Goal: Task Accomplishment & Management: Complete application form

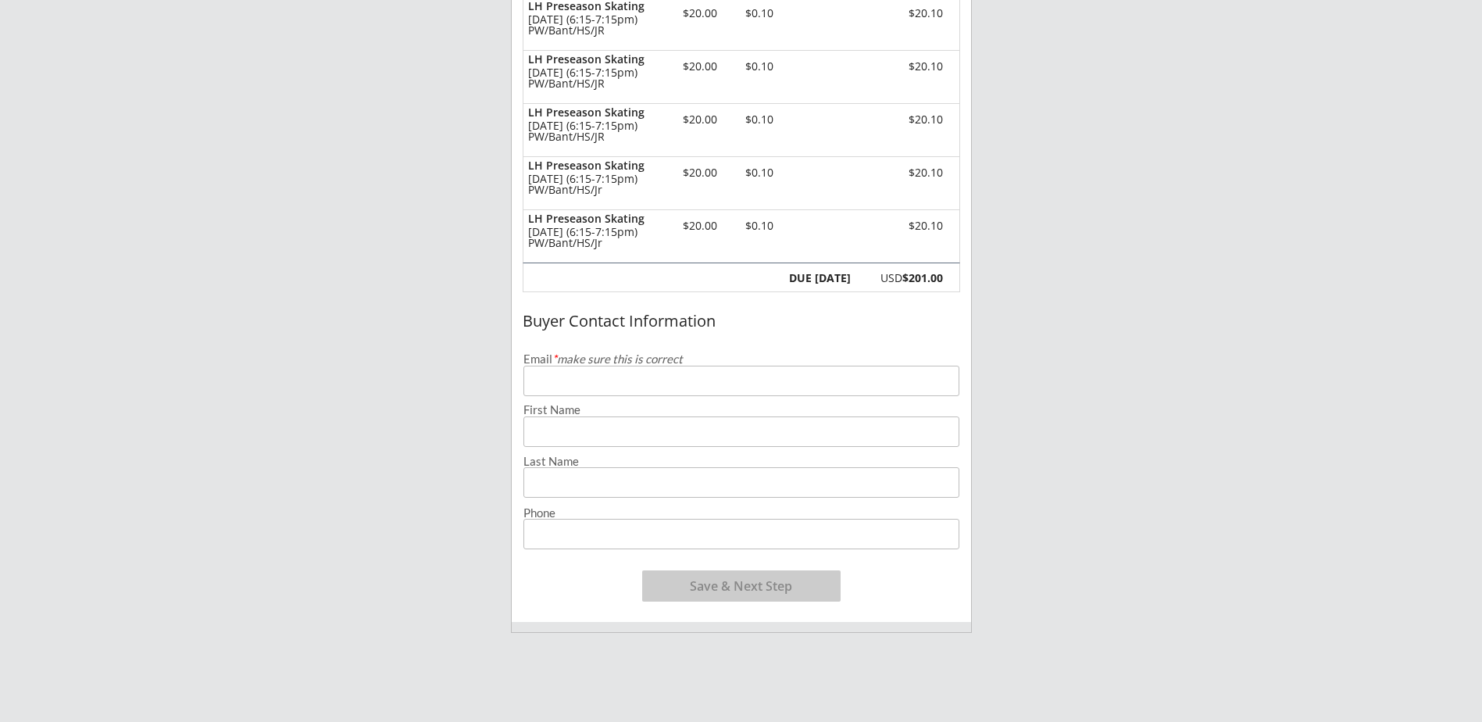
scroll to position [469, 0]
drag, startPoint x: 577, startPoint y: 379, endPoint x: 549, endPoint y: 379, distance: 27.4
click at [577, 379] on input "email" at bounding box center [742, 378] width 436 height 30
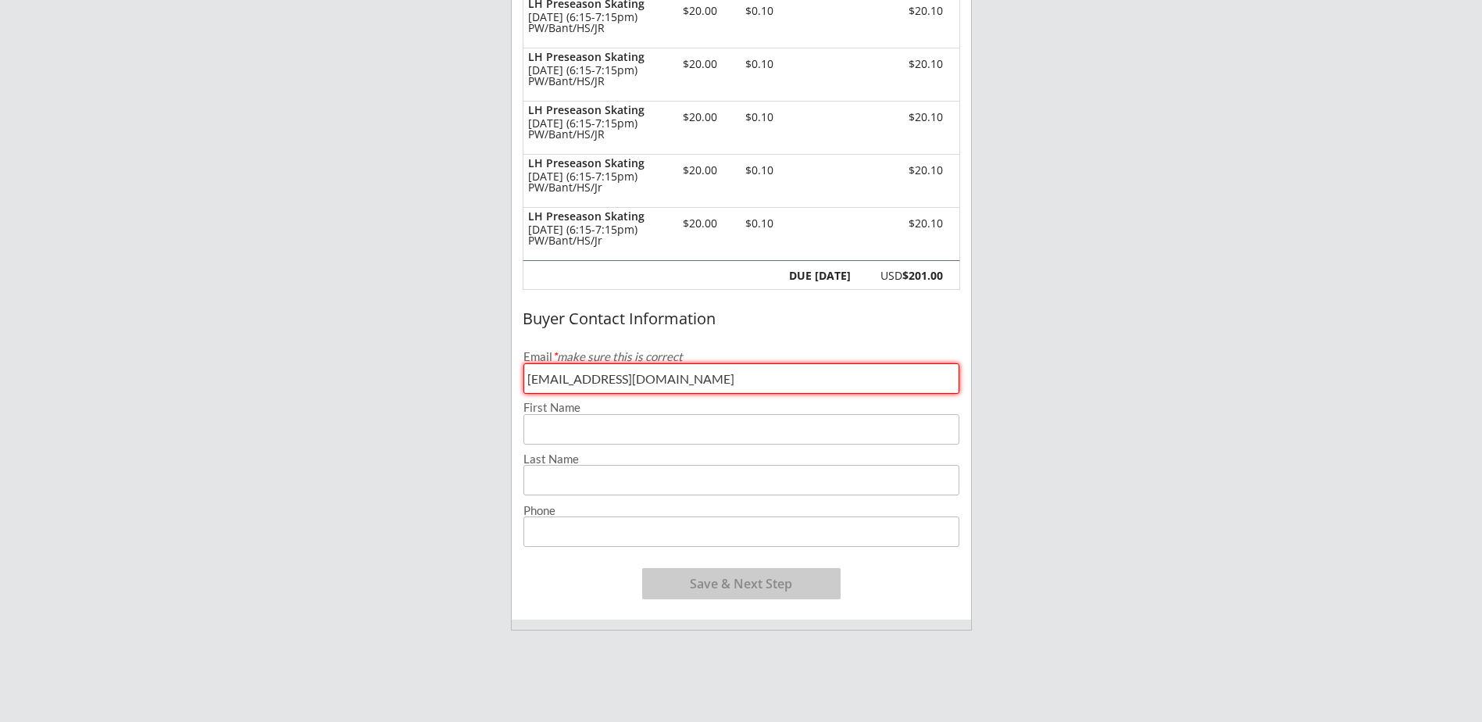
type input "[EMAIL_ADDRESS][DOMAIN_NAME]"
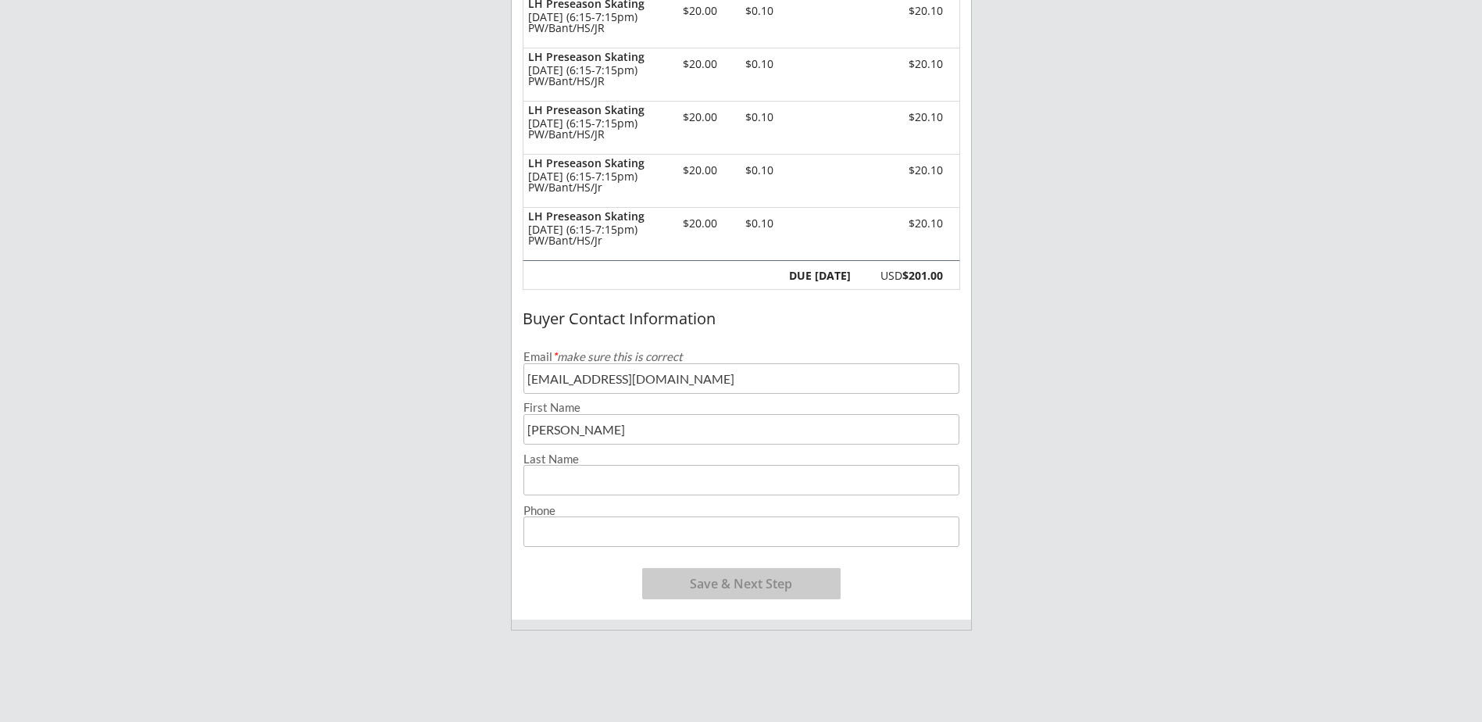
type input "[PERSON_NAME]"
type input "[PHONE_NUMBER]"
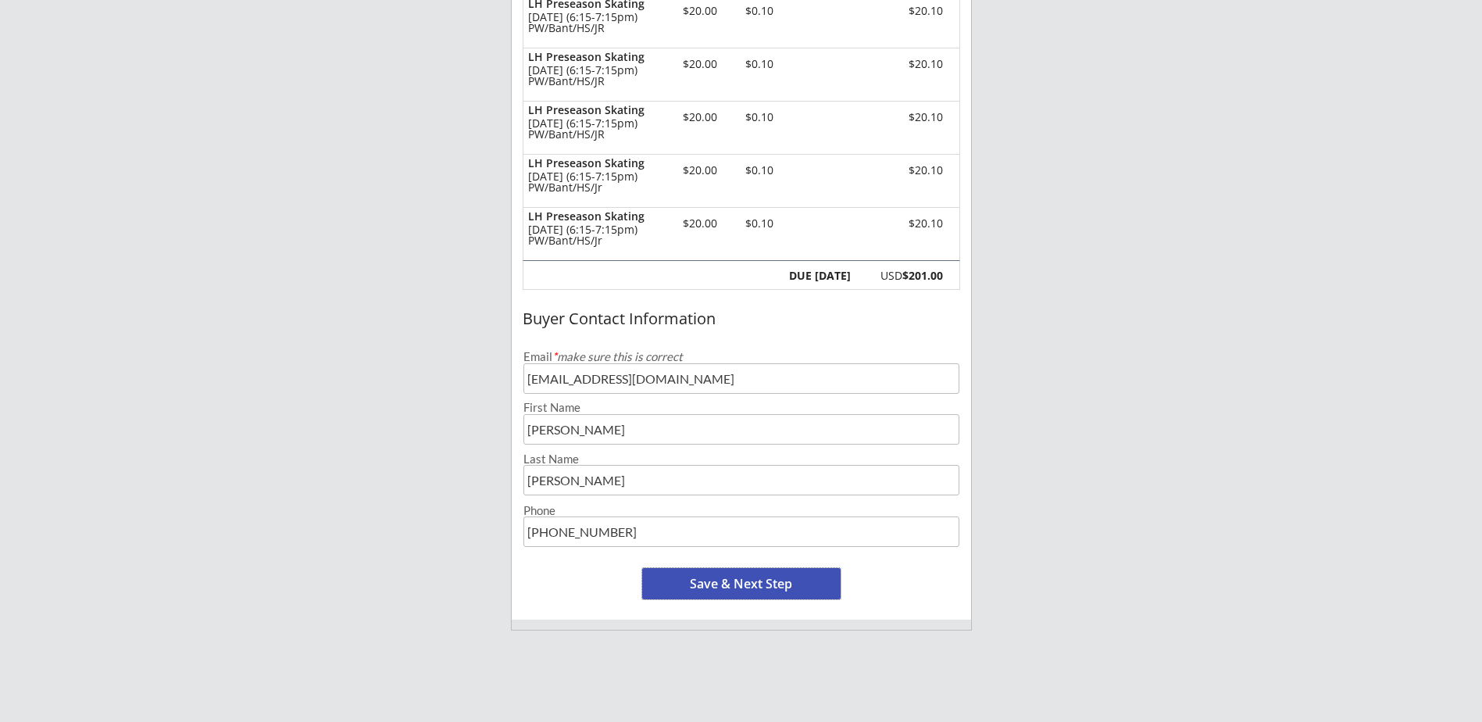
click at [735, 597] on button "Save & Next Step" at bounding box center [741, 583] width 199 height 31
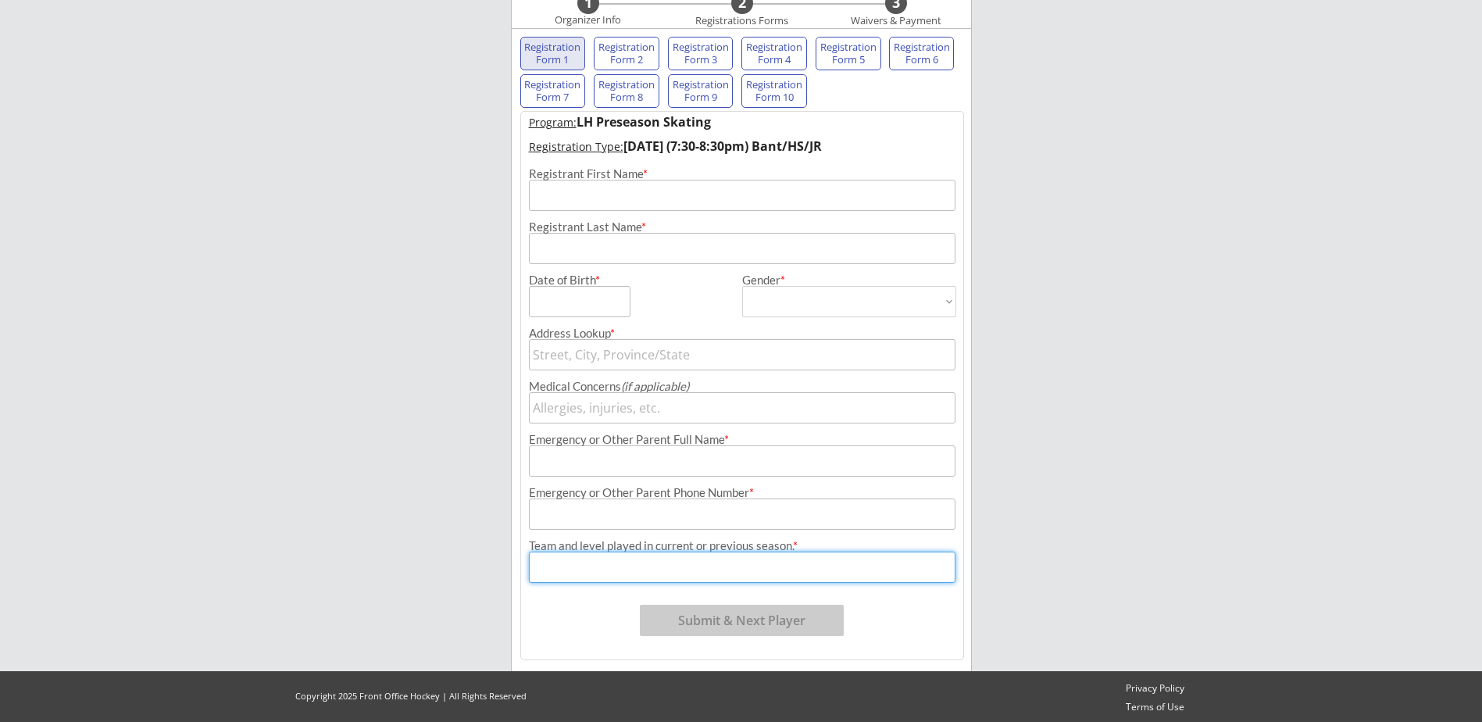
scroll to position [113, 0]
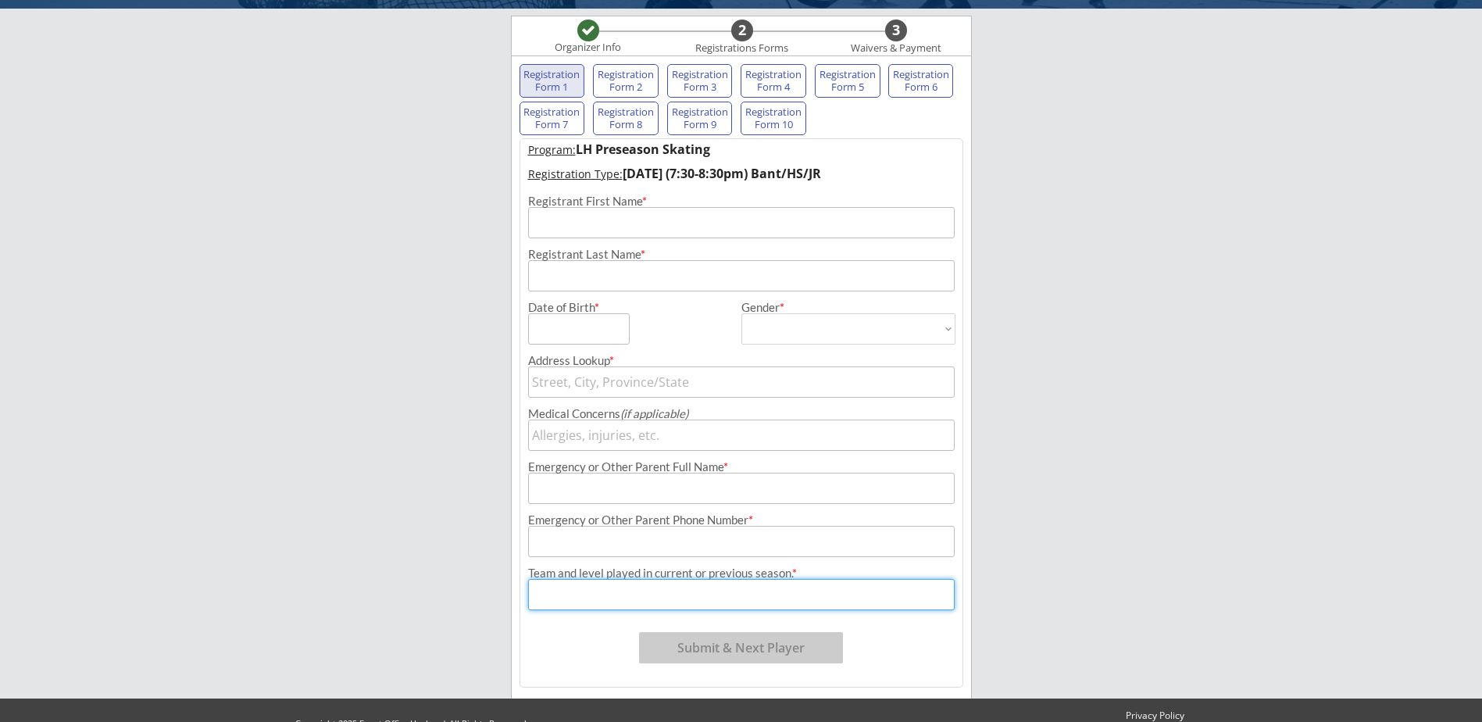
click at [626, 216] on input "input" at bounding box center [741, 222] width 427 height 31
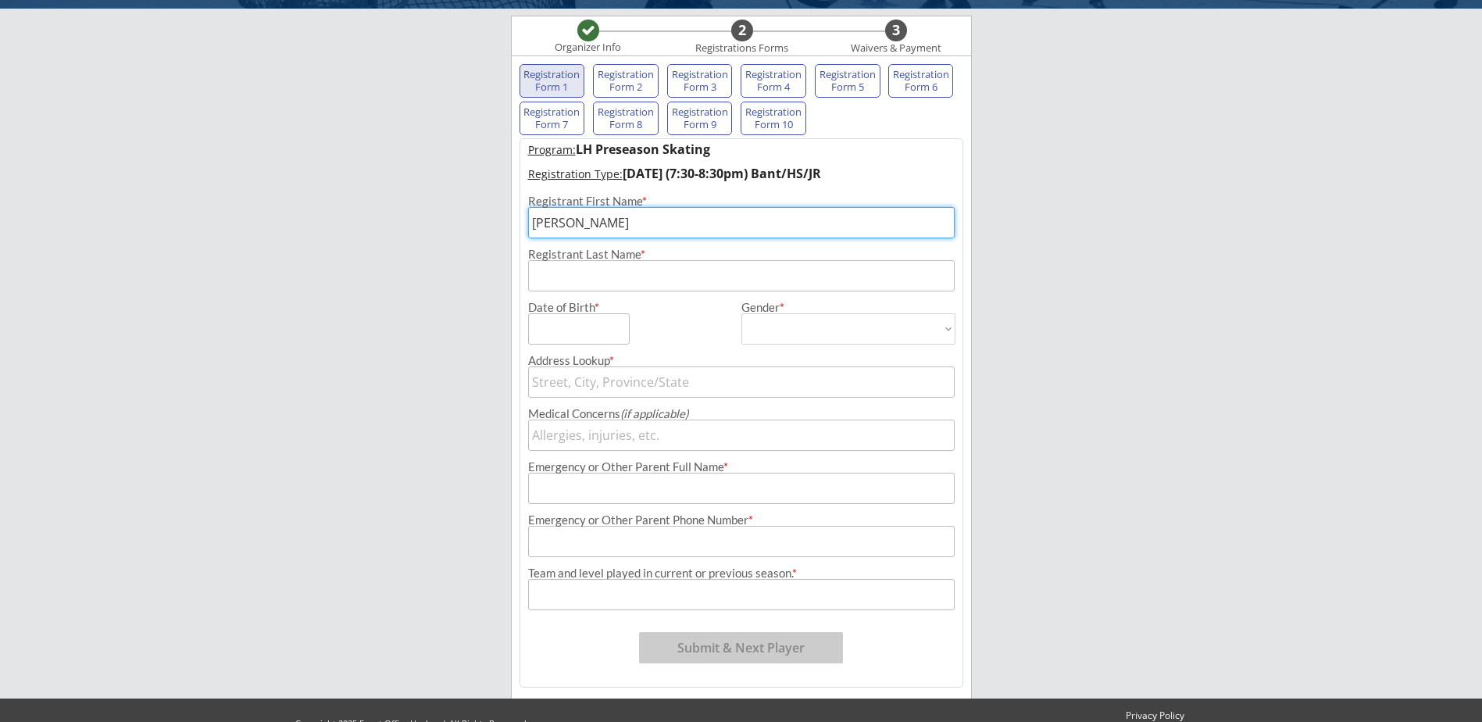
type input "[PERSON_NAME]"
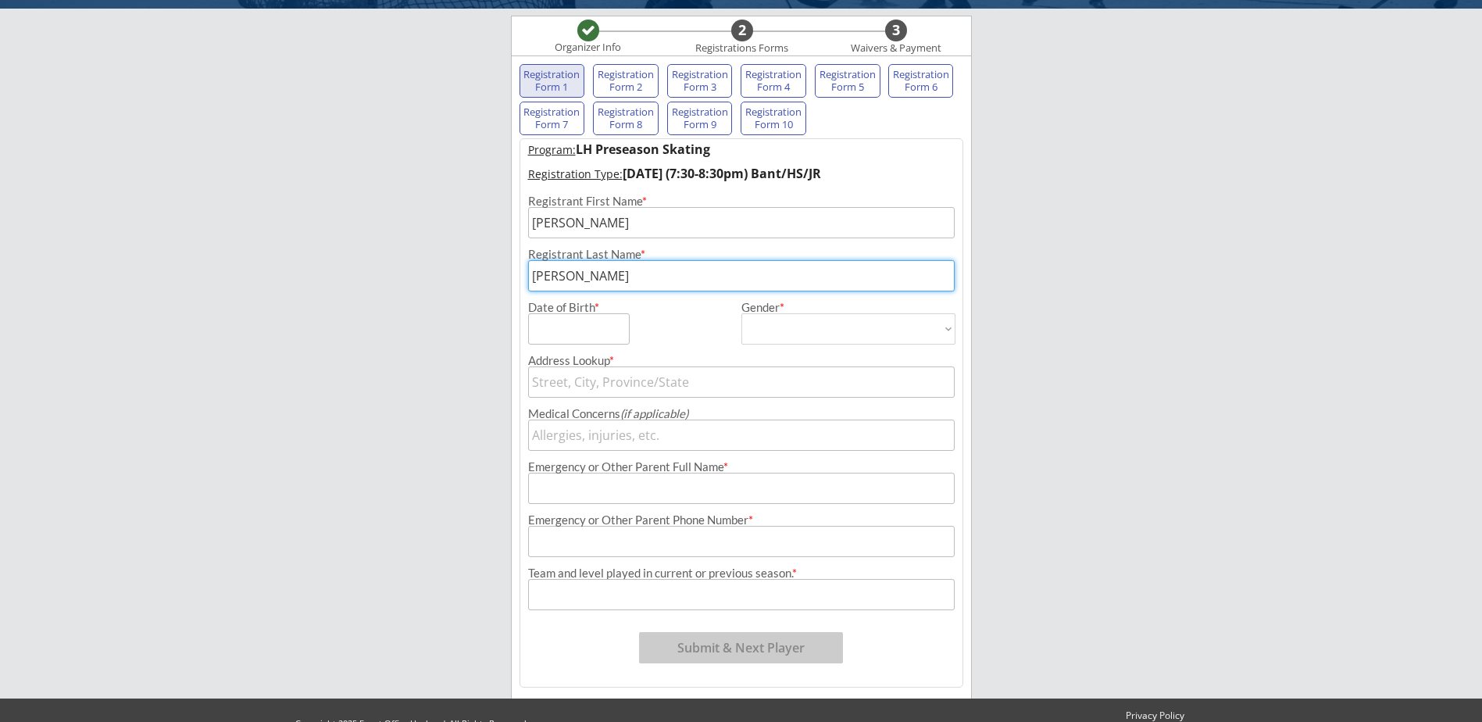
type input "[PERSON_NAME]"
type input "[DATE]"
click at [884, 337] on select "[DEMOGRAPHIC_DATA] [DEMOGRAPHIC_DATA]" at bounding box center [849, 328] width 214 height 31
select select ""[DEMOGRAPHIC_DATA]""
click at [742, 313] on select "[DEMOGRAPHIC_DATA] [DEMOGRAPHIC_DATA]" at bounding box center [849, 328] width 214 height 31
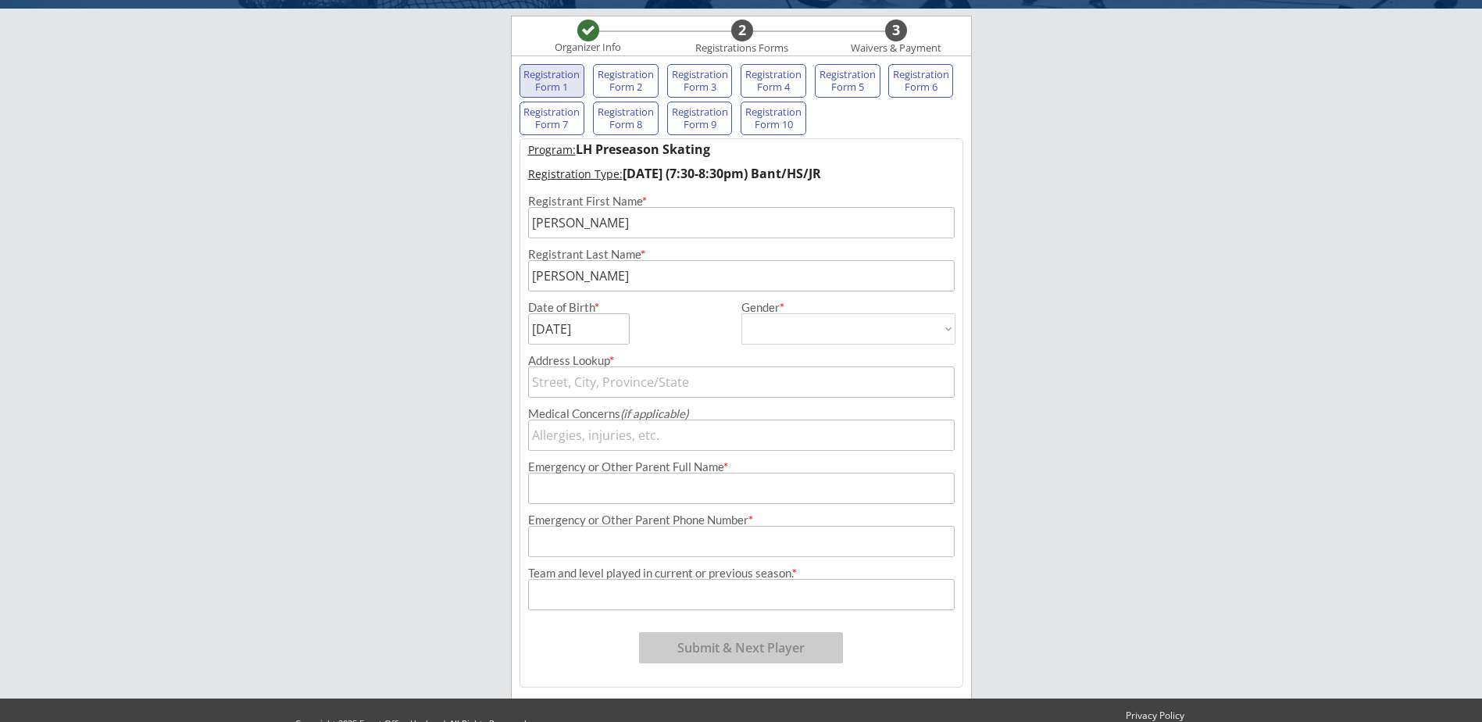
type input "[DEMOGRAPHIC_DATA]"
click at [765, 396] on input "text" at bounding box center [741, 382] width 427 height 31
type input "1393"
type input "[GEOGRAPHIC_DATA], [GEOGRAPHIC_DATA], [GEOGRAPHIC_DATA], [GEOGRAPHIC_DATA]"
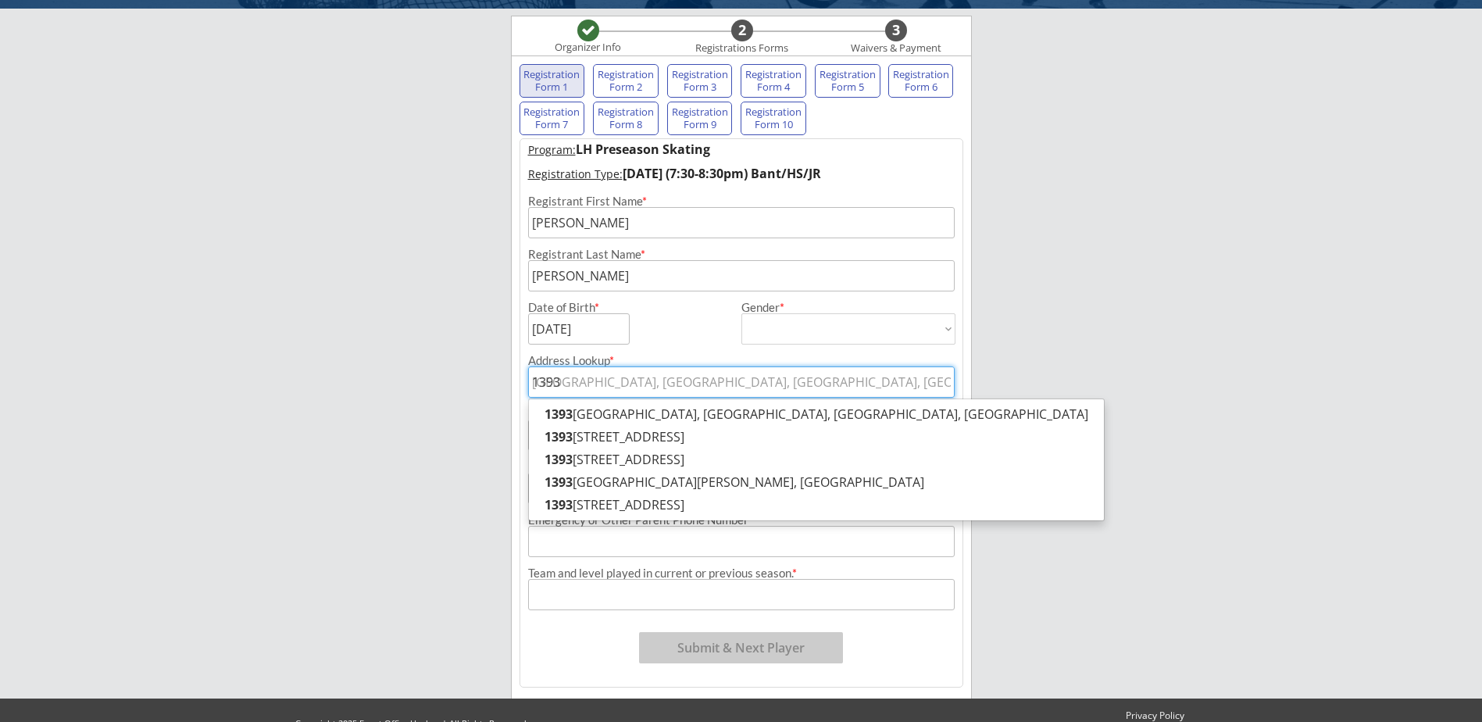
type input "13934"
type input "[STREET_ADDRESS]"
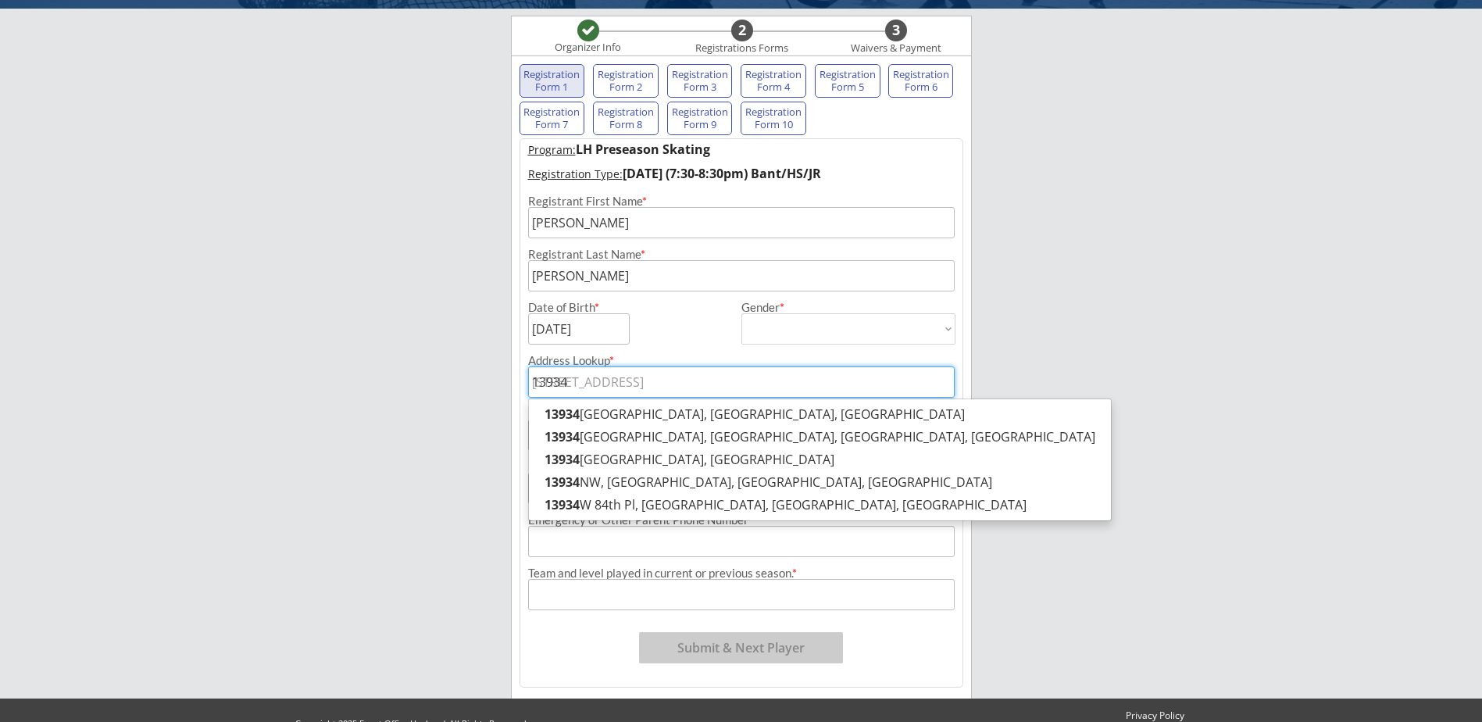
type input "[STREET_ADDRESS][PERSON_NAME]"
type input "[PERSON_NAME]"
type input "[PHONE_NUMBER]"
type input "Legacy Varsity"
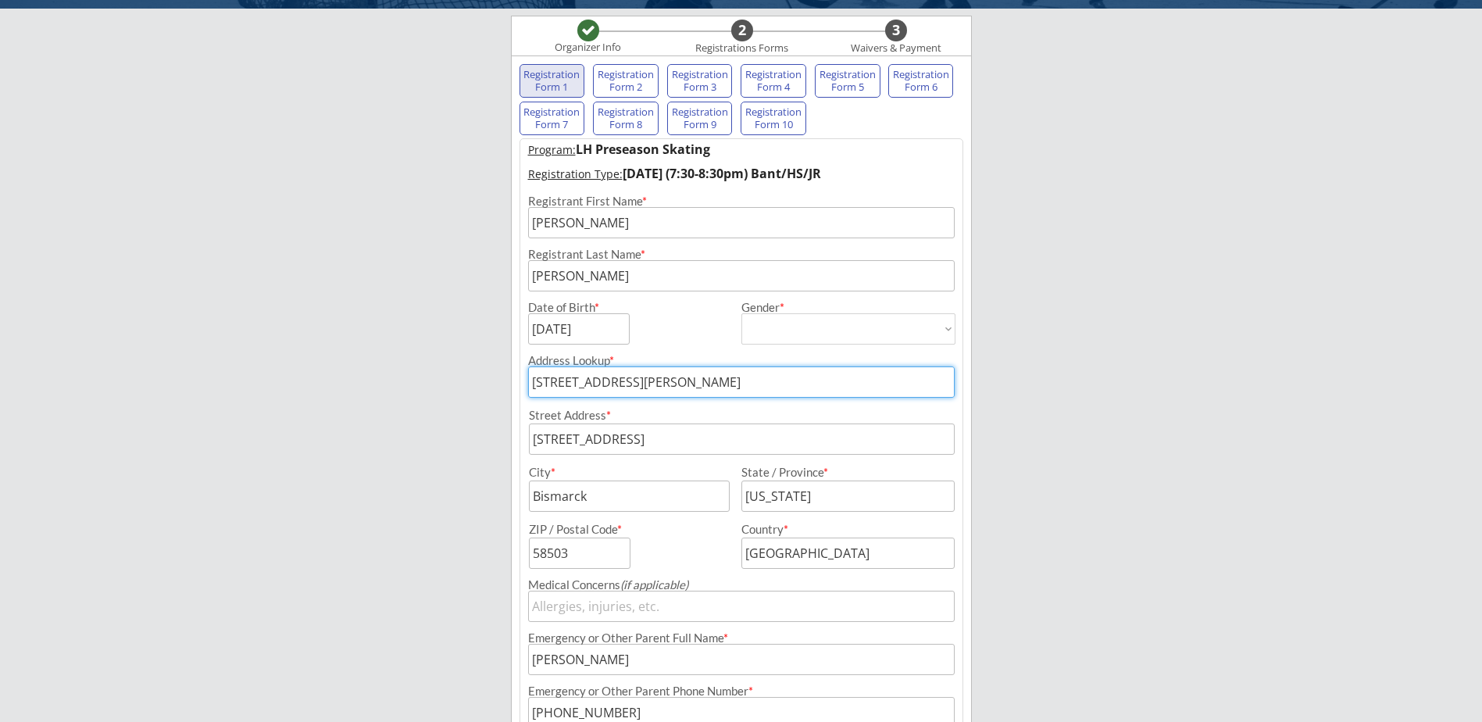
click at [415, 413] on div "[PERSON_NAME] Hockey Organizer Info 2 Registrations Forms 3 Waivers & Payment R…" at bounding box center [741, 404] width 1482 height 1035
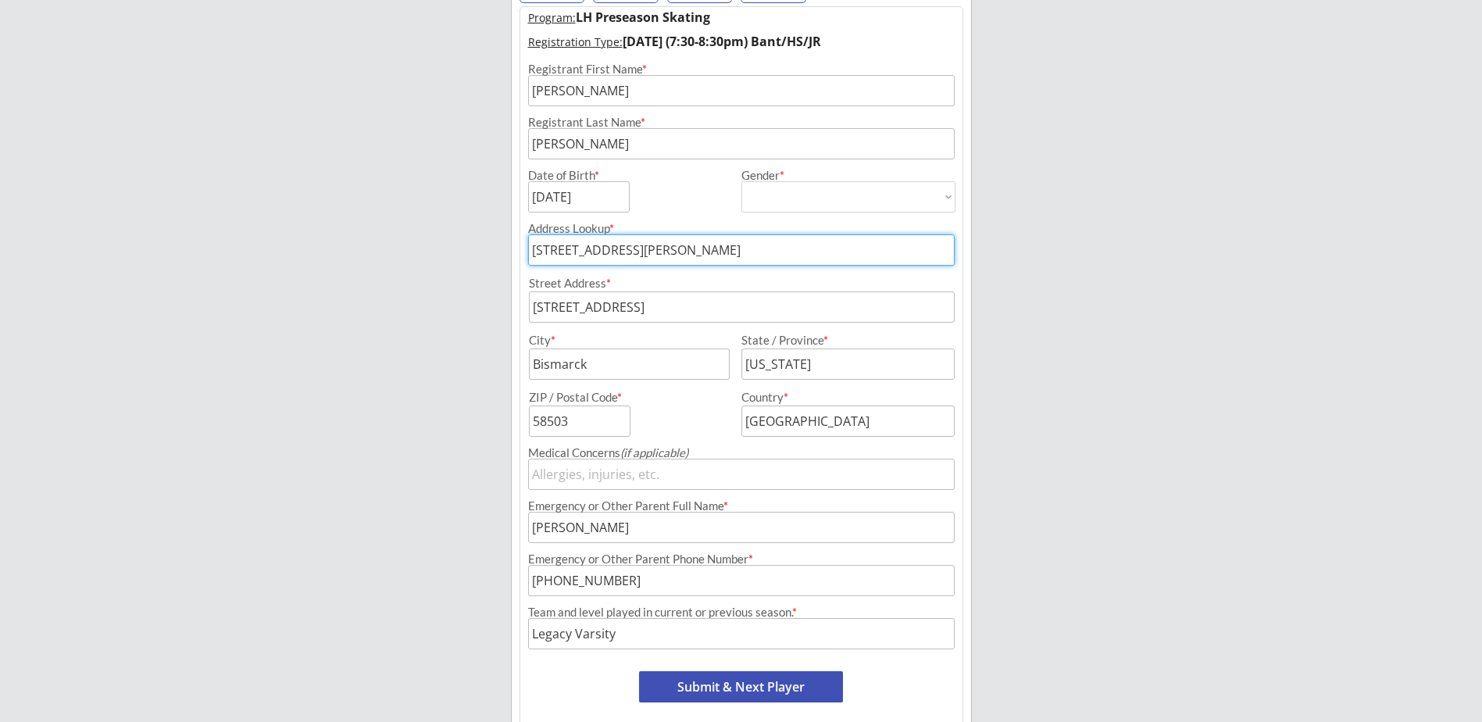
scroll to position [313, 0]
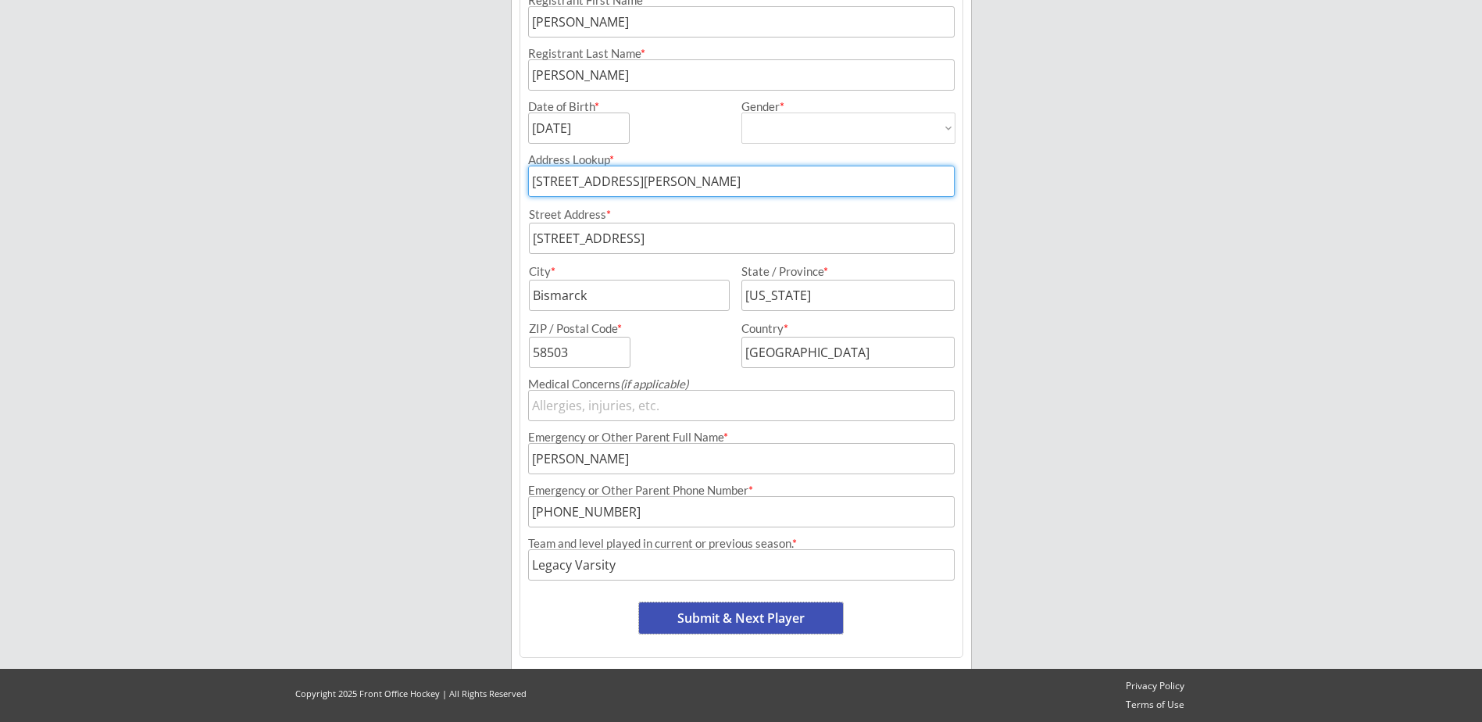
click at [754, 617] on button "Submit & Next Player" at bounding box center [741, 618] width 204 height 31
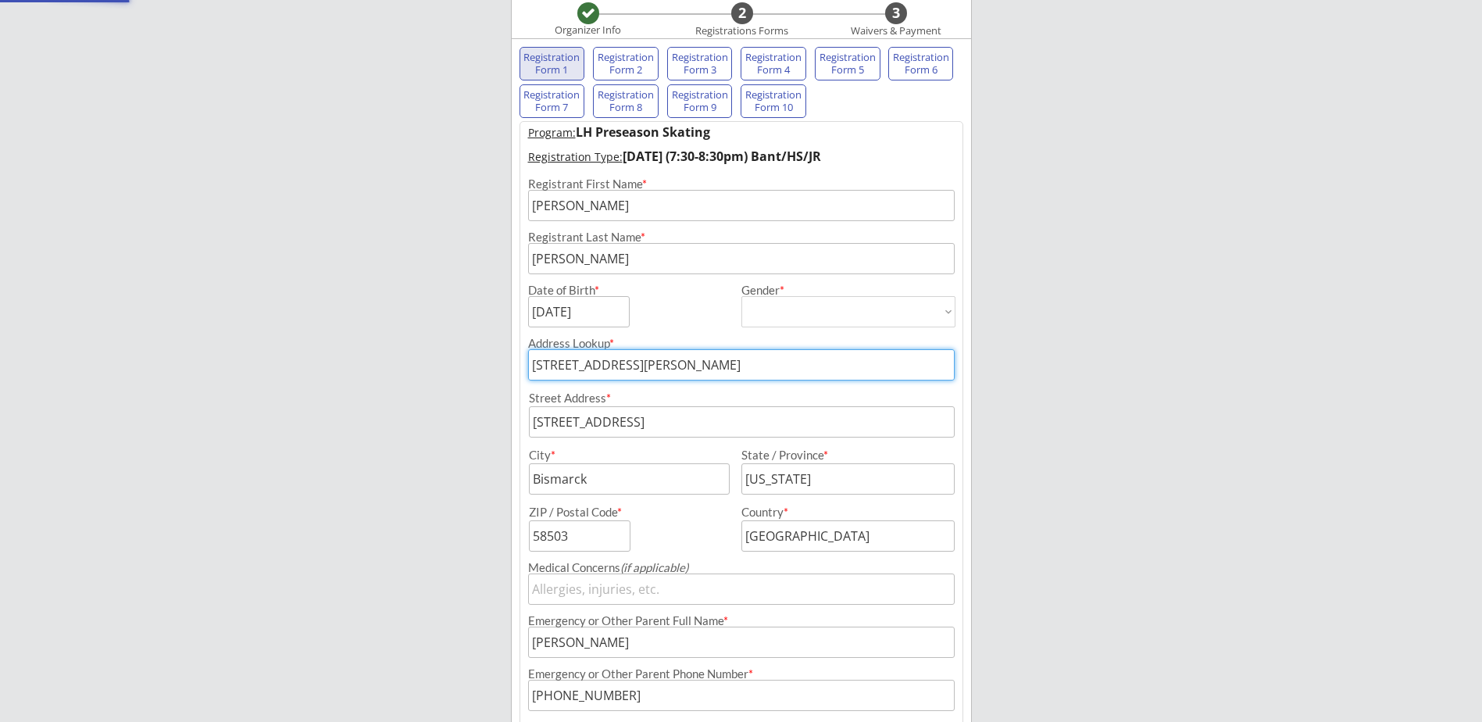
scroll to position [128, 0]
select select ""PLACEHOLDER_1427118222253""
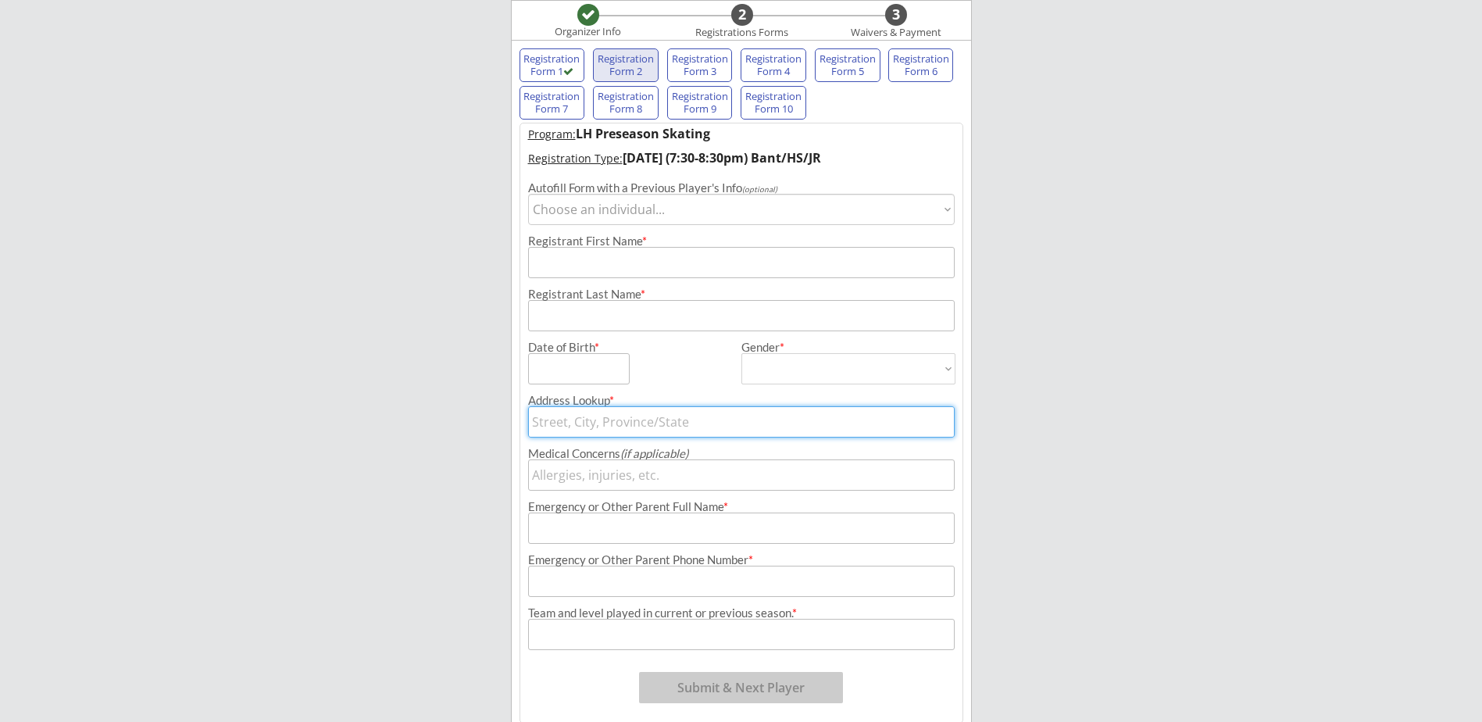
click at [645, 220] on select "Choose an individual... [PERSON_NAME]" at bounding box center [741, 209] width 427 height 31
click at [311, 224] on div "[PERSON_NAME] Hockey Organizer Info 2 Registrations Forms 3 Waivers & Payment R…" at bounding box center [741, 330] width 1482 height 916
click at [720, 259] on input "input" at bounding box center [741, 262] width 427 height 31
type input "Maxon"
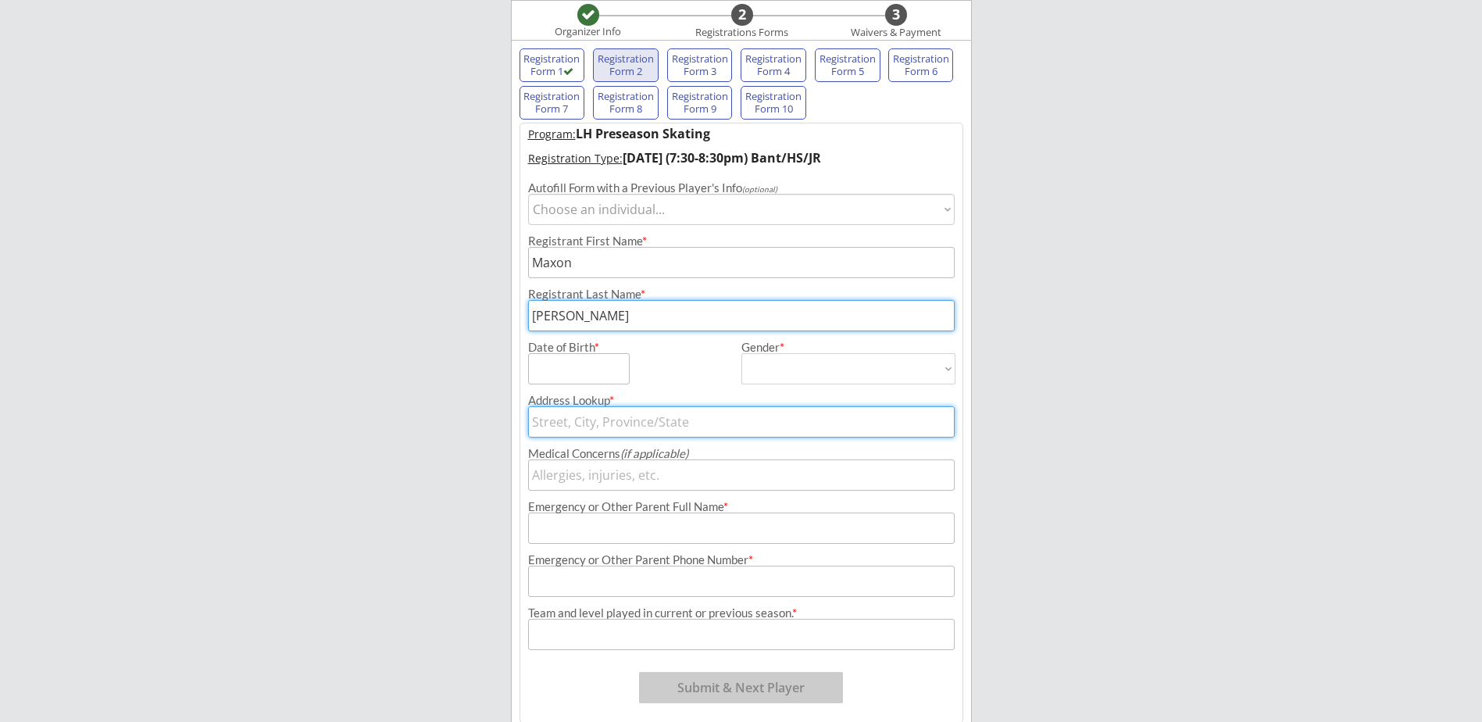
type input "[PERSON_NAME]"
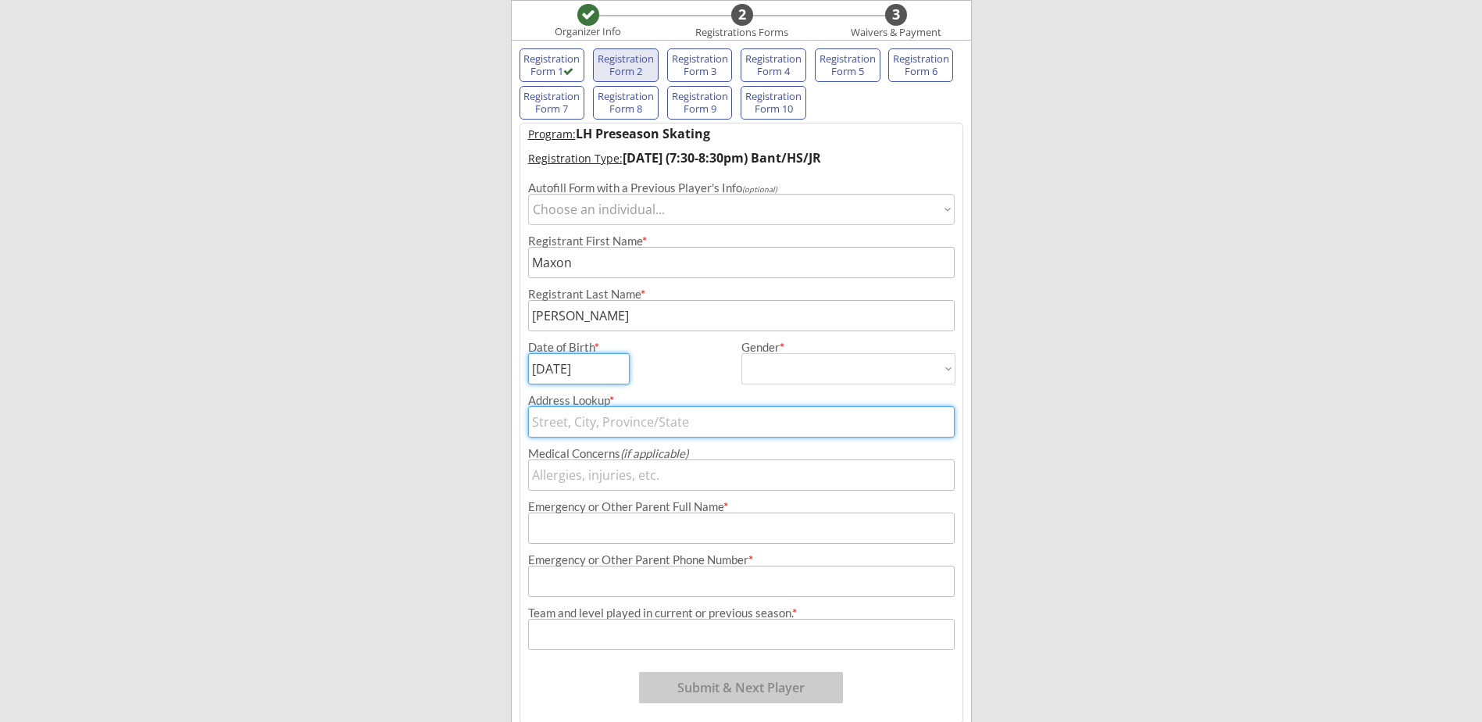
type input "[DATE]"
click at [850, 356] on div "Gender * [DEMOGRAPHIC_DATA] [DEMOGRAPHIC_DATA]" at bounding box center [849, 363] width 227 height 43
drag, startPoint x: 850, startPoint y: 356, endPoint x: 842, endPoint y: 366, distance: 12.7
click at [842, 366] on select "[DEMOGRAPHIC_DATA] [DEMOGRAPHIC_DATA]" at bounding box center [849, 368] width 214 height 31
select select ""[DEMOGRAPHIC_DATA]""
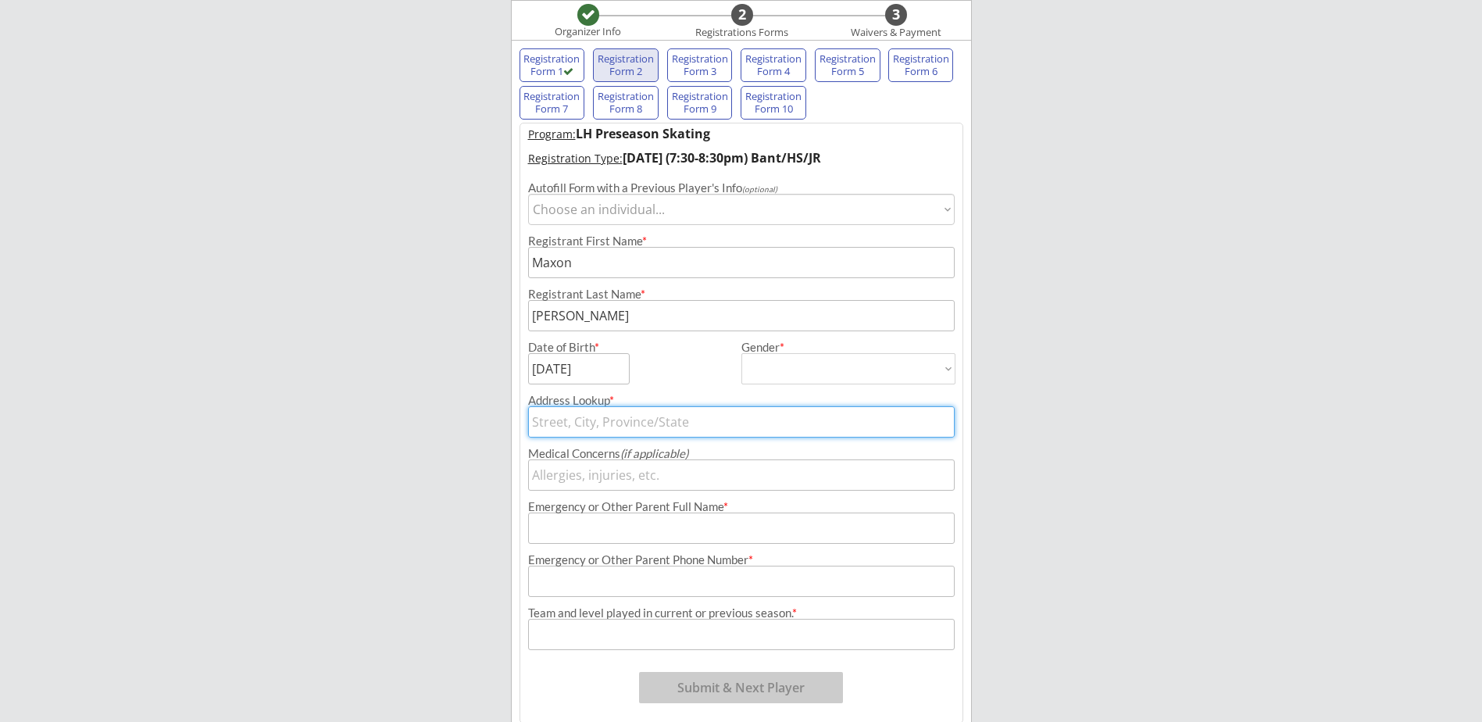
click at [742, 353] on select "[DEMOGRAPHIC_DATA] [DEMOGRAPHIC_DATA]" at bounding box center [849, 368] width 214 height 31
type input "[DEMOGRAPHIC_DATA]"
click at [739, 424] on input "text" at bounding box center [741, 421] width 427 height 31
type input "[STREET_ADDRESS][PERSON_NAME]"
type input "[PERSON_NAME]"
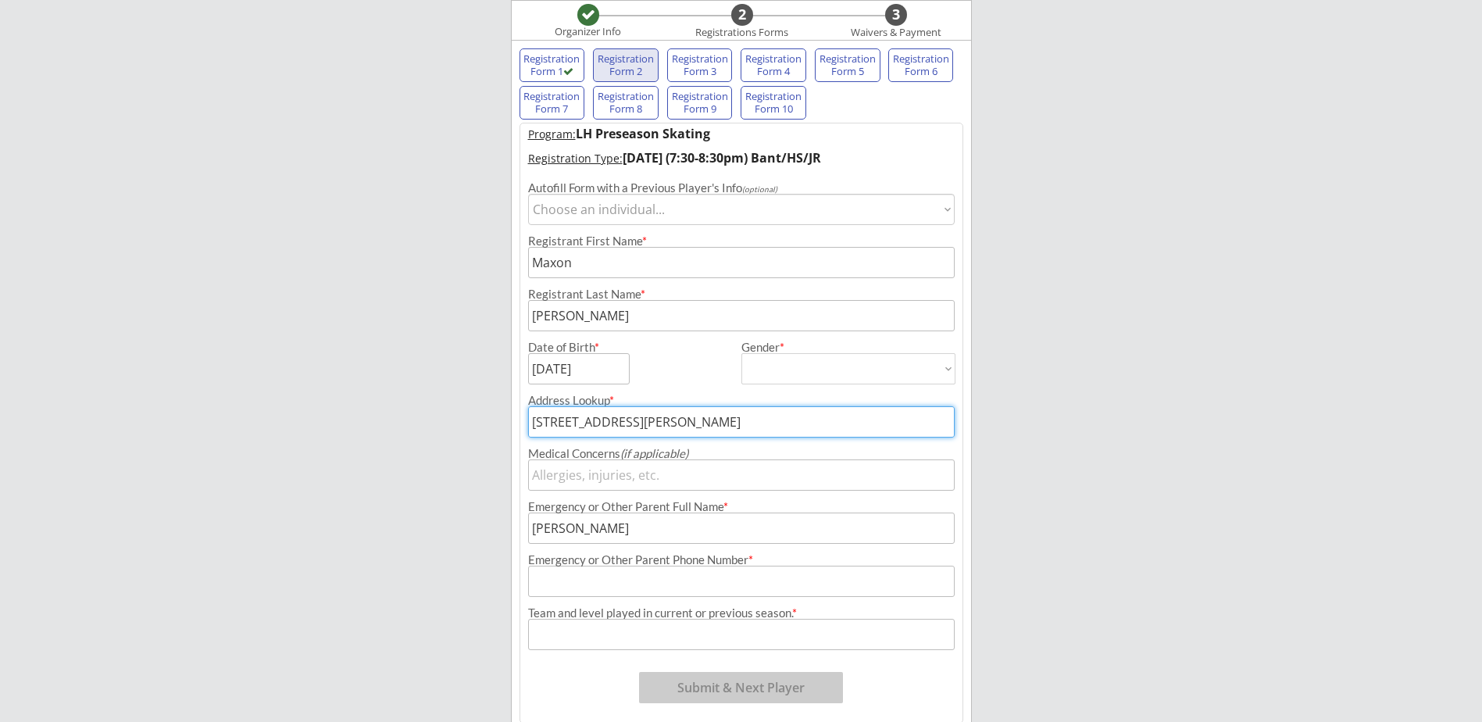
type input "[PHONE_NUMBER]"
type input "Legacy Varsity"
type input "[STREET_ADDRESS]"
type input "Bismarck"
type input "[US_STATE]"
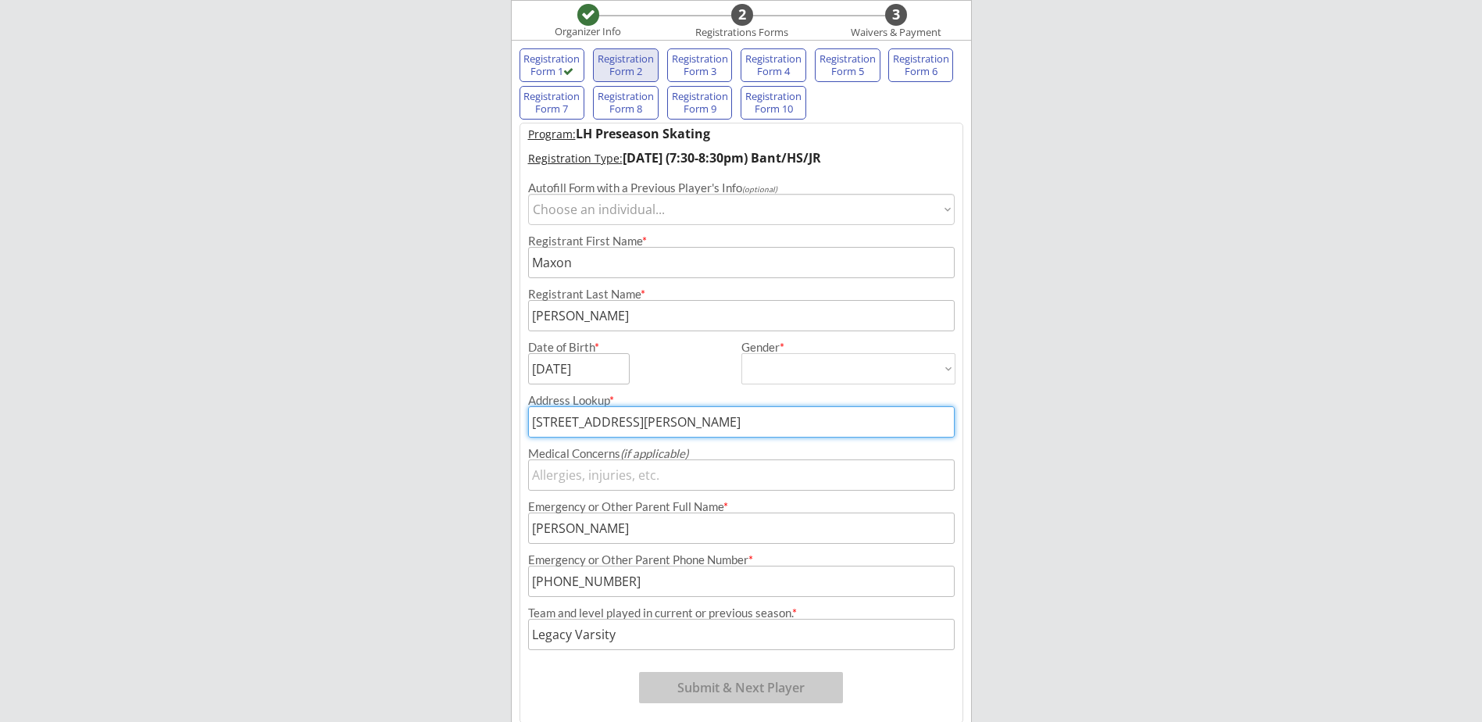
type input "58503"
type input "[GEOGRAPHIC_DATA]"
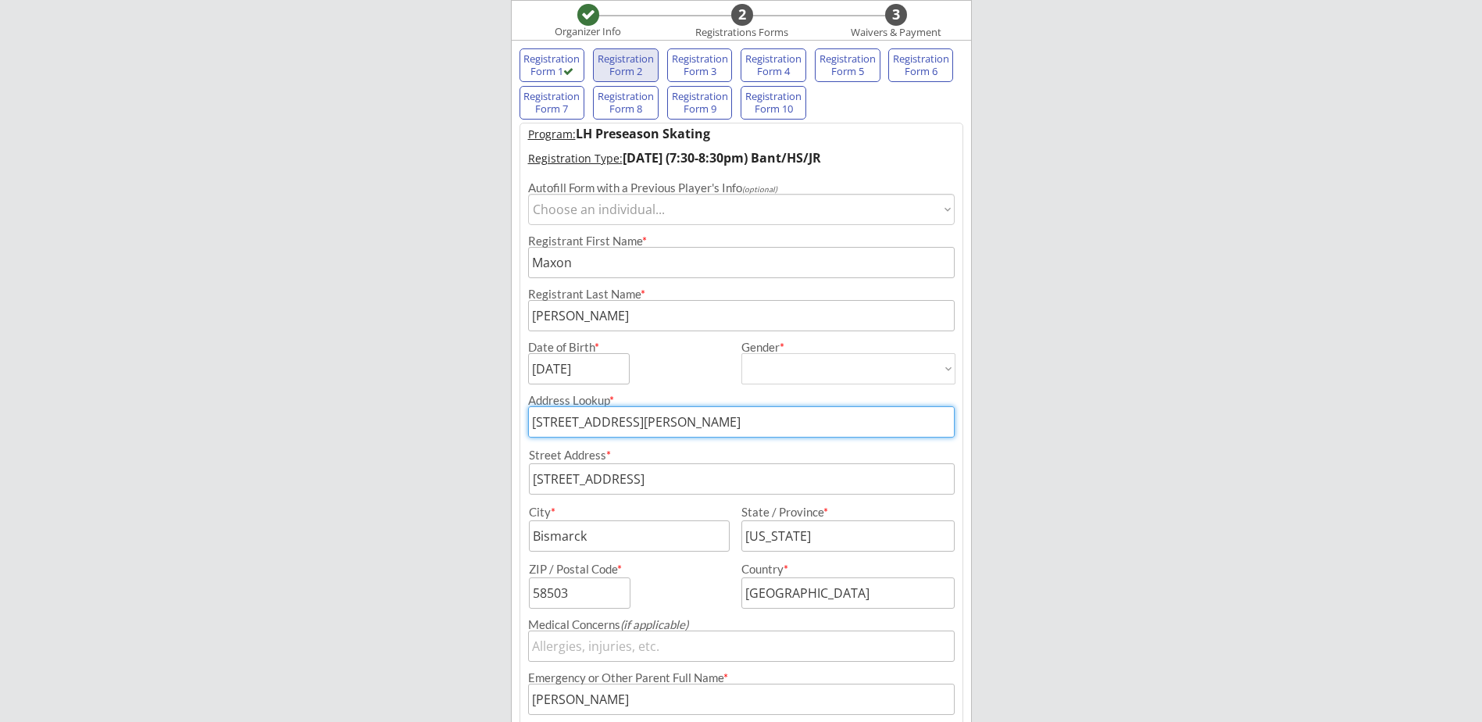
click at [419, 416] on div "[PERSON_NAME] Hockey Organizer Info 2 Registrations Forms 3 Waivers & Payment R…" at bounding box center [741, 415] width 1482 height 1087
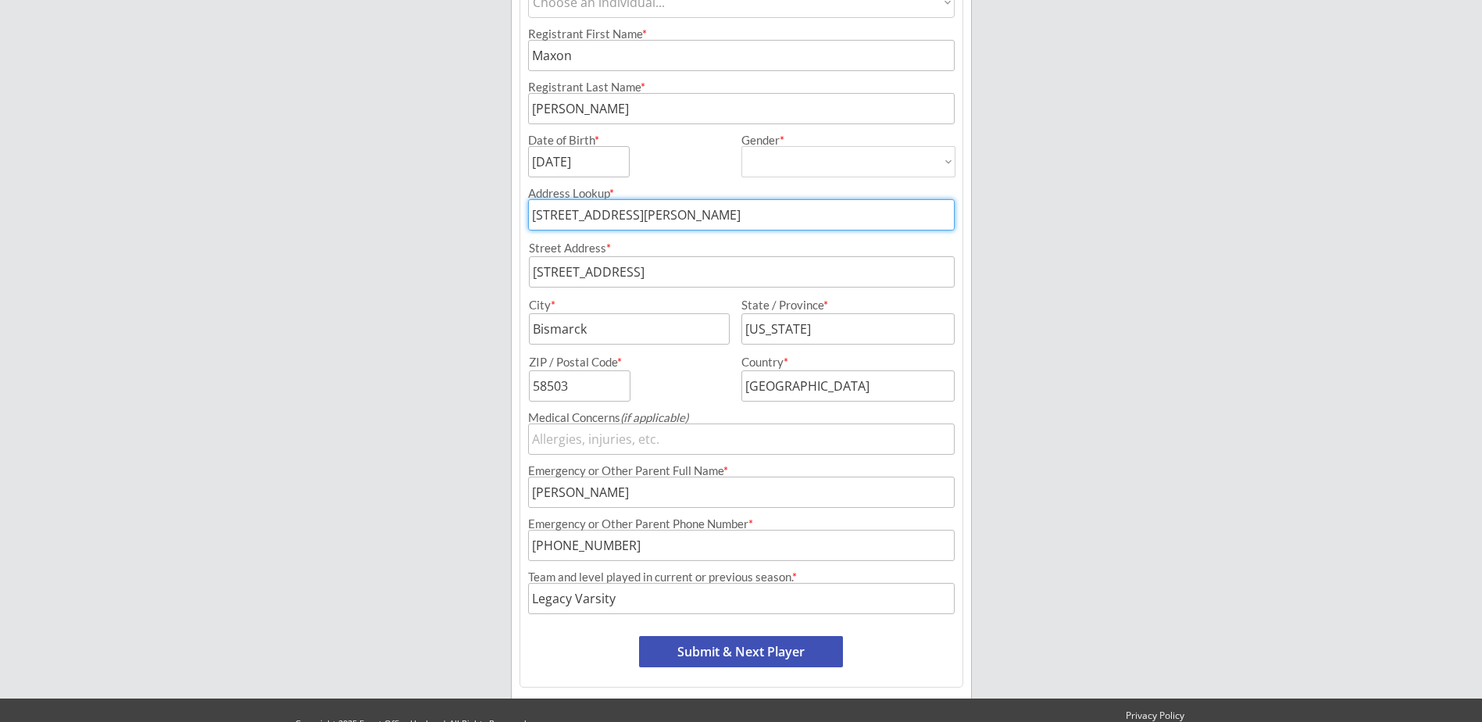
scroll to position [365, 0]
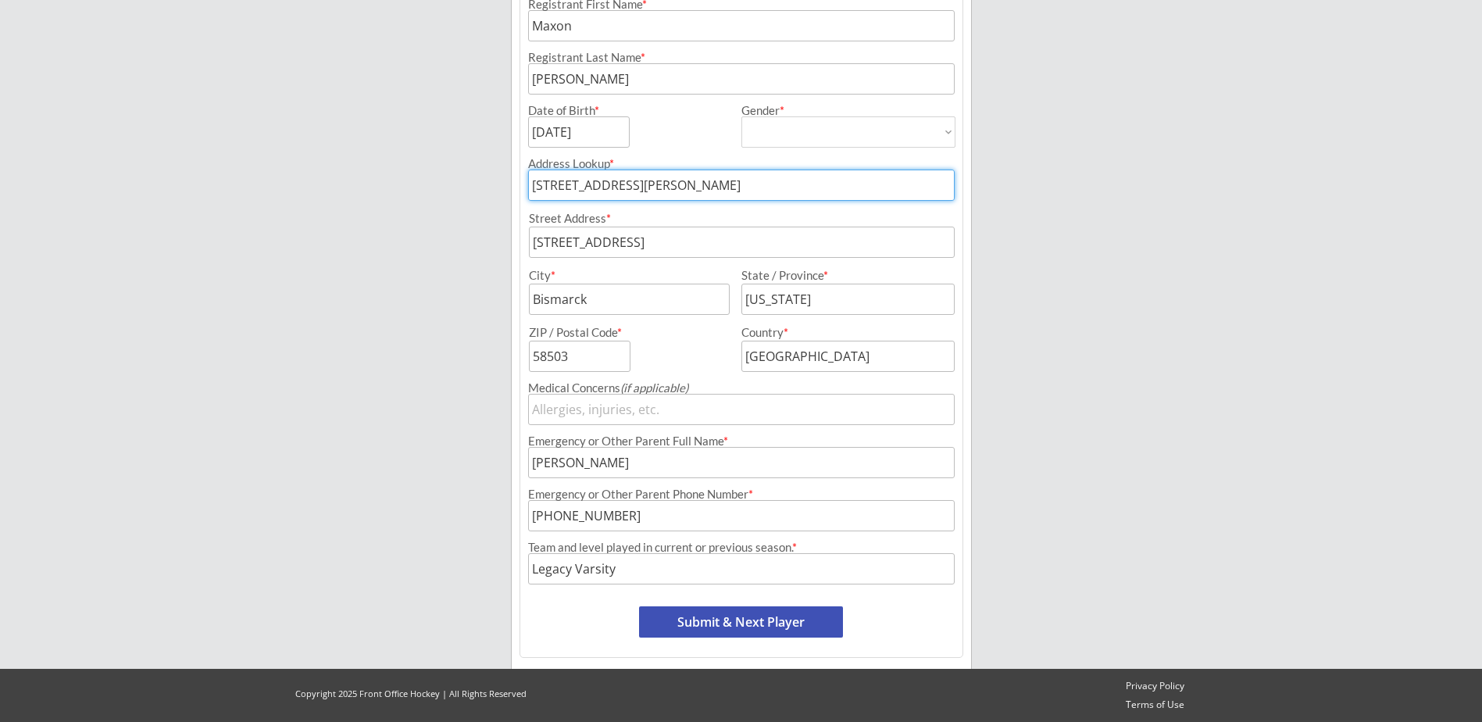
click at [635, 554] on input "input" at bounding box center [741, 568] width 427 height 31
type input "L"
type input "Bantam A"
click at [718, 621] on button "Submit & Next Player" at bounding box center [741, 621] width 204 height 31
select select ""PLACEHOLDER_1427118222253""
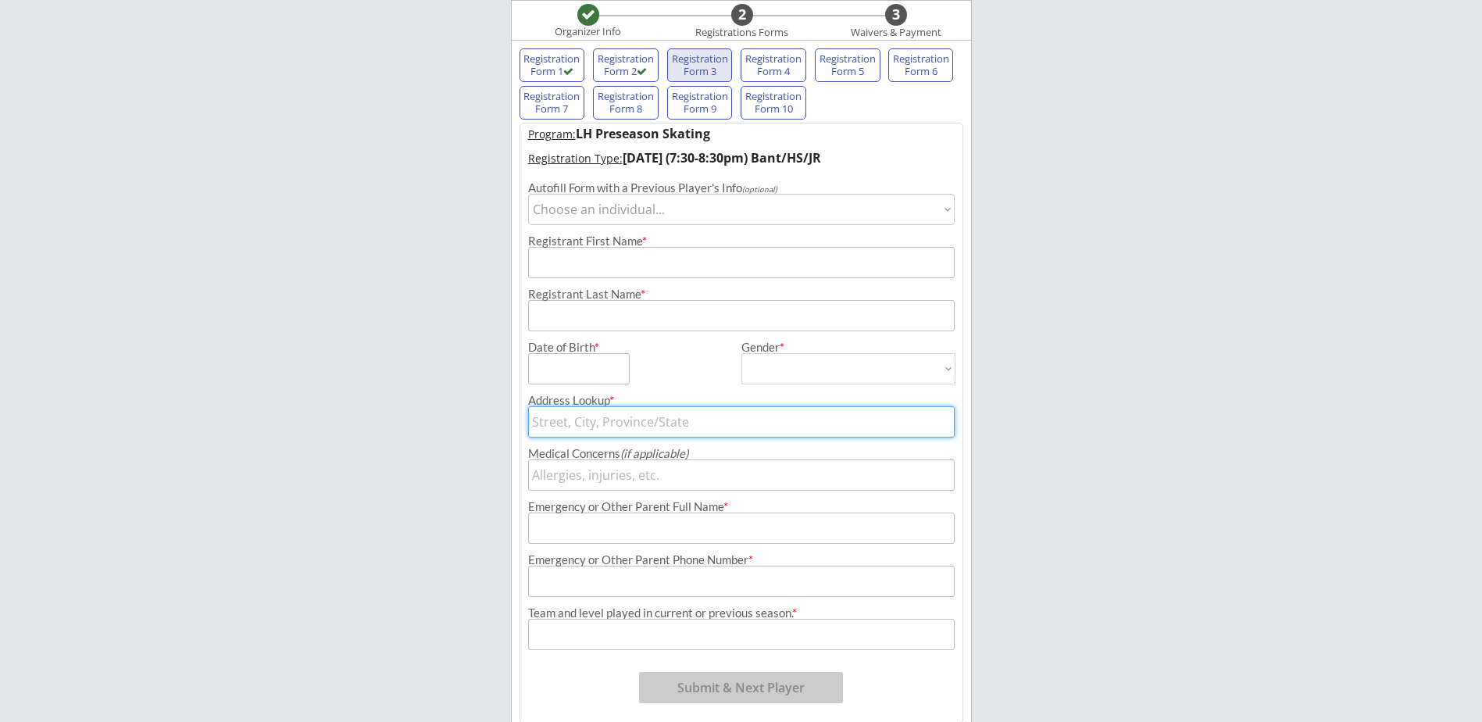
scroll to position [50, 0]
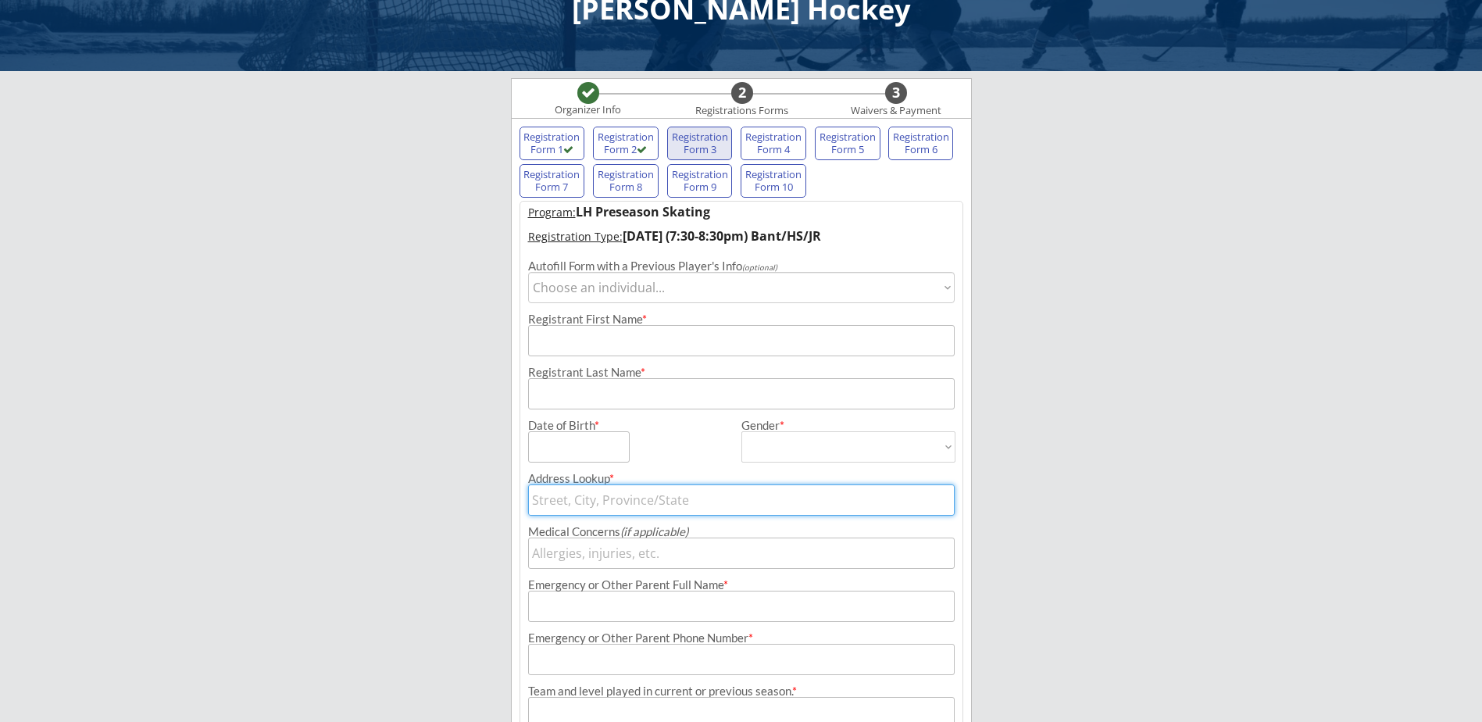
click at [551, 142] on div "Registration Form 1" at bounding box center [553, 143] width 58 height 24
type input "[PERSON_NAME]"
type input "[DATE]"
type input "[DEMOGRAPHIC_DATA]"
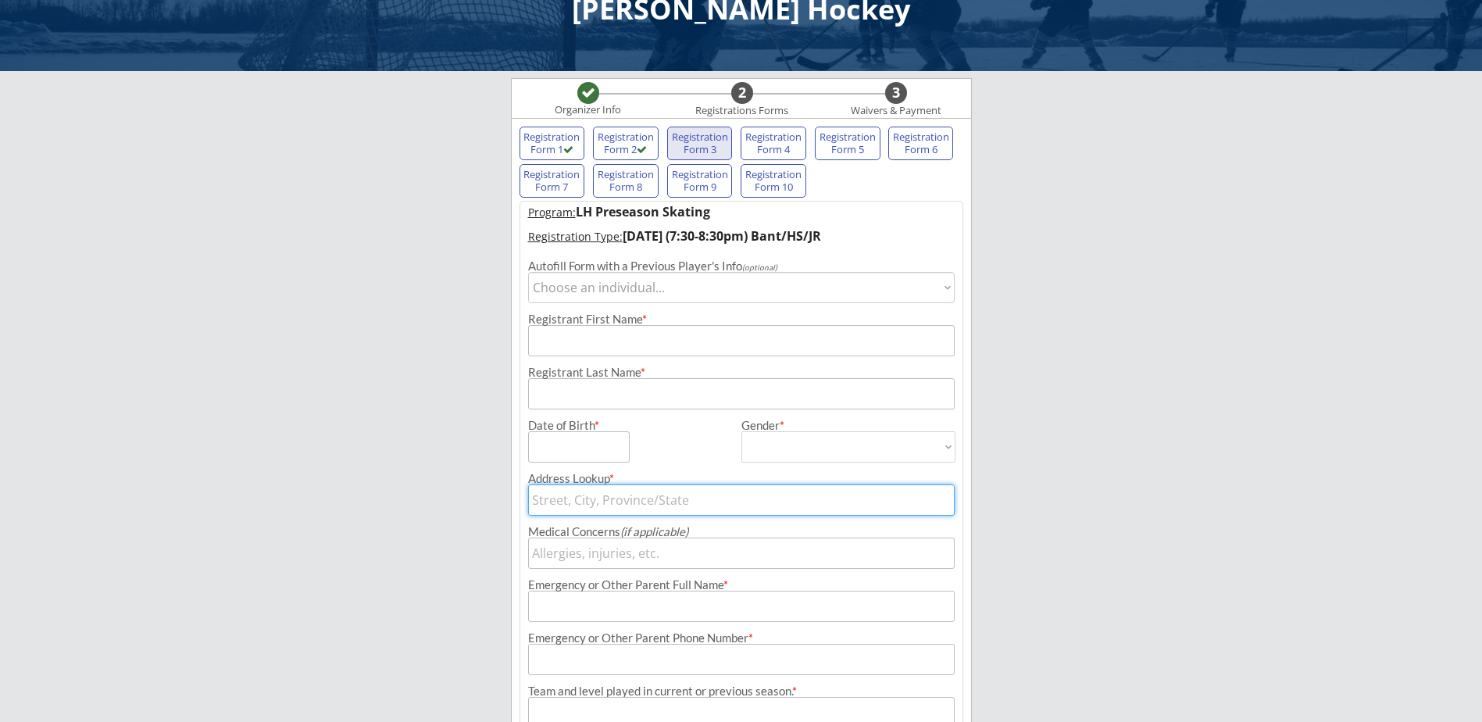
select select ""[DEMOGRAPHIC_DATA]""
type input "[STREET_ADDRESS][PERSON_NAME]"
type input "[PERSON_NAME]"
type input "[PHONE_NUMBER]"
type input "Legacy Varsity"
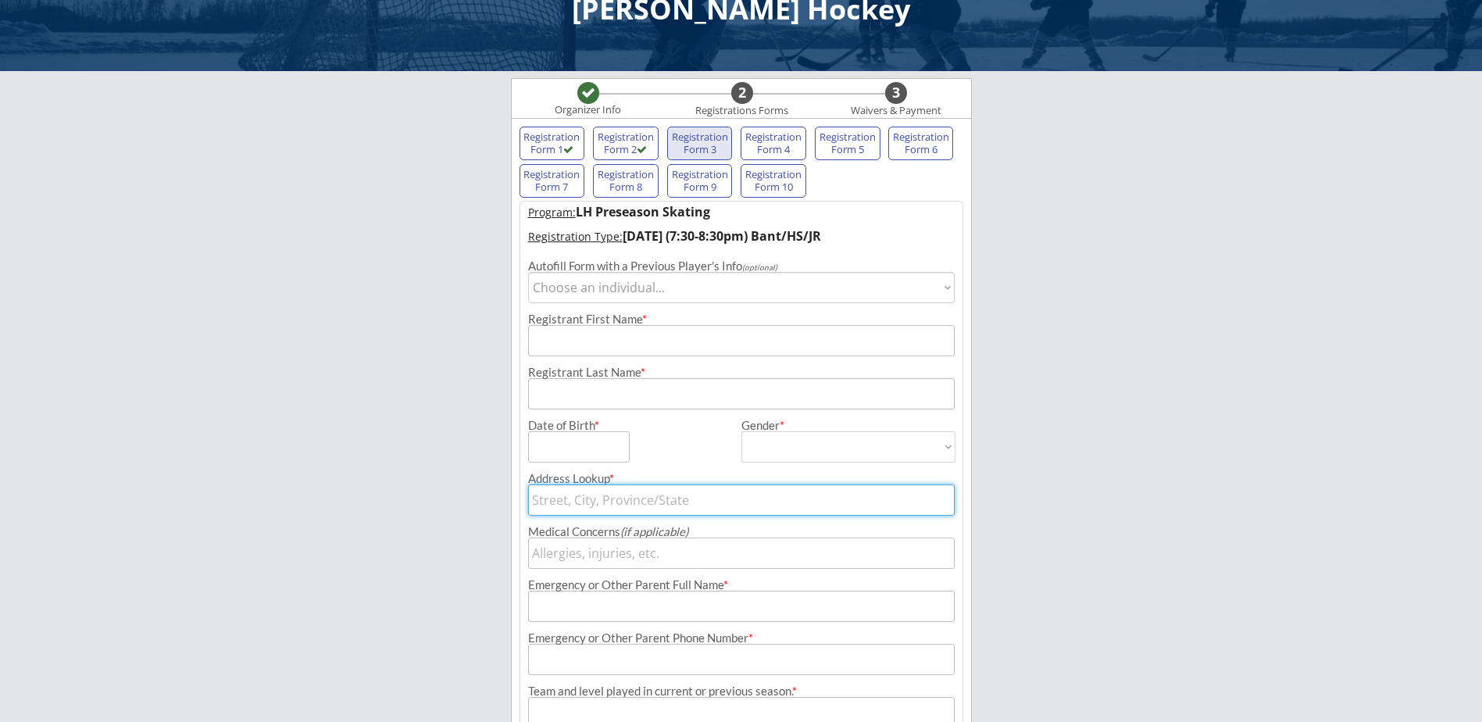
type input "[STREET_ADDRESS]"
type input "Bismarck"
type input "[US_STATE]"
type input "58503"
type input "[GEOGRAPHIC_DATA]"
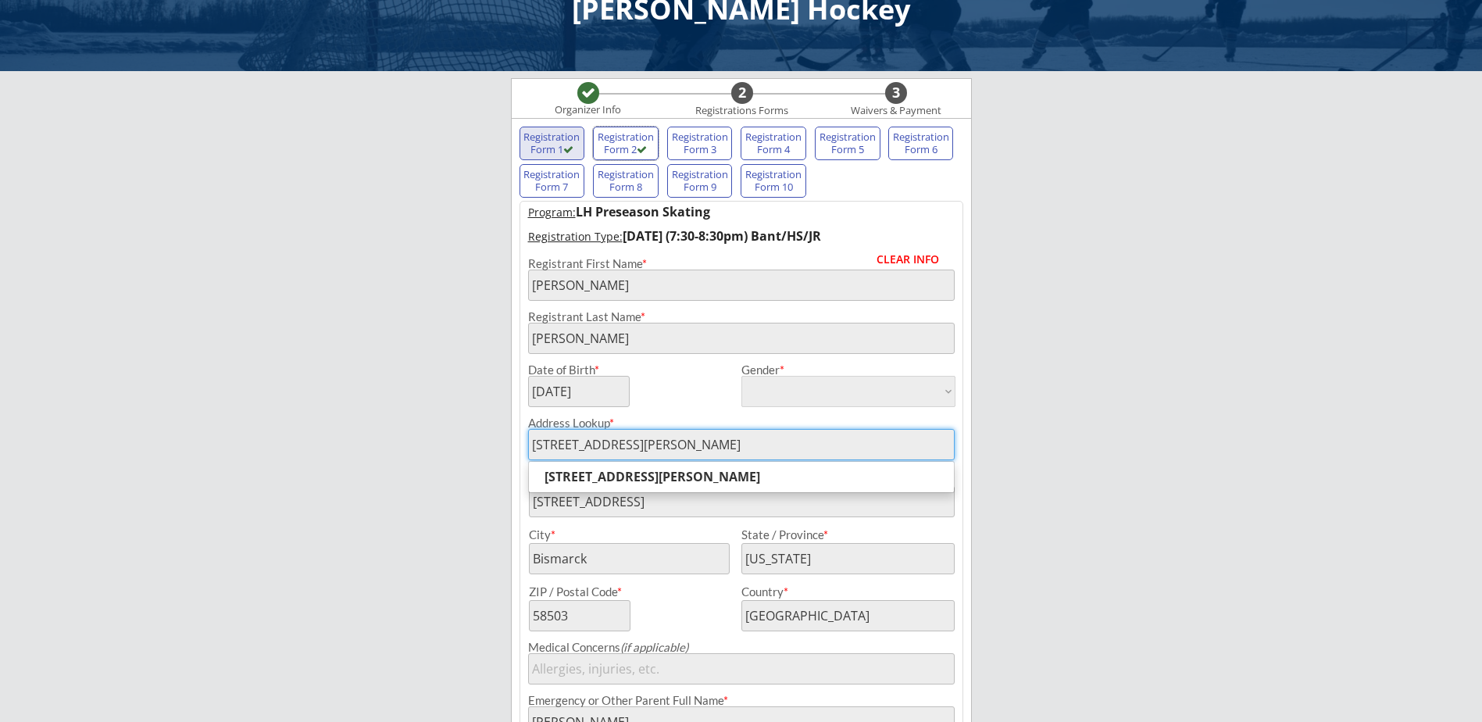
click at [619, 141] on div "Registration Form 2" at bounding box center [626, 143] width 58 height 24
type input "Maxon"
type input "[DATE]"
type input "Bantam A"
click at [702, 140] on div "Registration Form 3" at bounding box center [700, 143] width 58 height 24
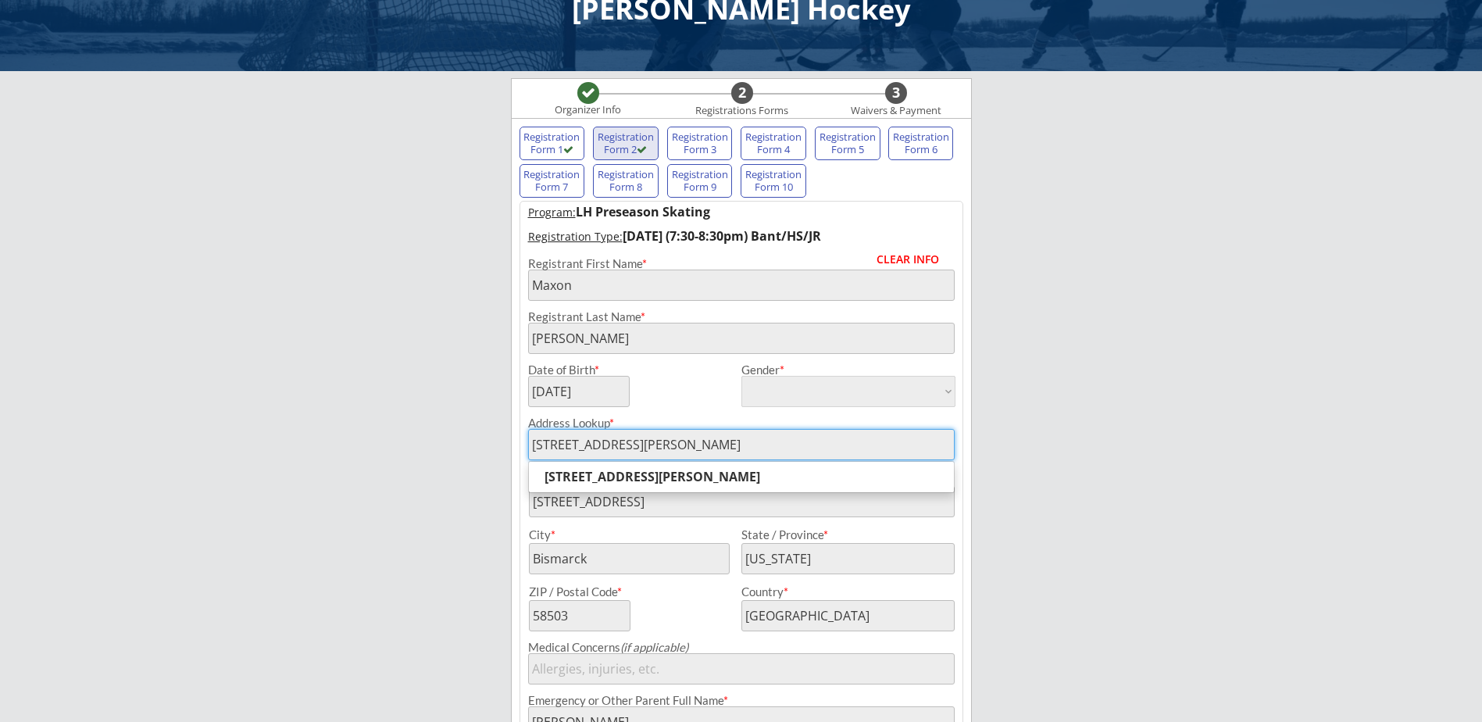
select select ""PLACEHOLDER_1427118222253""
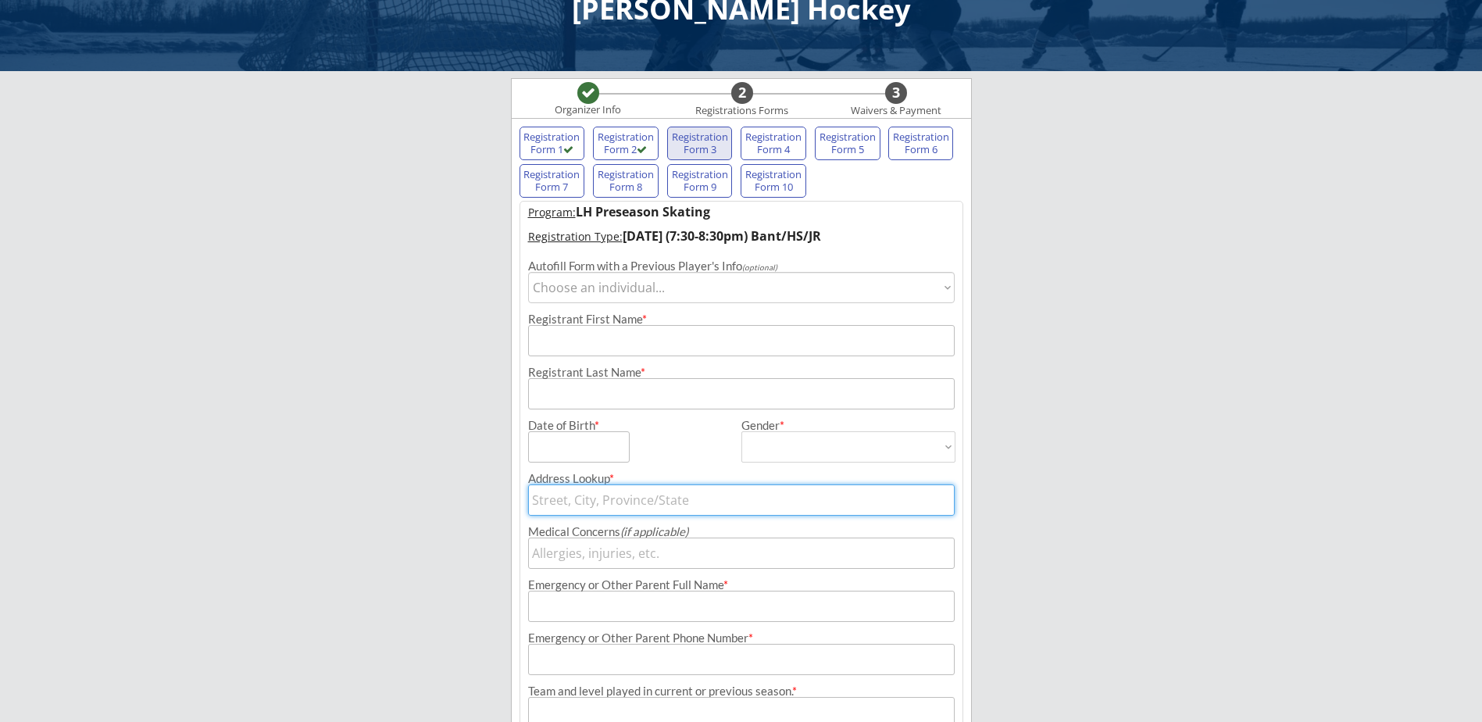
click at [631, 294] on select "Choose an individual... [PERSON_NAME]" at bounding box center [741, 287] width 427 height 31
select select ""1348695171700984260__LOOKUP__1546541750415x803749901109821400""
click at [528, 272] on select "Choose an individual... [PERSON_NAME]" at bounding box center [741, 287] width 427 height 31
type input "[PERSON_NAME]"
type input "[DATE]"
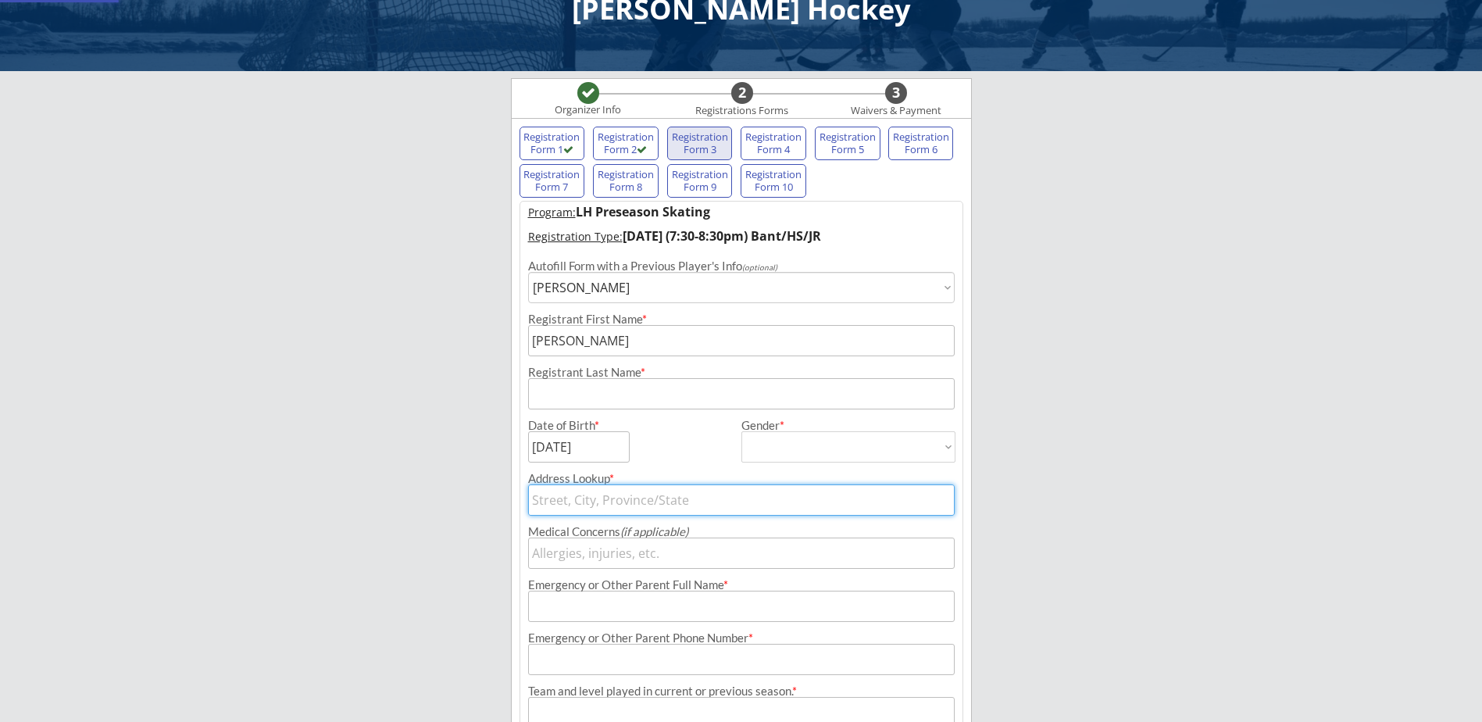
type input "[PERSON_NAME]"
type input "[DEMOGRAPHIC_DATA]"
select select ""[DEMOGRAPHIC_DATA]""
type input "[STREET_ADDRESS][PERSON_NAME]"
type input "[PERSON_NAME]"
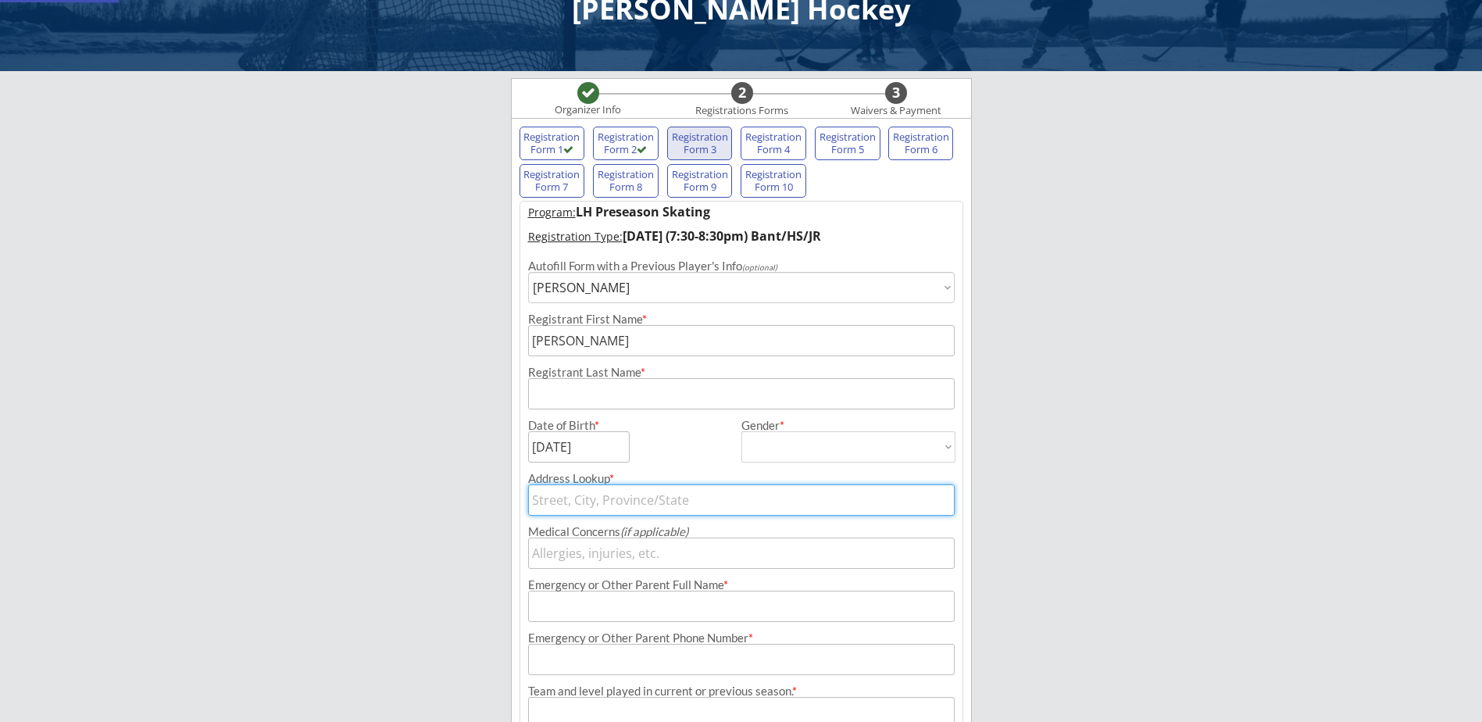
type input "[PHONE_NUMBER]"
type input "Legacy Varsity"
type input "[STREET_ADDRESS]"
type input "Bismarck"
type input "[US_STATE]"
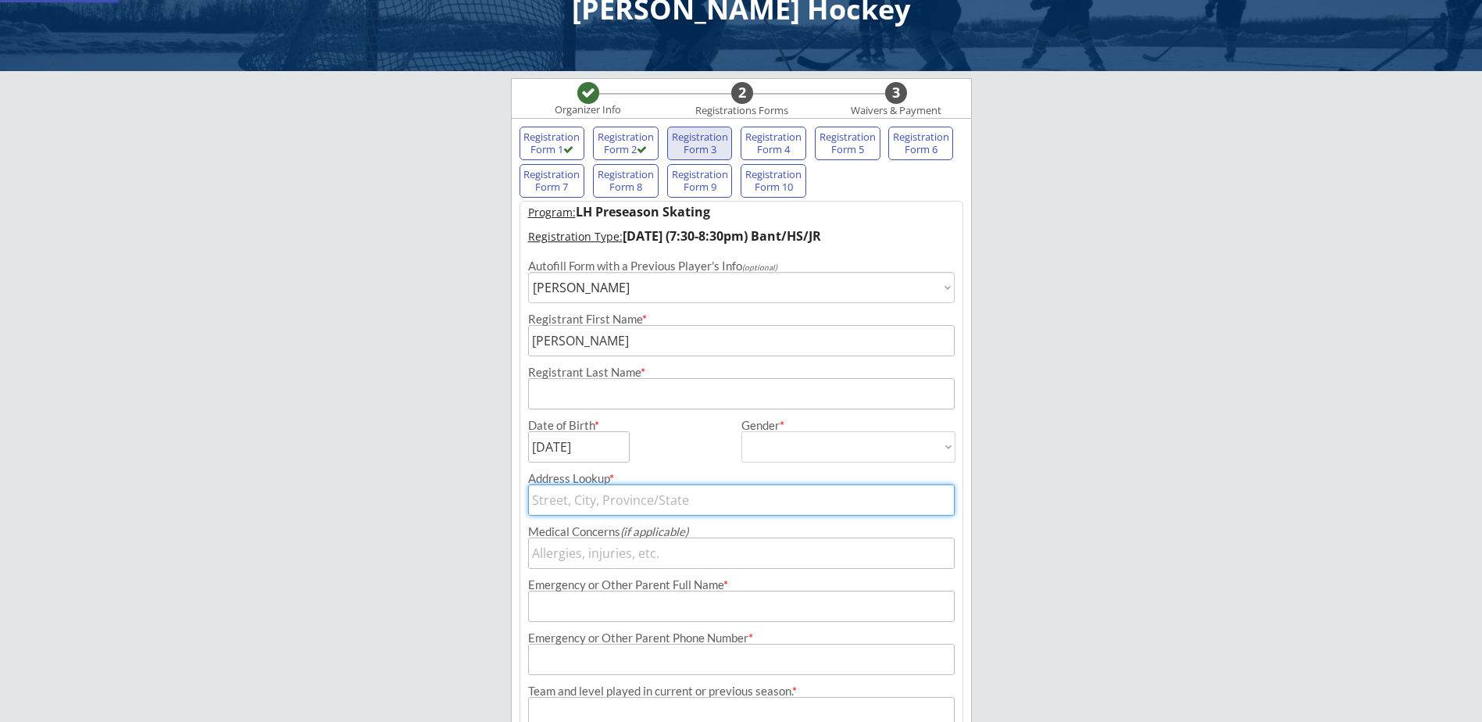
type input "58503"
type input "[GEOGRAPHIC_DATA]"
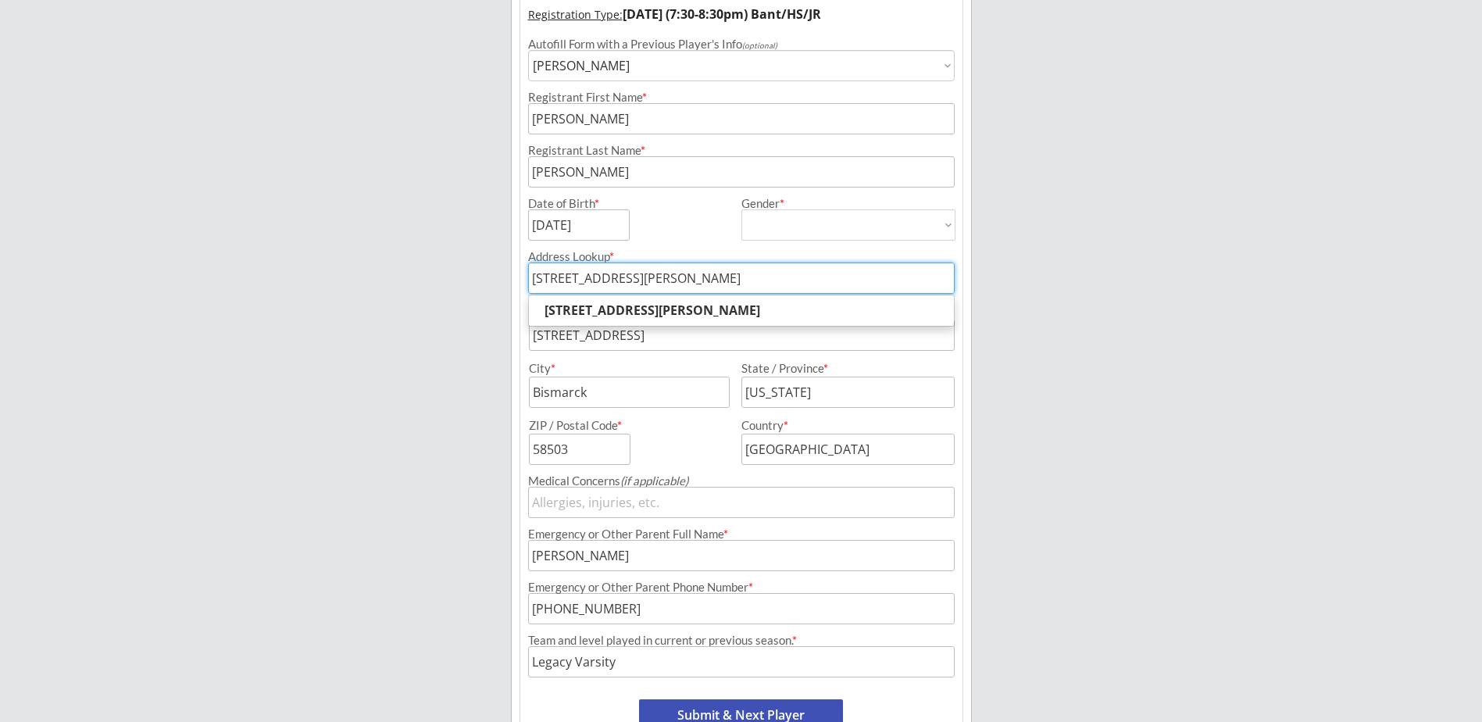
scroll to position [284, 0]
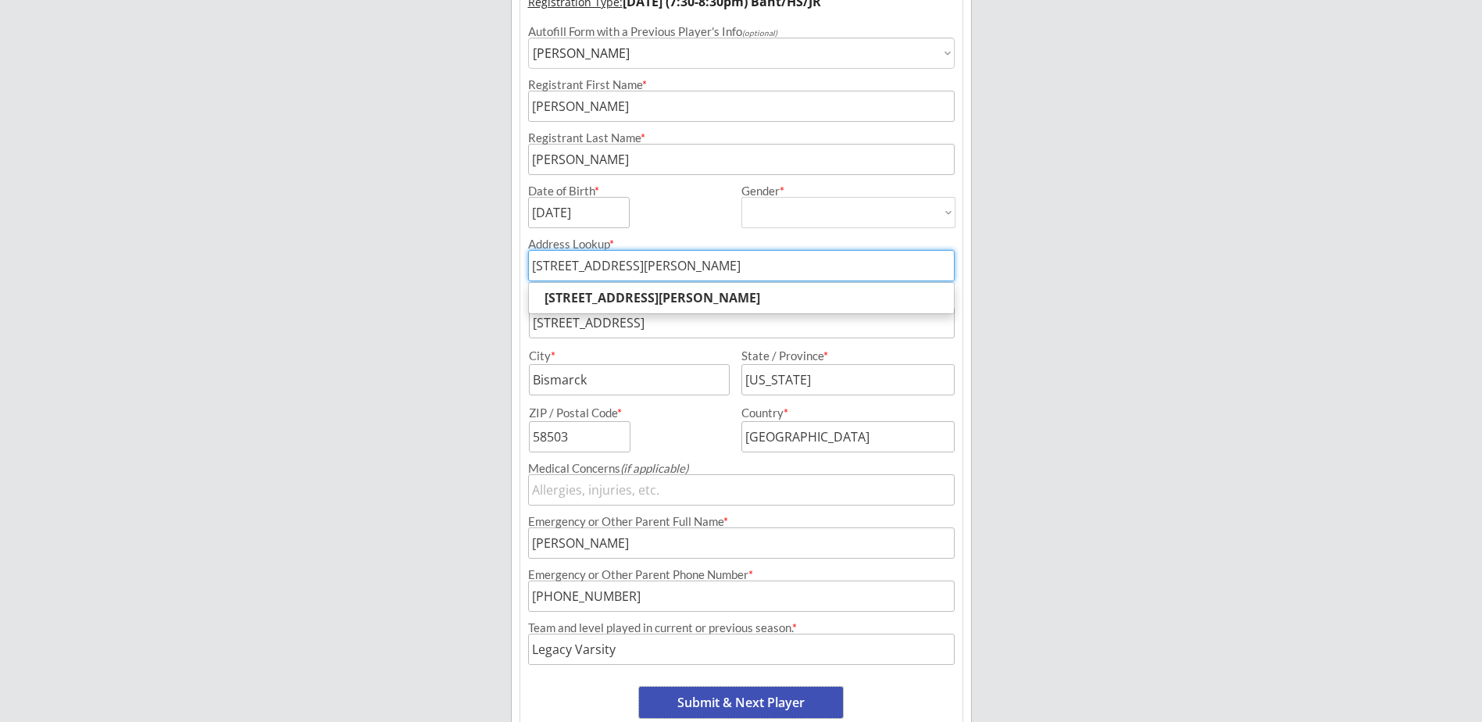
click at [815, 692] on button "Submit & Next Player" at bounding box center [741, 702] width 204 height 31
select select ""PLACEHOLDER_1427118222253""
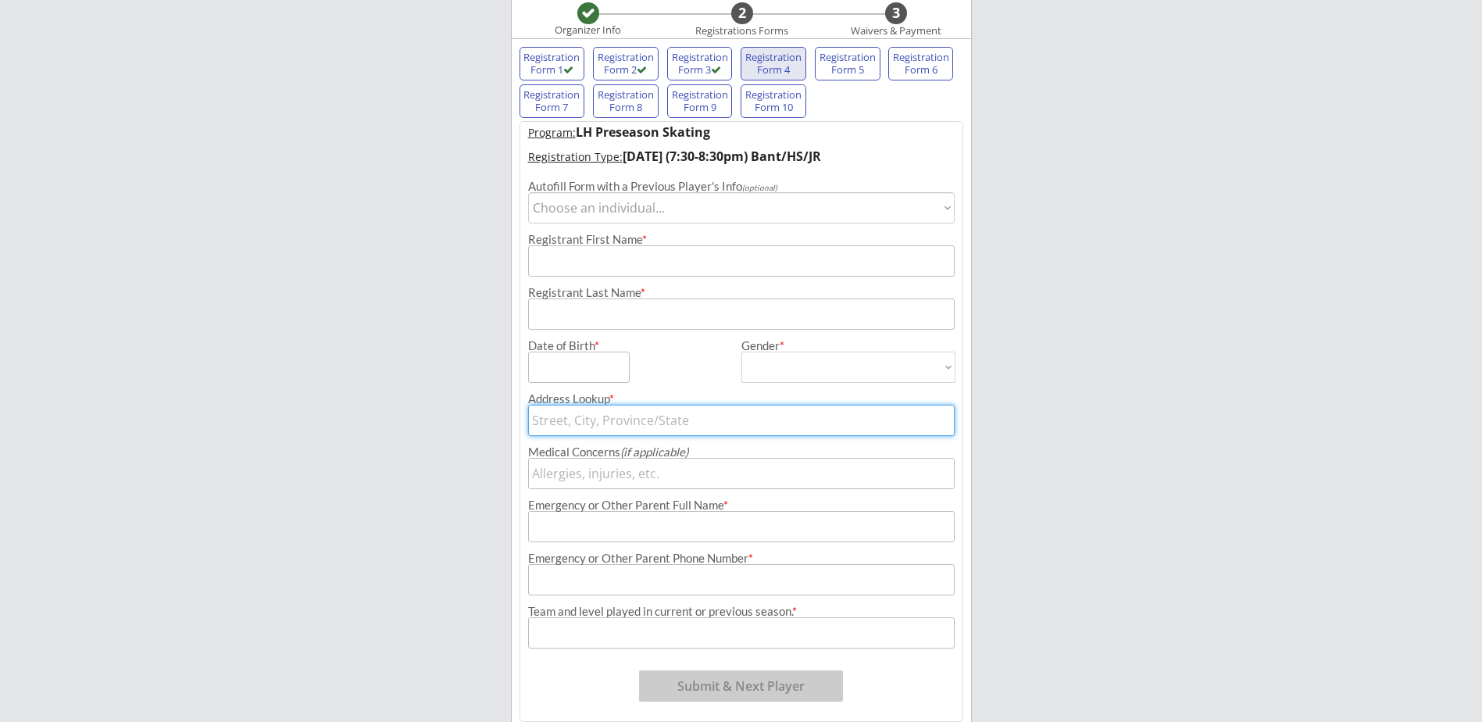
scroll to position [128, 0]
click at [638, 202] on select "Choose an individual... [PERSON_NAME]" at bounding box center [741, 209] width 427 height 31
select select ""1348695171700984260__LOOKUP__1547529007390x717125581080887300""
click at [528, 194] on select "Choose an individual... [PERSON_NAME]" at bounding box center [741, 209] width 427 height 31
type input "Maxon"
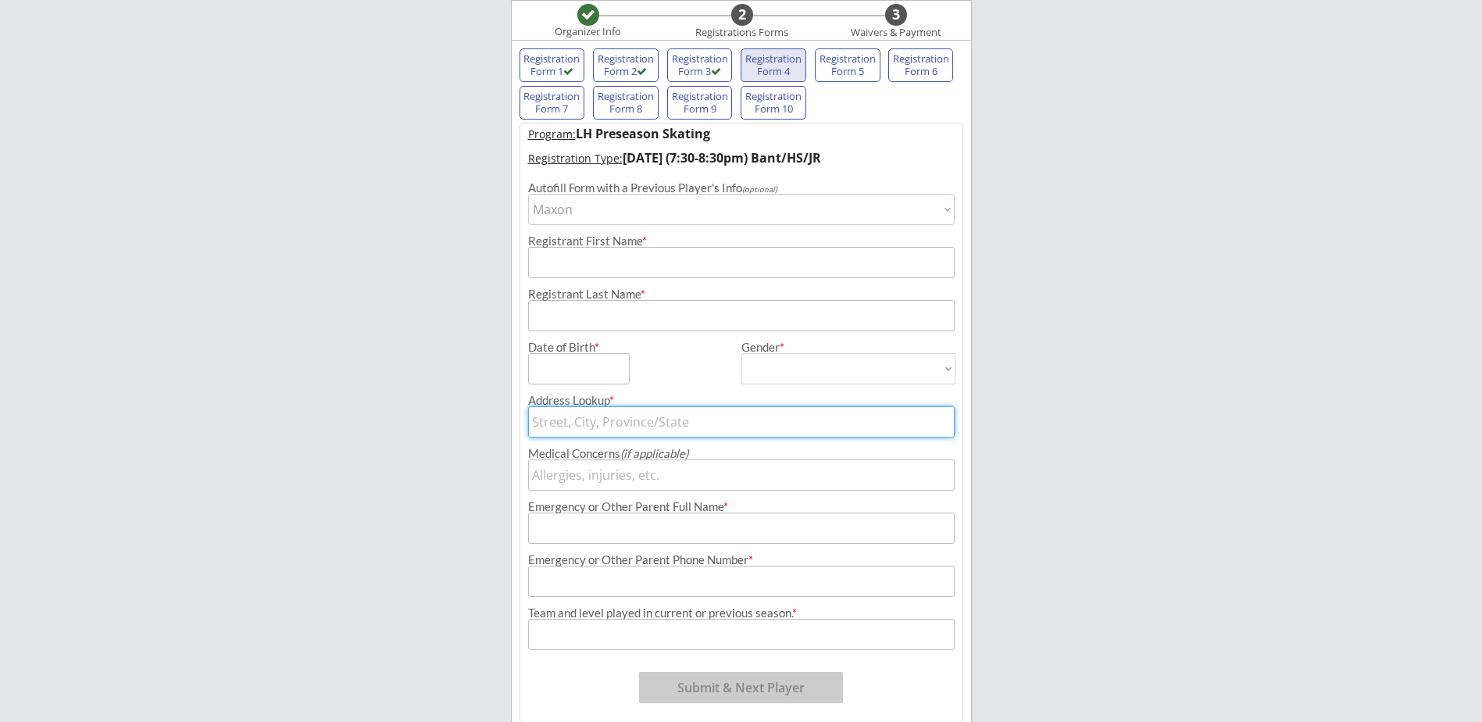
type input "[DATE]"
type input "[PERSON_NAME]"
type input "[DEMOGRAPHIC_DATA]"
select select ""[DEMOGRAPHIC_DATA]""
type input "[STREET_ADDRESS][PERSON_NAME]"
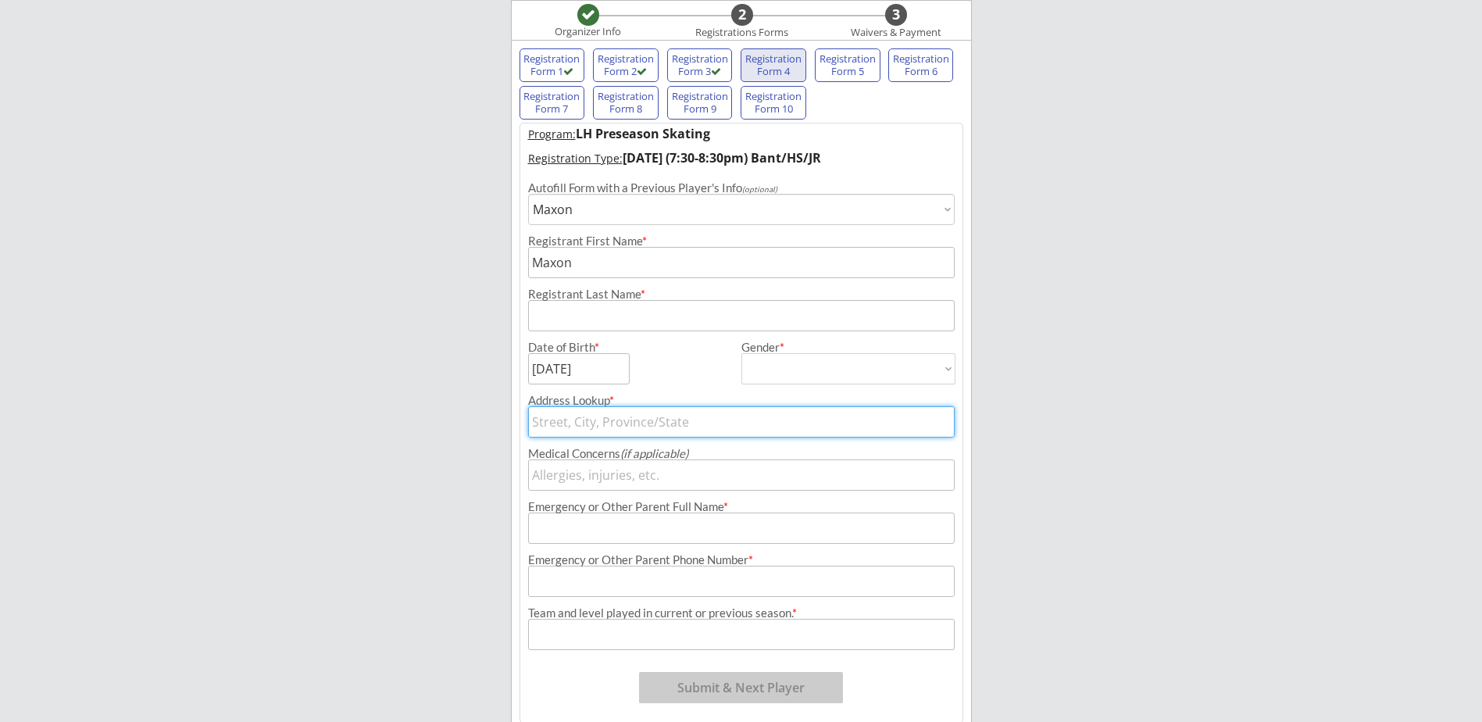
type input "[PERSON_NAME]"
type input "[PHONE_NUMBER]"
type input "Bantam A"
type input "[STREET_ADDRESS]"
type input "Bismarck"
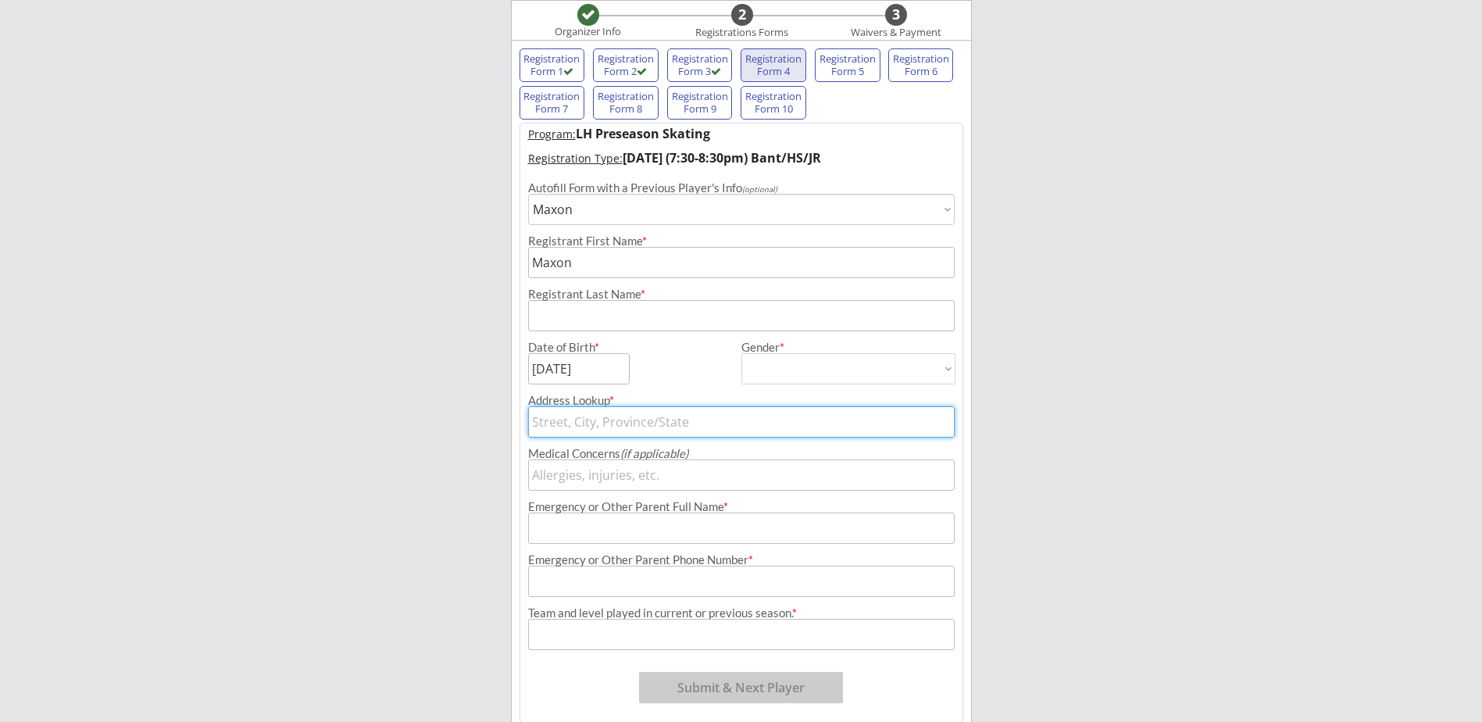
type input "[US_STATE]"
type input "58503"
type input "[GEOGRAPHIC_DATA]"
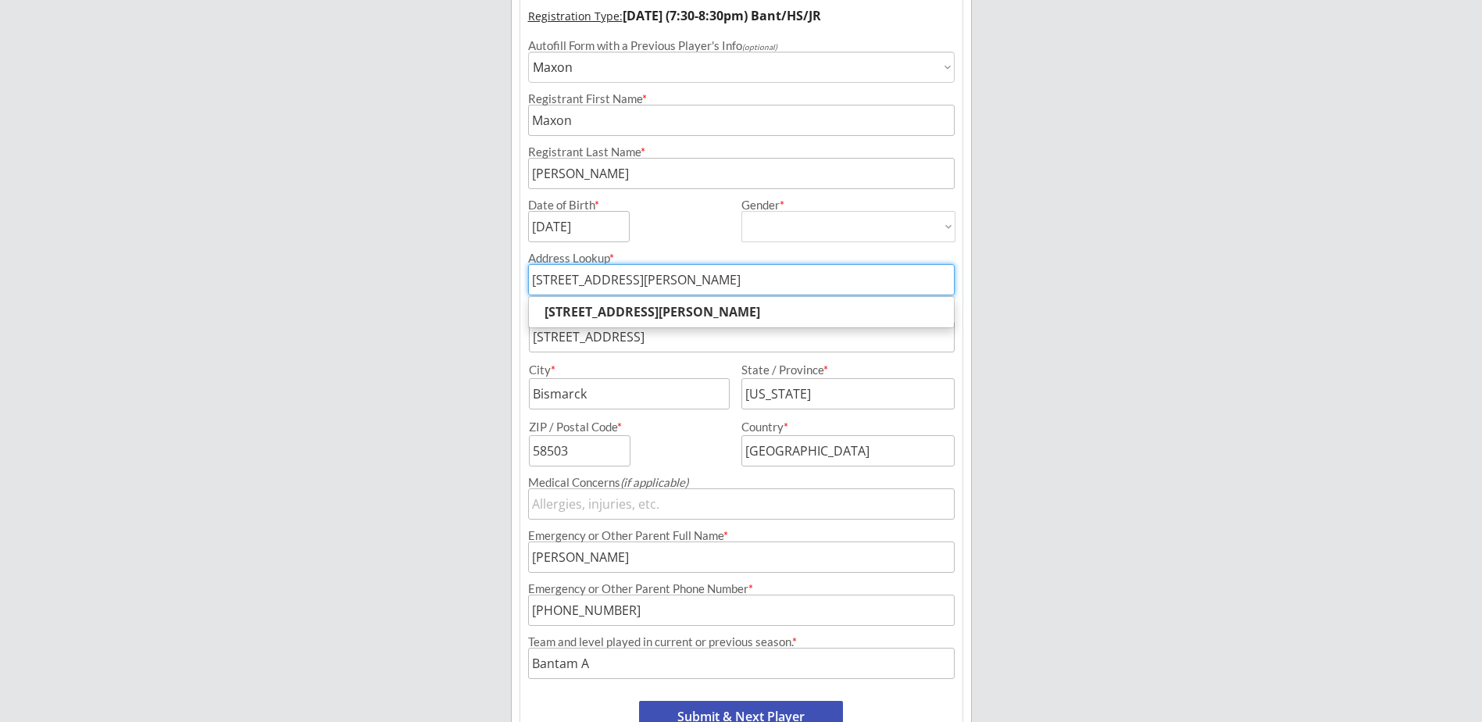
scroll to position [284, 0]
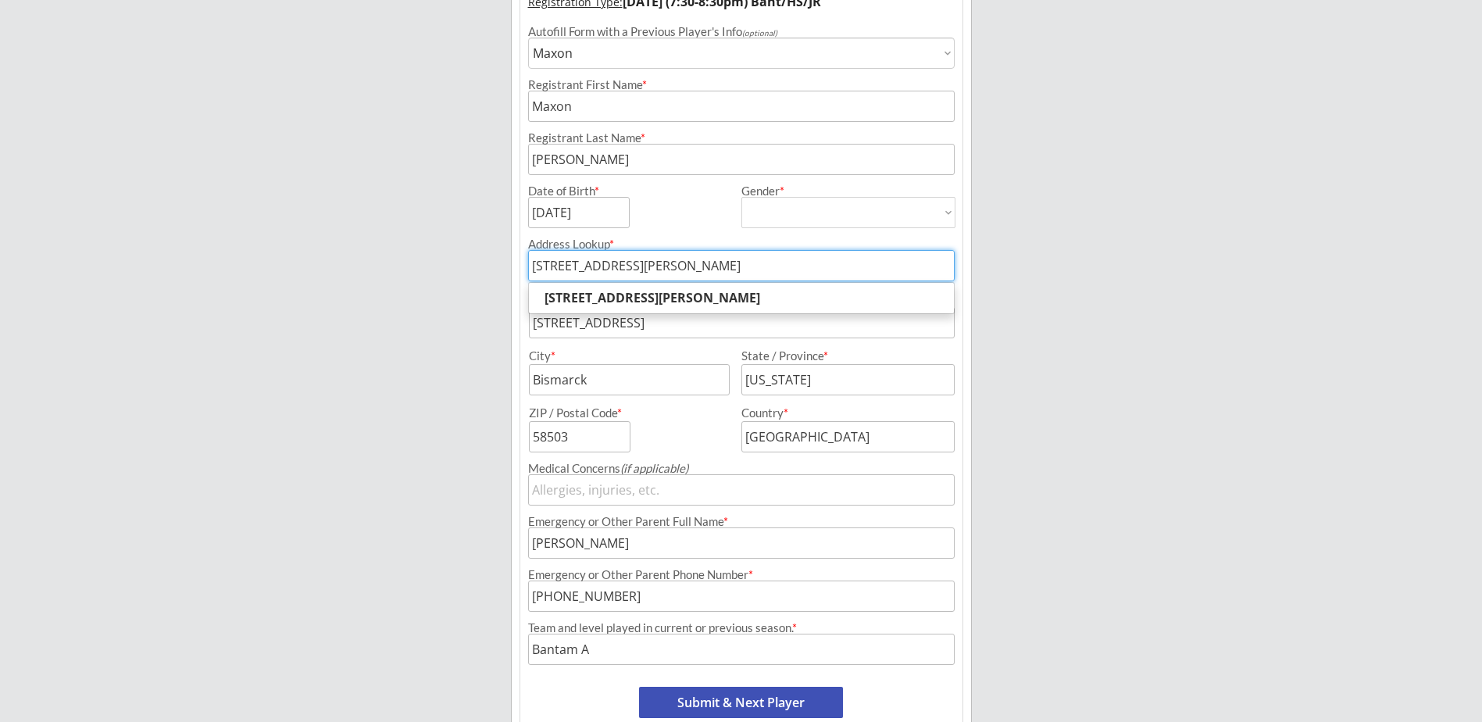
click at [756, 704] on button "Submit & Next Player" at bounding box center [741, 702] width 204 height 31
select select ""PLACEHOLDER_1427118222253""
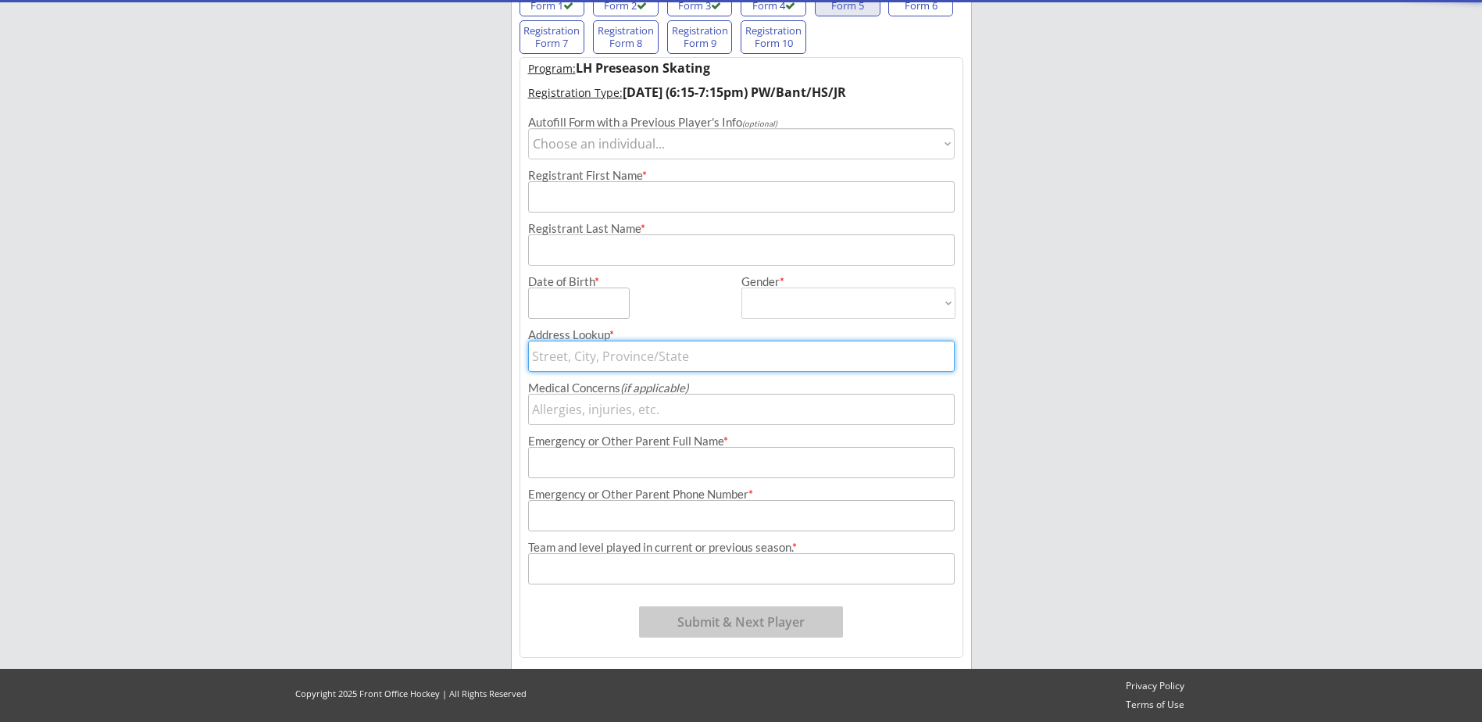
scroll to position [128, 0]
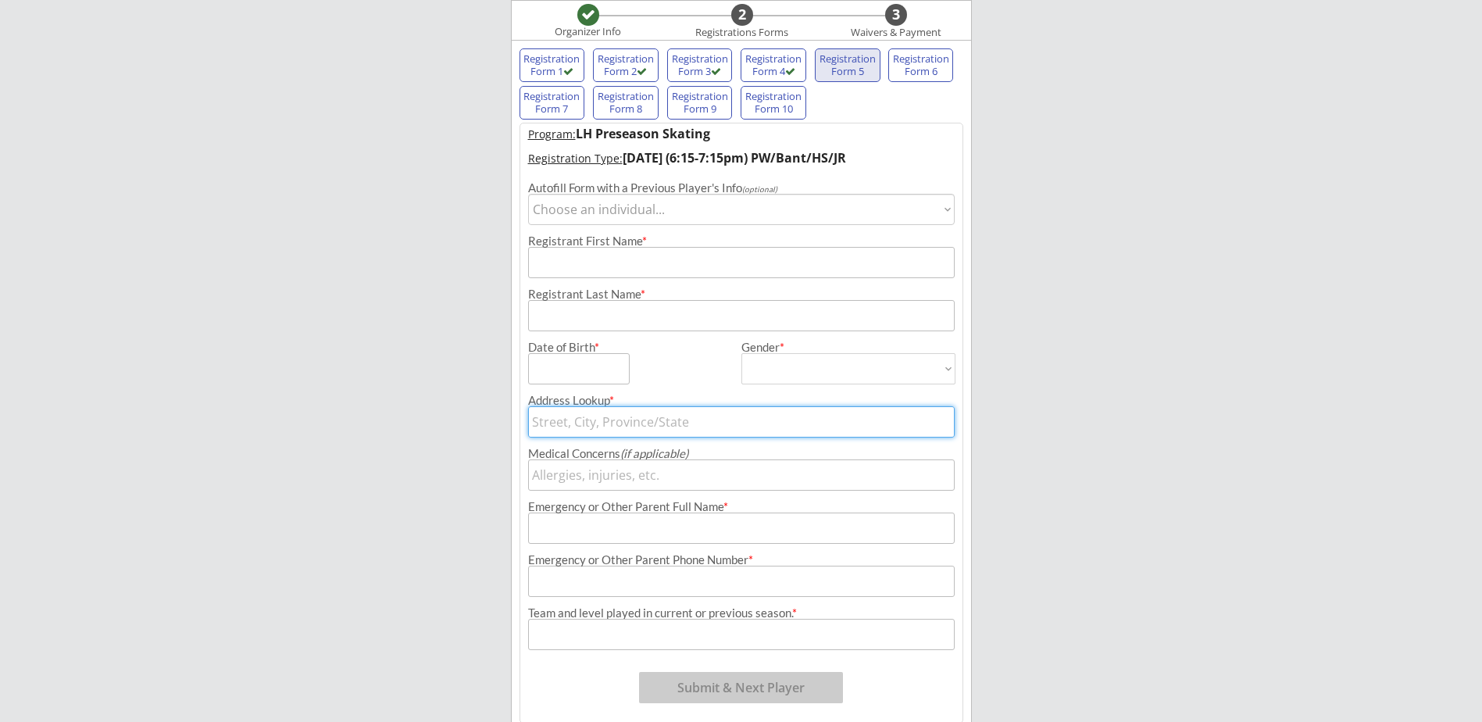
click at [656, 220] on select "Choose an individual... [PERSON_NAME]" at bounding box center [741, 209] width 427 height 31
select select ""1348695171700984260__LOOKUP__1546541750415x803749901109821400""
click at [528, 194] on select "Choose an individual... [PERSON_NAME]" at bounding box center [741, 209] width 427 height 31
type input "[PERSON_NAME]"
type input "[DATE]"
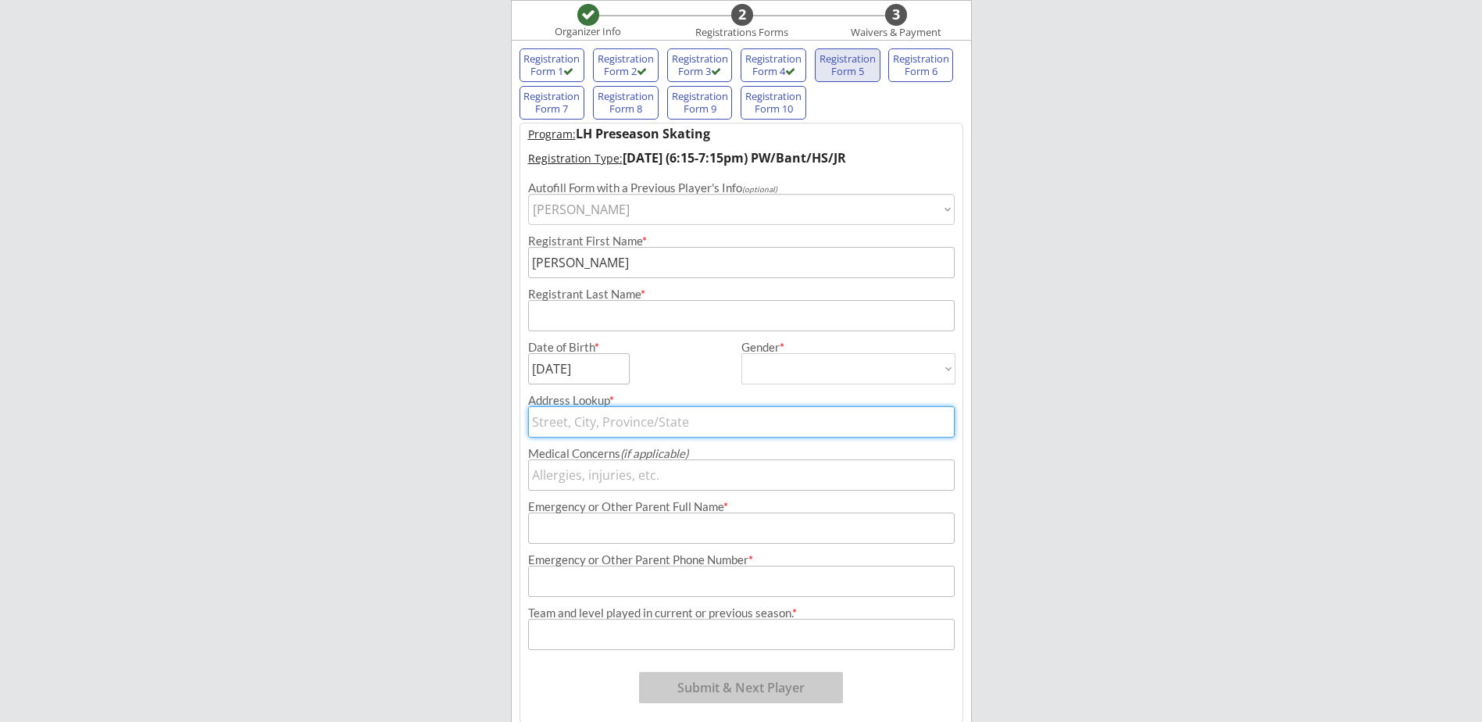
type input "[PERSON_NAME]"
type input "[DEMOGRAPHIC_DATA]"
select select ""[DEMOGRAPHIC_DATA]""
type input "[STREET_ADDRESS][PERSON_NAME]"
type input "[PERSON_NAME]"
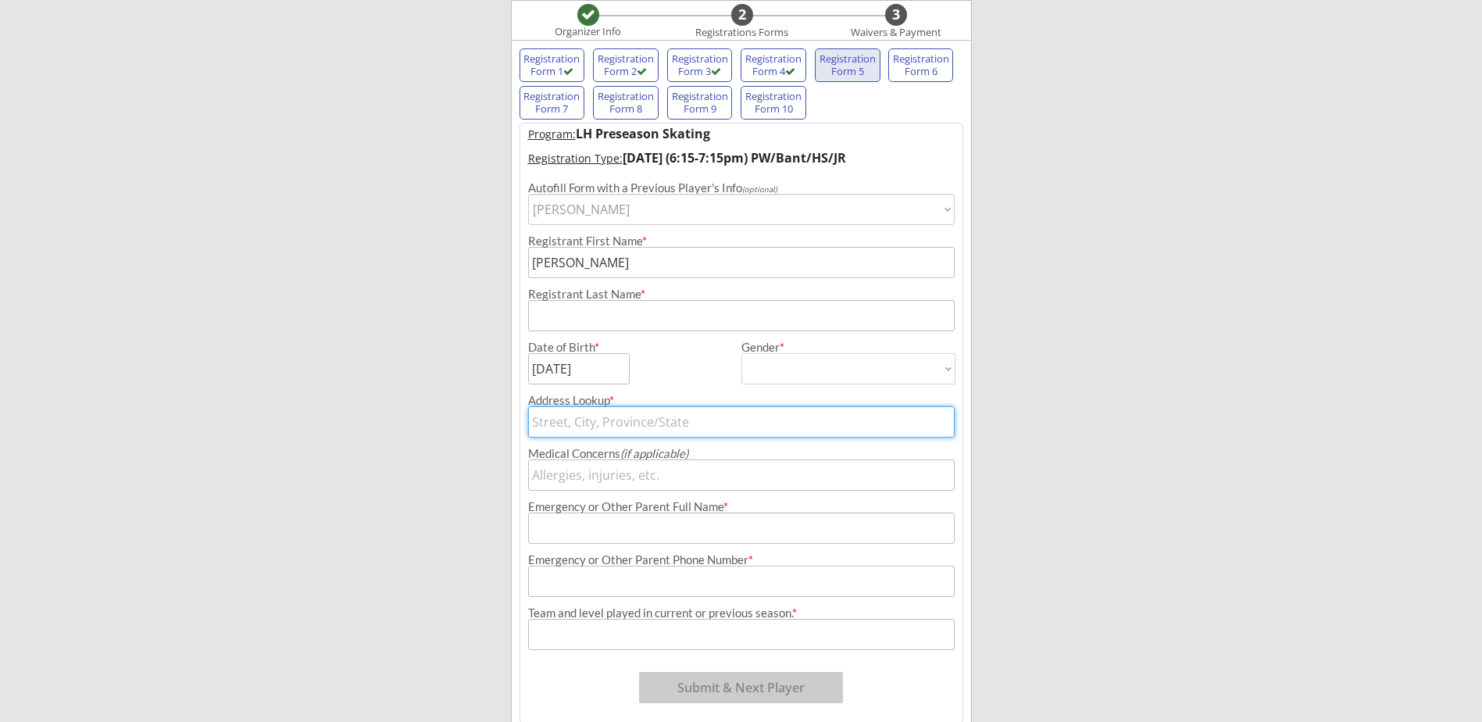
type input "[PHONE_NUMBER]"
type input "Legacy Varsity"
type input "[STREET_ADDRESS]"
type input "Bismarck"
type input "[US_STATE]"
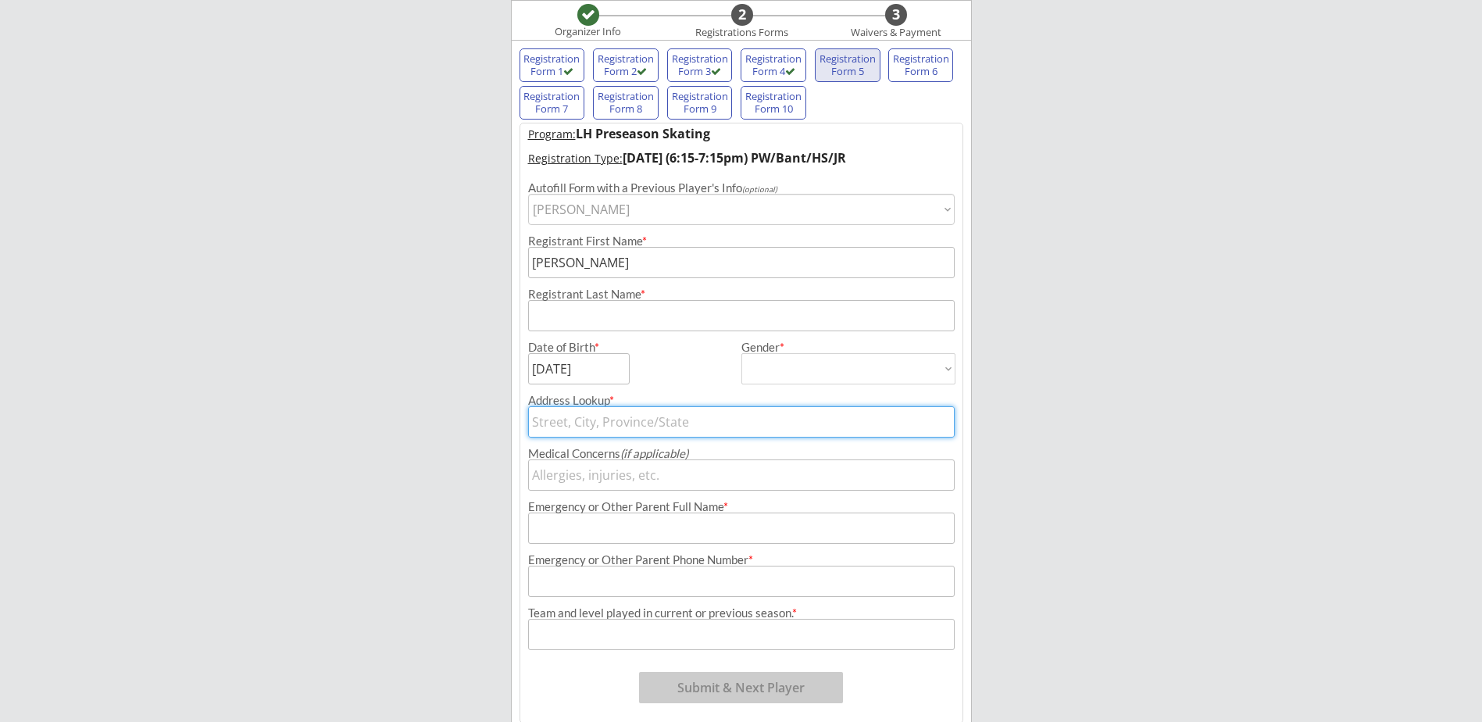
type input "58503"
type input "[GEOGRAPHIC_DATA]"
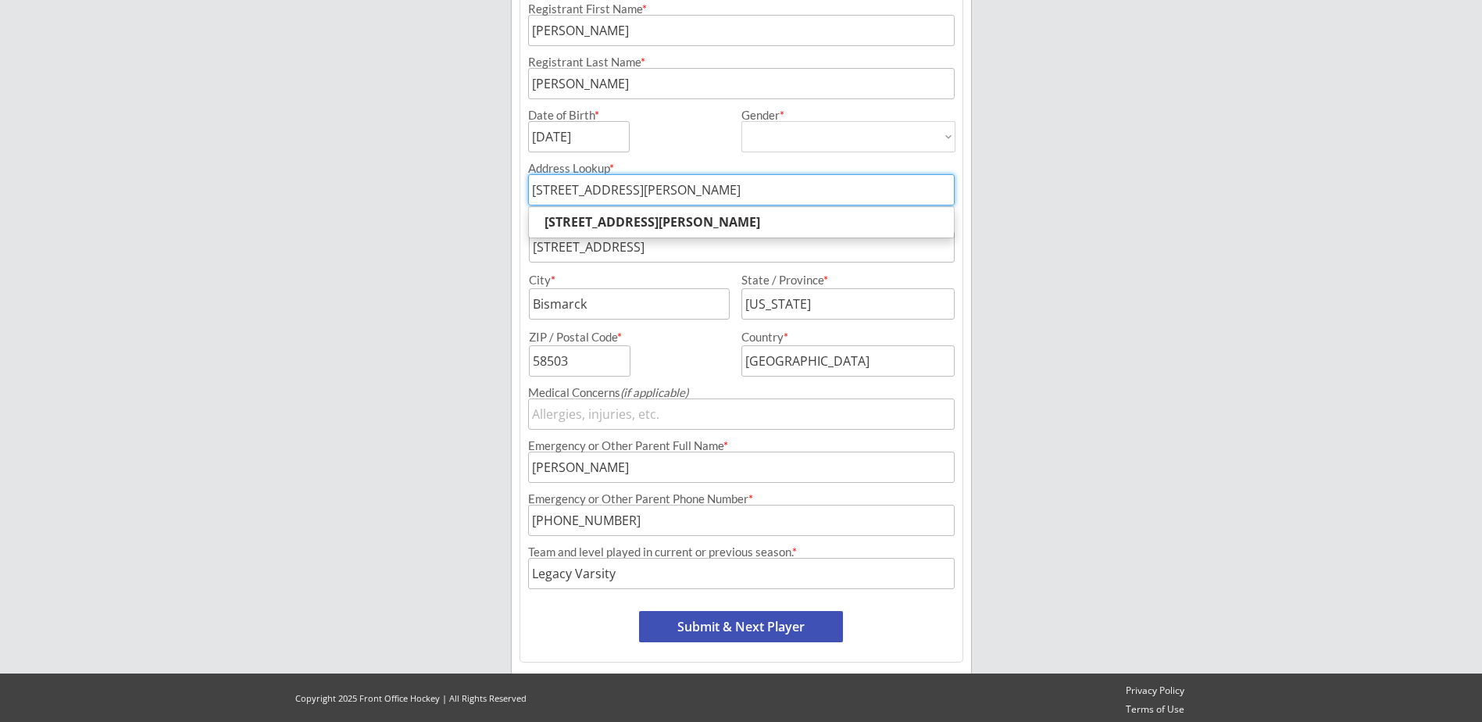
scroll to position [365, 0]
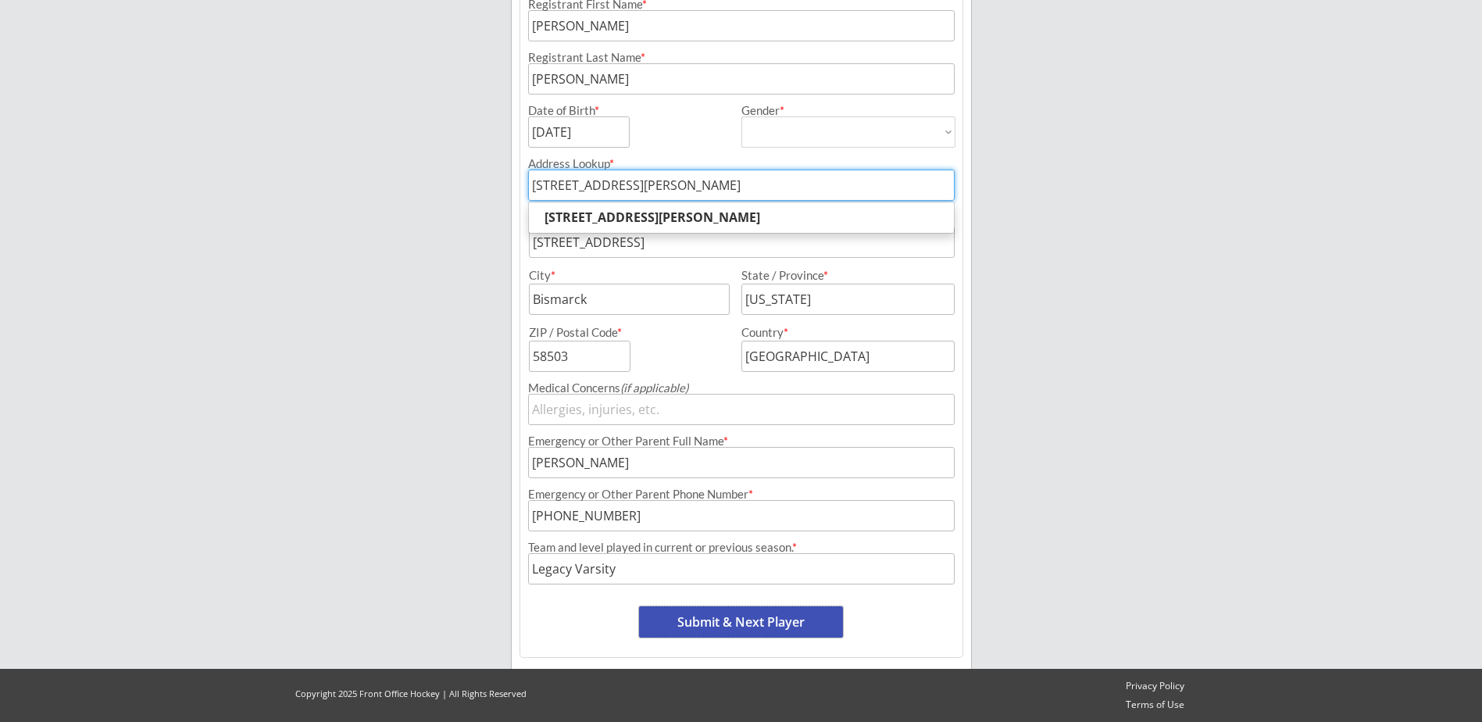
click at [815, 613] on button "Submit & Next Player" at bounding box center [741, 621] width 204 height 31
select select ""PLACEHOLDER_1427118222253""
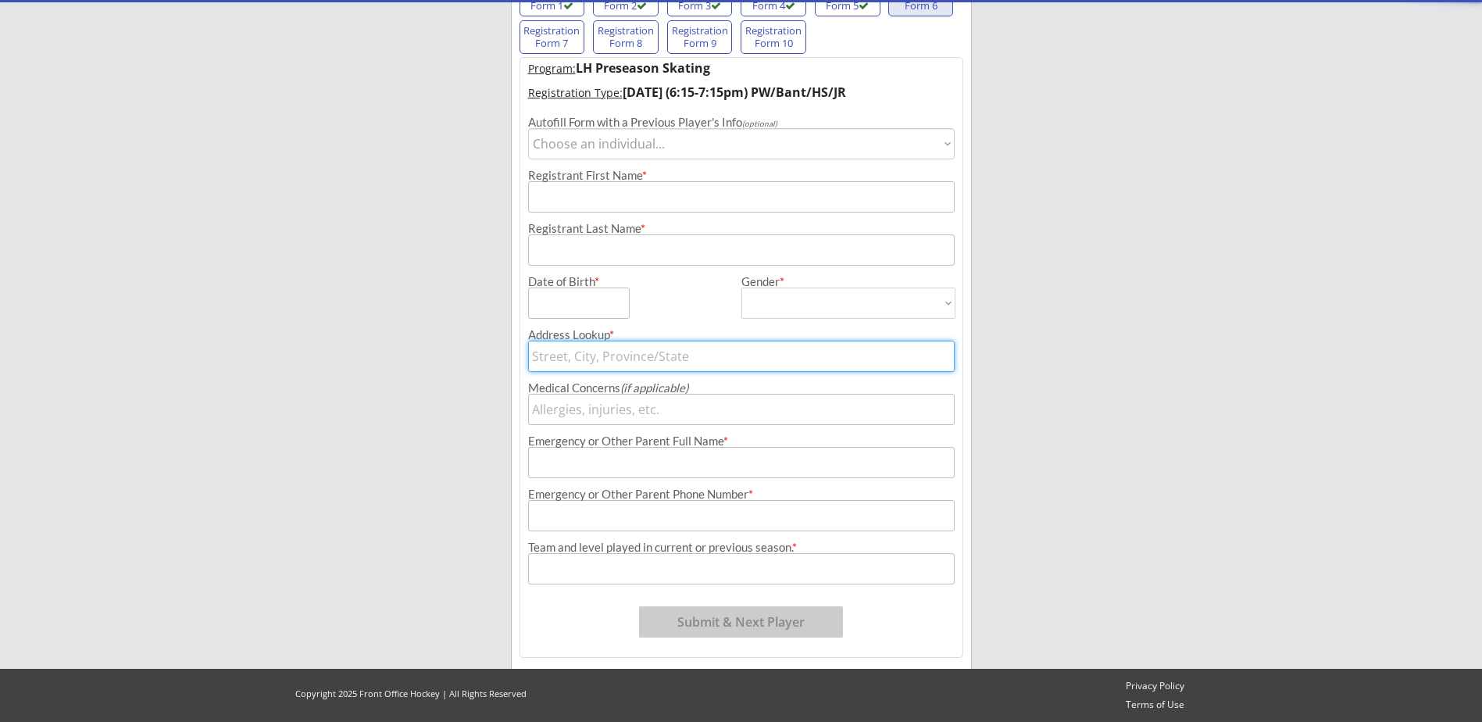
scroll to position [128, 0]
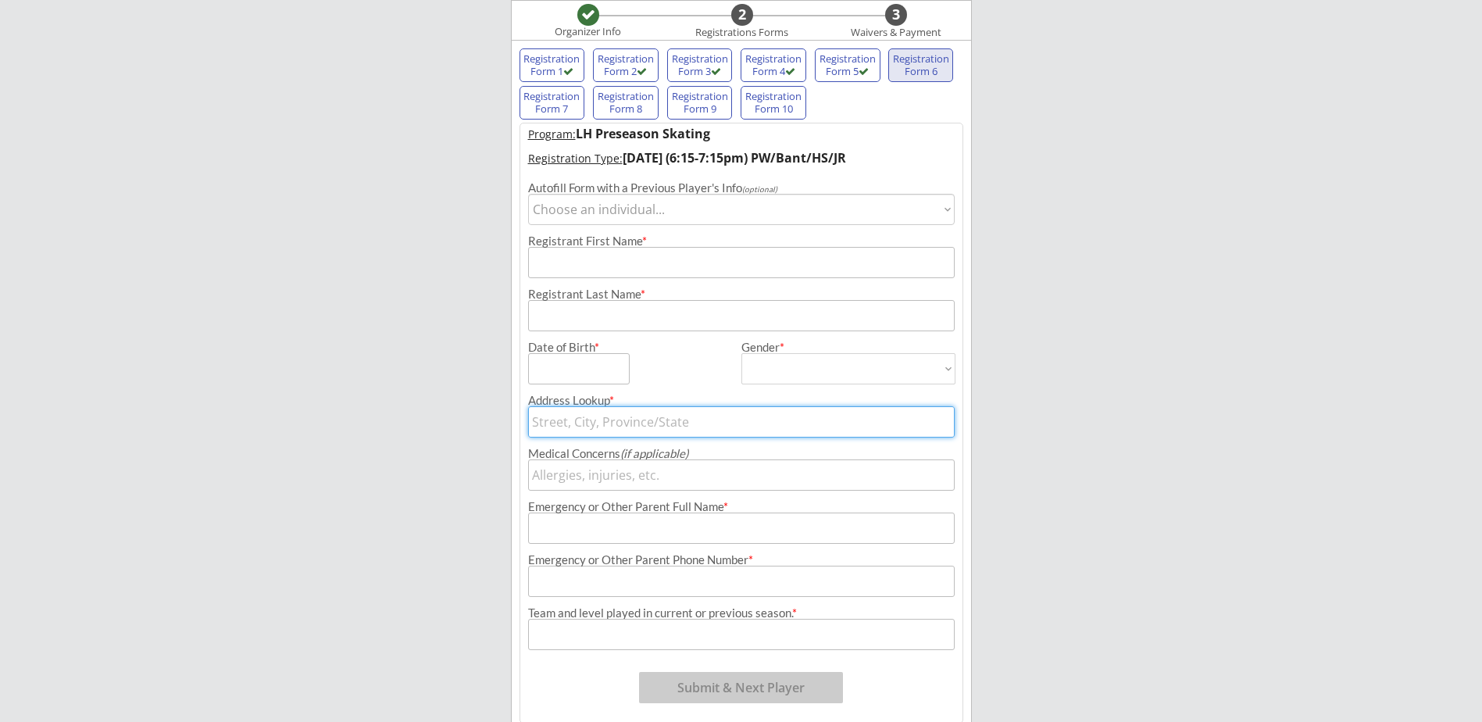
click at [681, 209] on select "Choose an individual... [PERSON_NAME]" at bounding box center [741, 209] width 427 height 31
select select ""1348695171700984260__LOOKUP__1547529007390x717125581080887300""
click at [528, 194] on select "Choose an individual... [PERSON_NAME]" at bounding box center [741, 209] width 427 height 31
type input "Maxon"
type input "[DATE]"
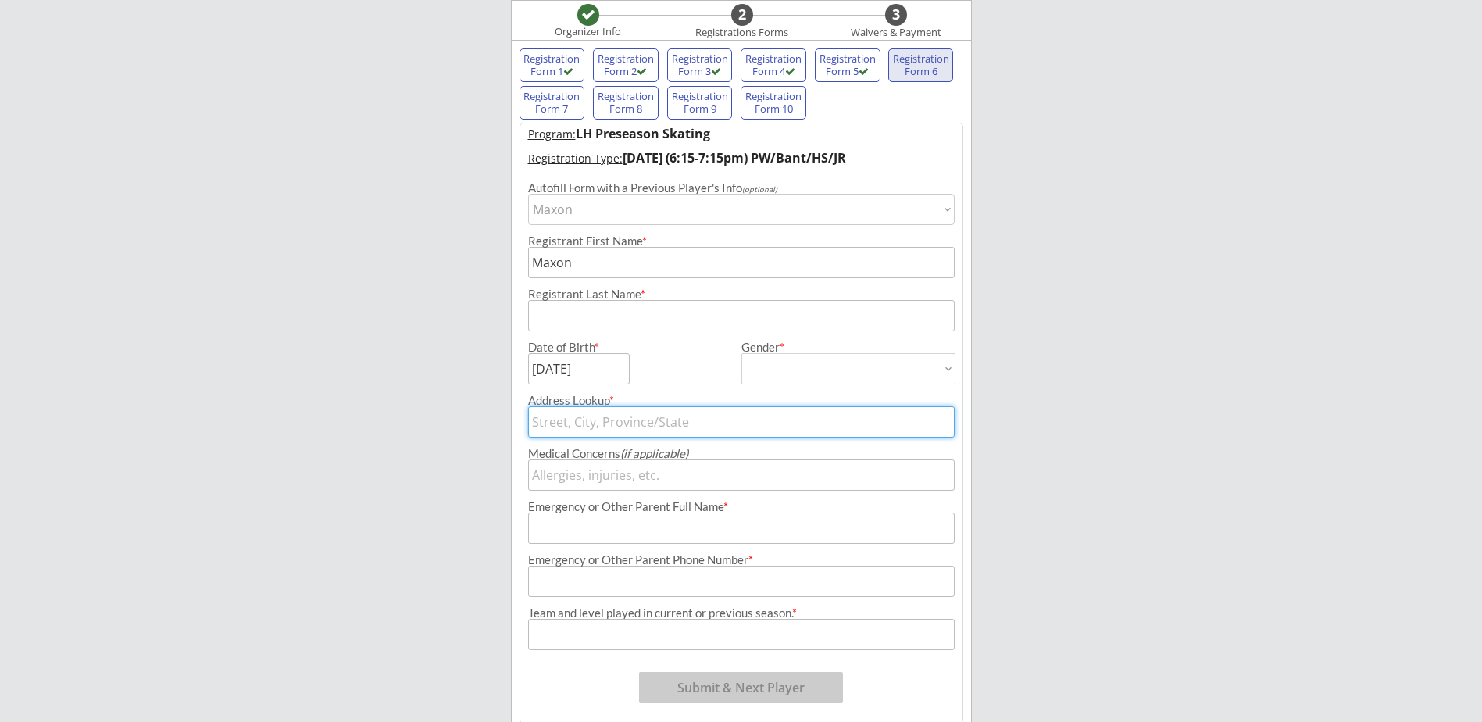
type input "[PERSON_NAME]"
type input "[DEMOGRAPHIC_DATA]"
select select ""[DEMOGRAPHIC_DATA]""
type input "[STREET_ADDRESS][PERSON_NAME]"
type input "[PERSON_NAME]"
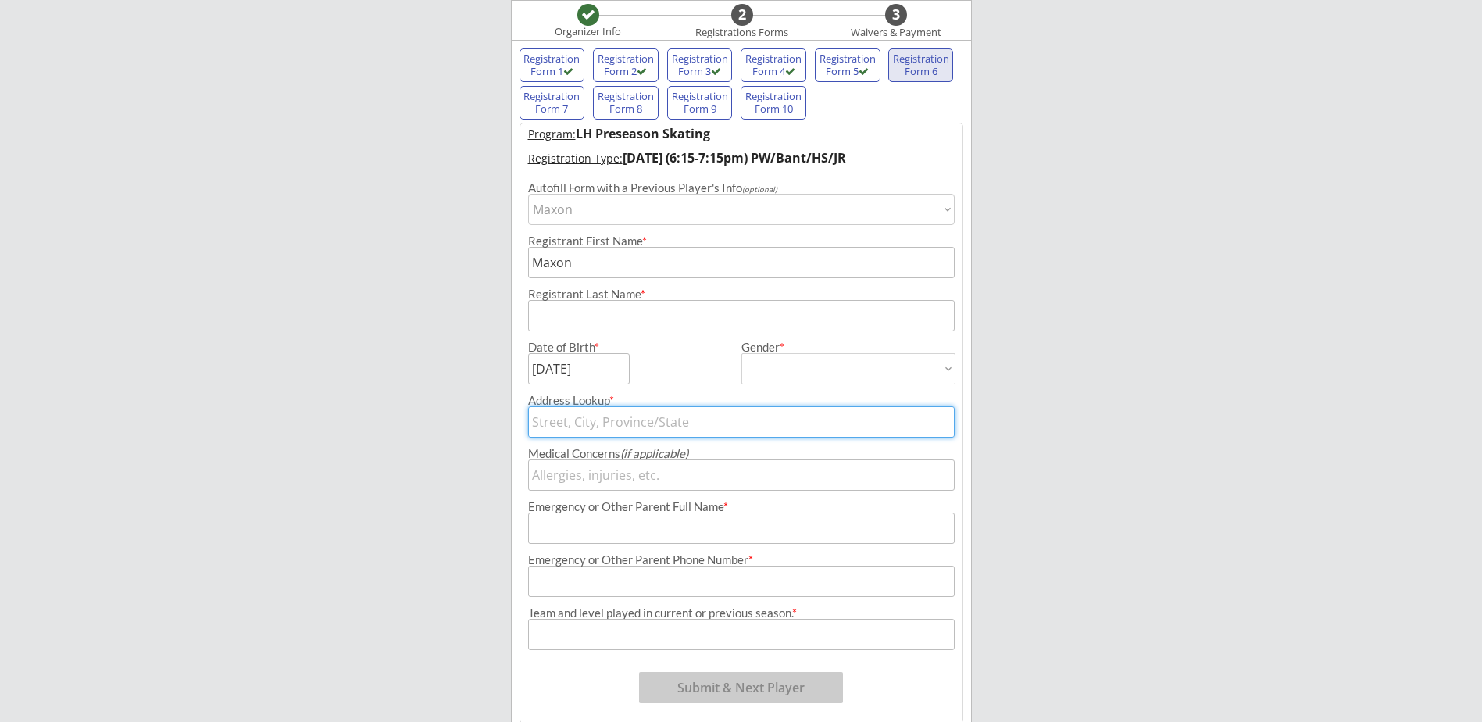
type input "[PHONE_NUMBER]"
type input "Bantam A"
type input "[STREET_ADDRESS]"
type input "Bismarck"
type input "[US_STATE]"
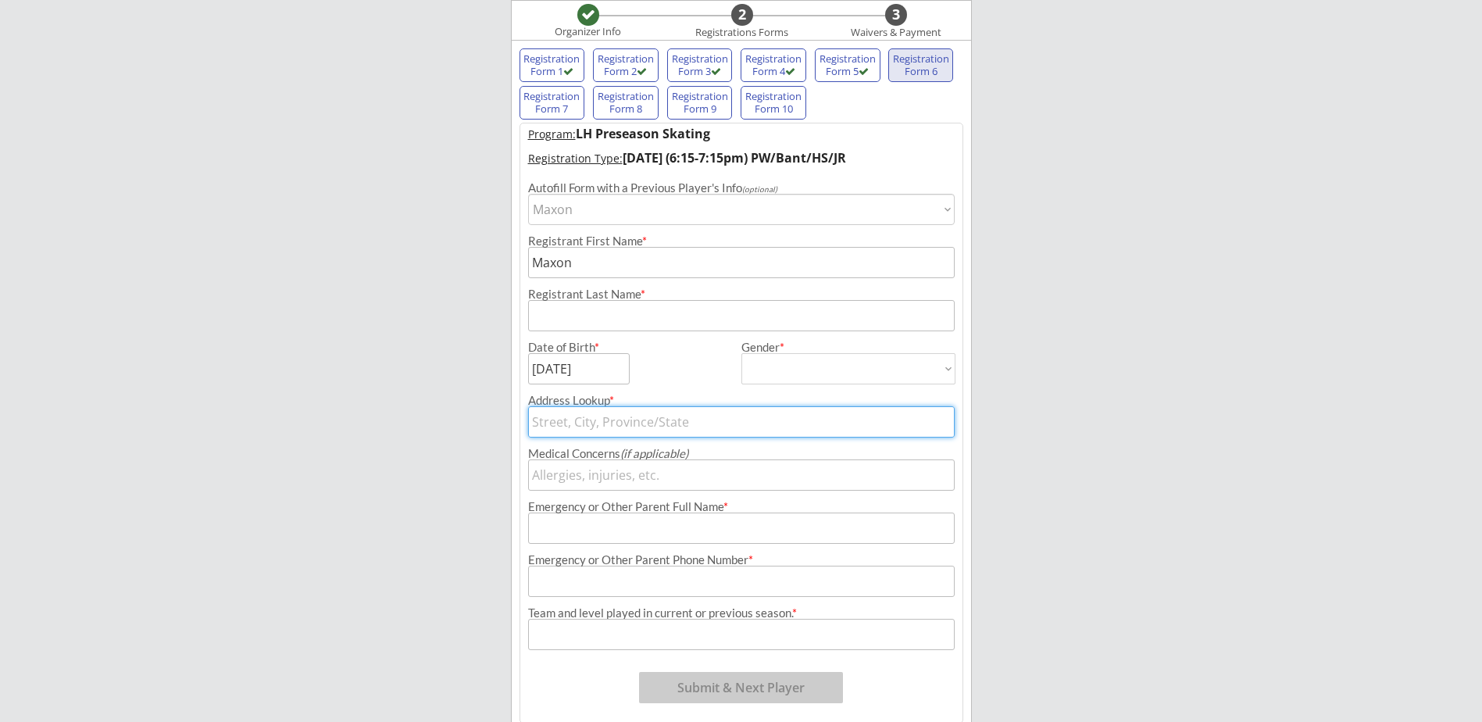
type input "58503"
type input "[GEOGRAPHIC_DATA]"
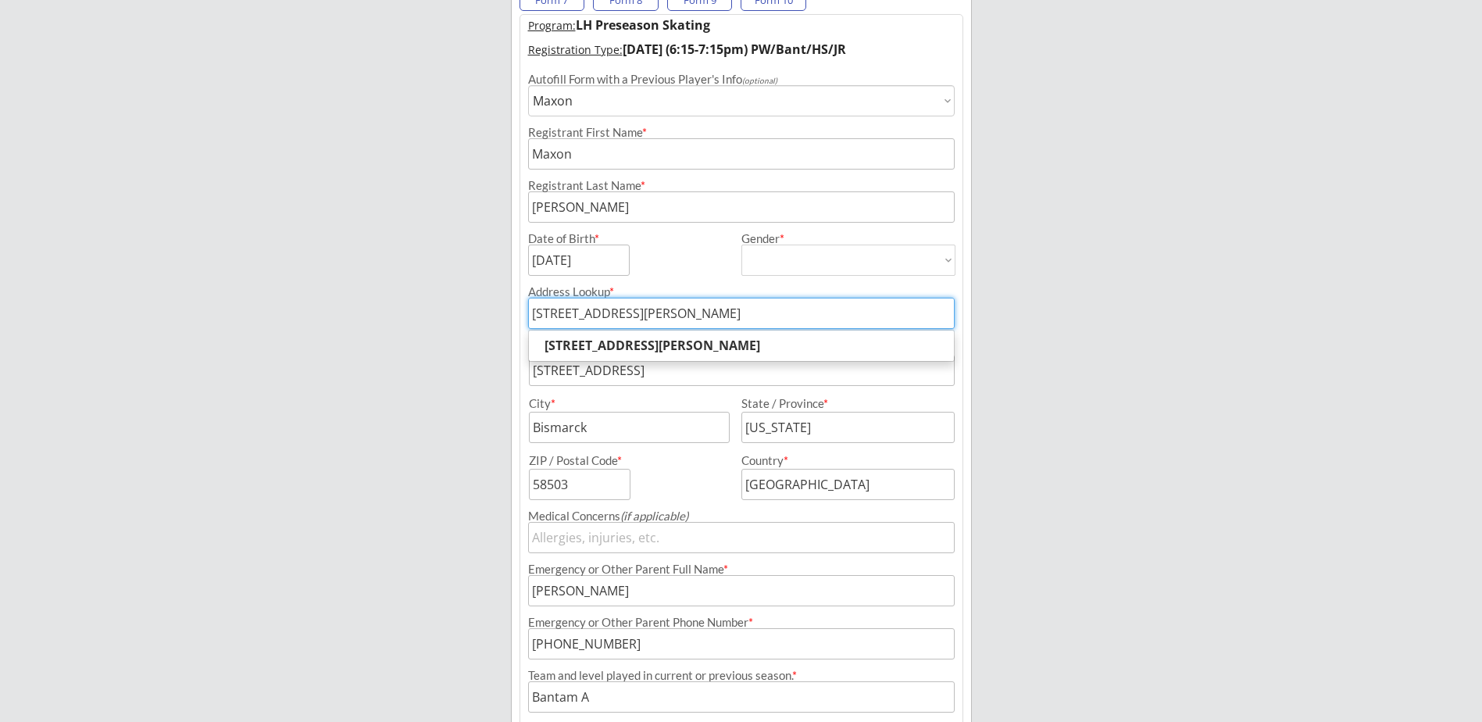
scroll to position [365, 0]
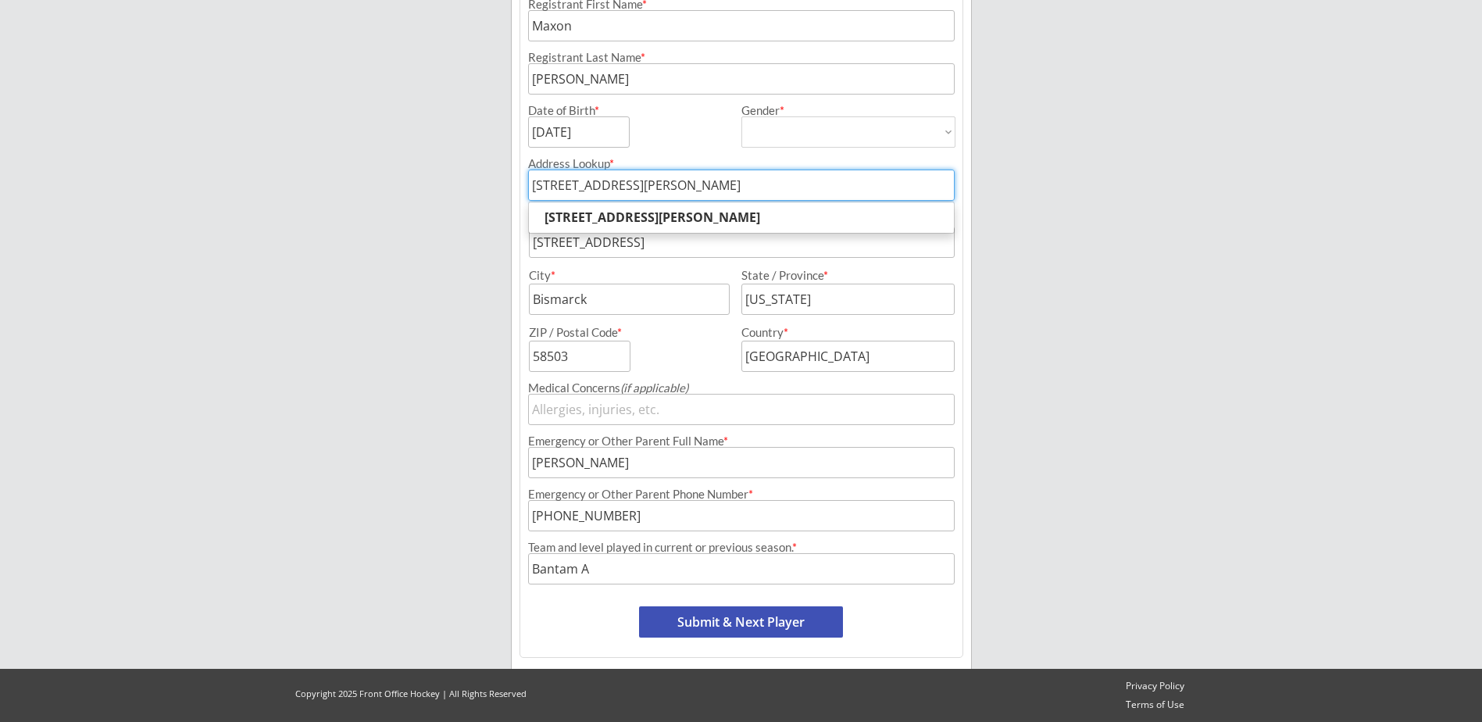
click at [803, 621] on button "Submit & Next Player" at bounding box center [741, 621] width 204 height 31
select select ""PLACEHOLDER_1427118222253""
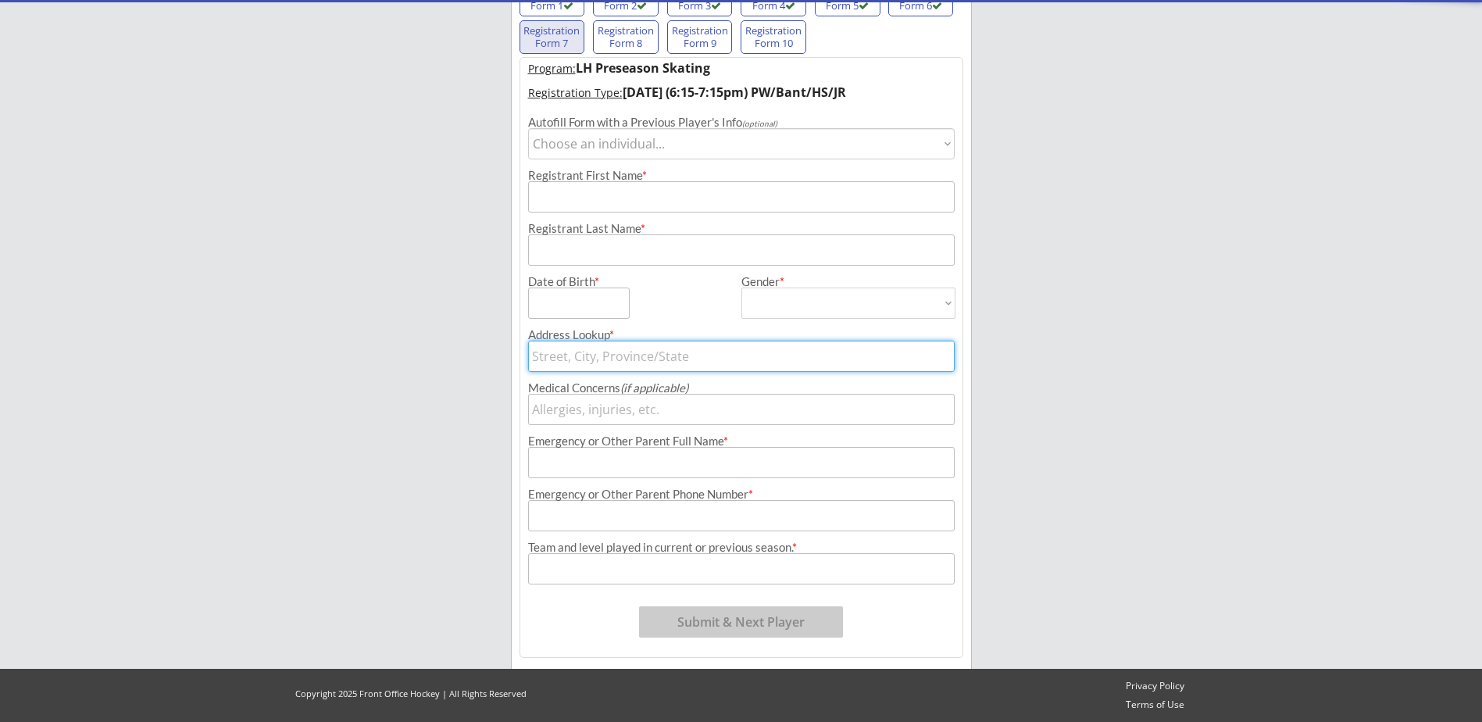
scroll to position [128, 0]
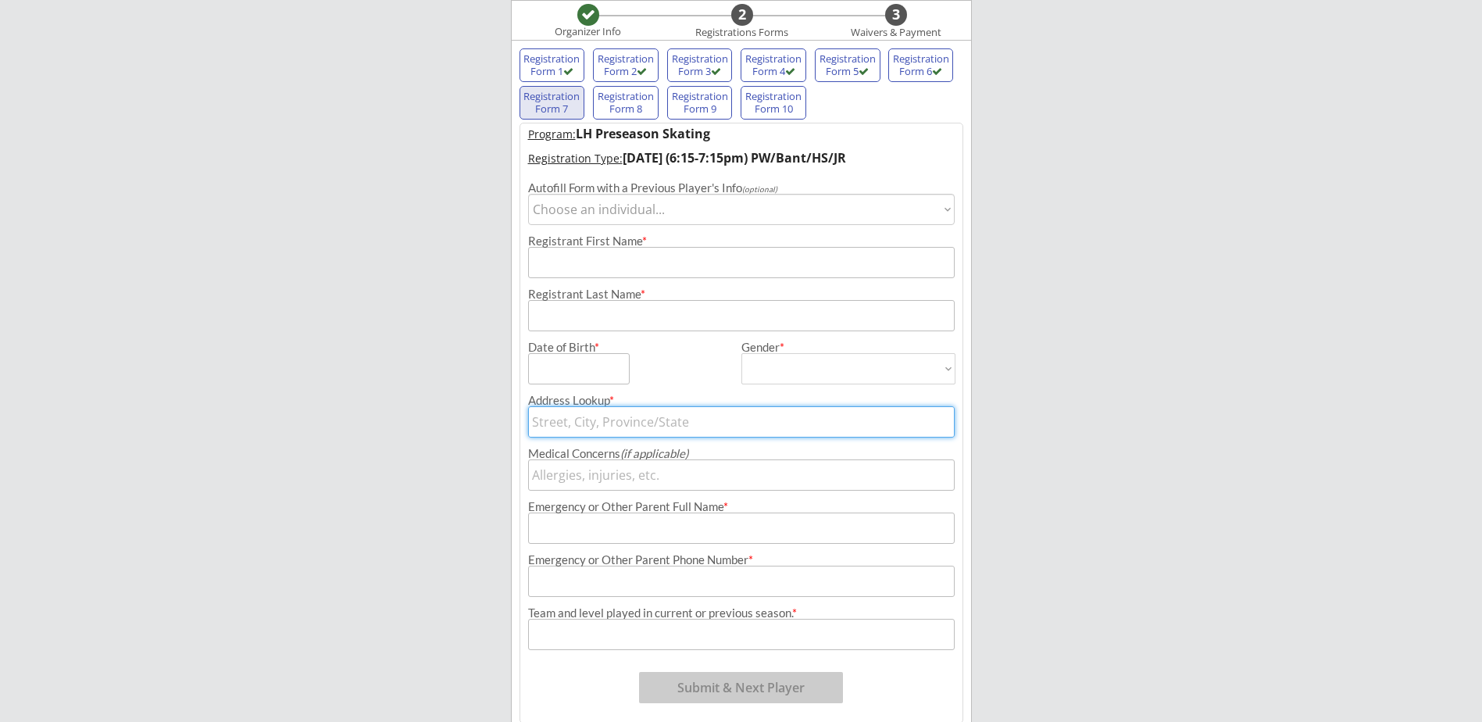
click at [649, 211] on select "Choose an individual... [PERSON_NAME]" at bounding box center [741, 209] width 427 height 31
select select ""1348695171700984260__LOOKUP__1546541750415x803749901109821400""
click at [528, 194] on select "Choose an individual... [PERSON_NAME]" at bounding box center [741, 209] width 427 height 31
type input "[PERSON_NAME]"
type input "[DATE]"
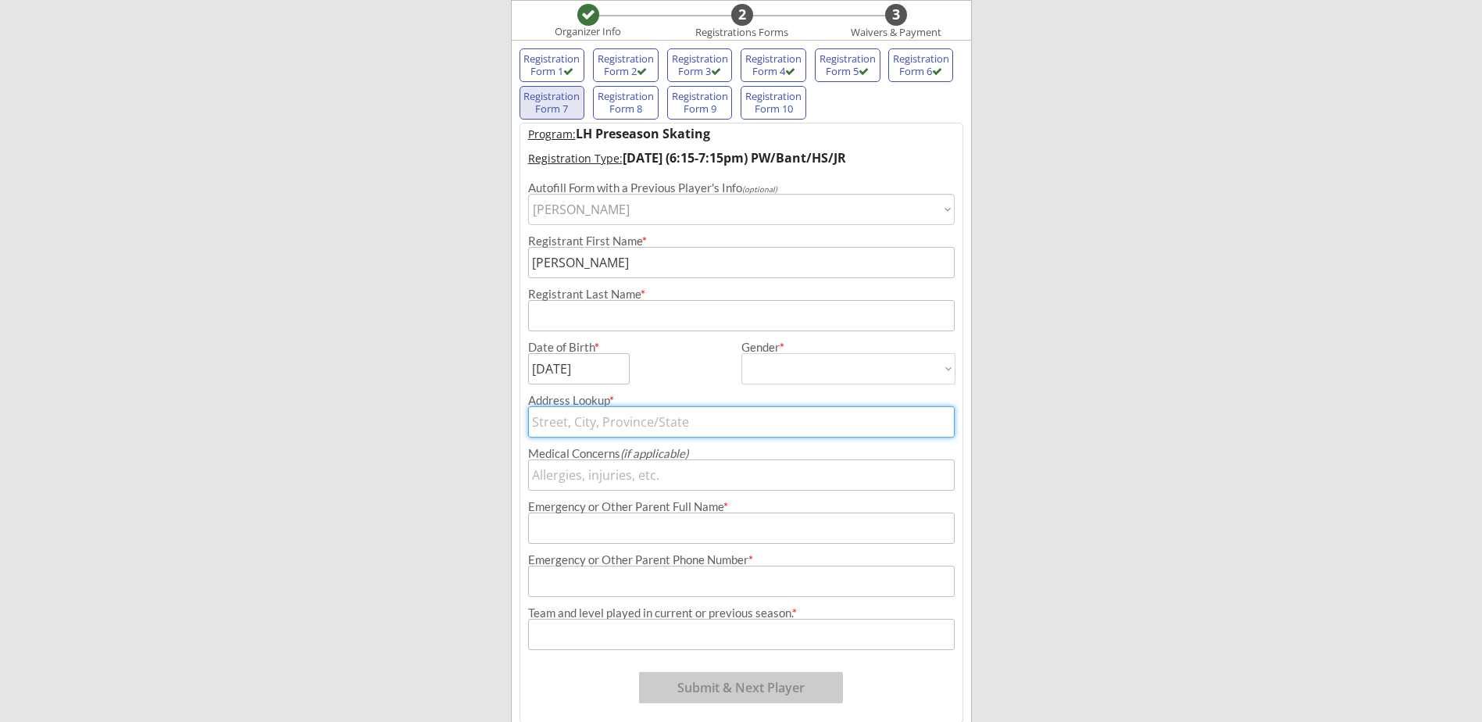
type input "[PERSON_NAME]"
type input "[DEMOGRAPHIC_DATA]"
select select ""[DEMOGRAPHIC_DATA]""
type input "[STREET_ADDRESS][PERSON_NAME]"
type input "[PERSON_NAME]"
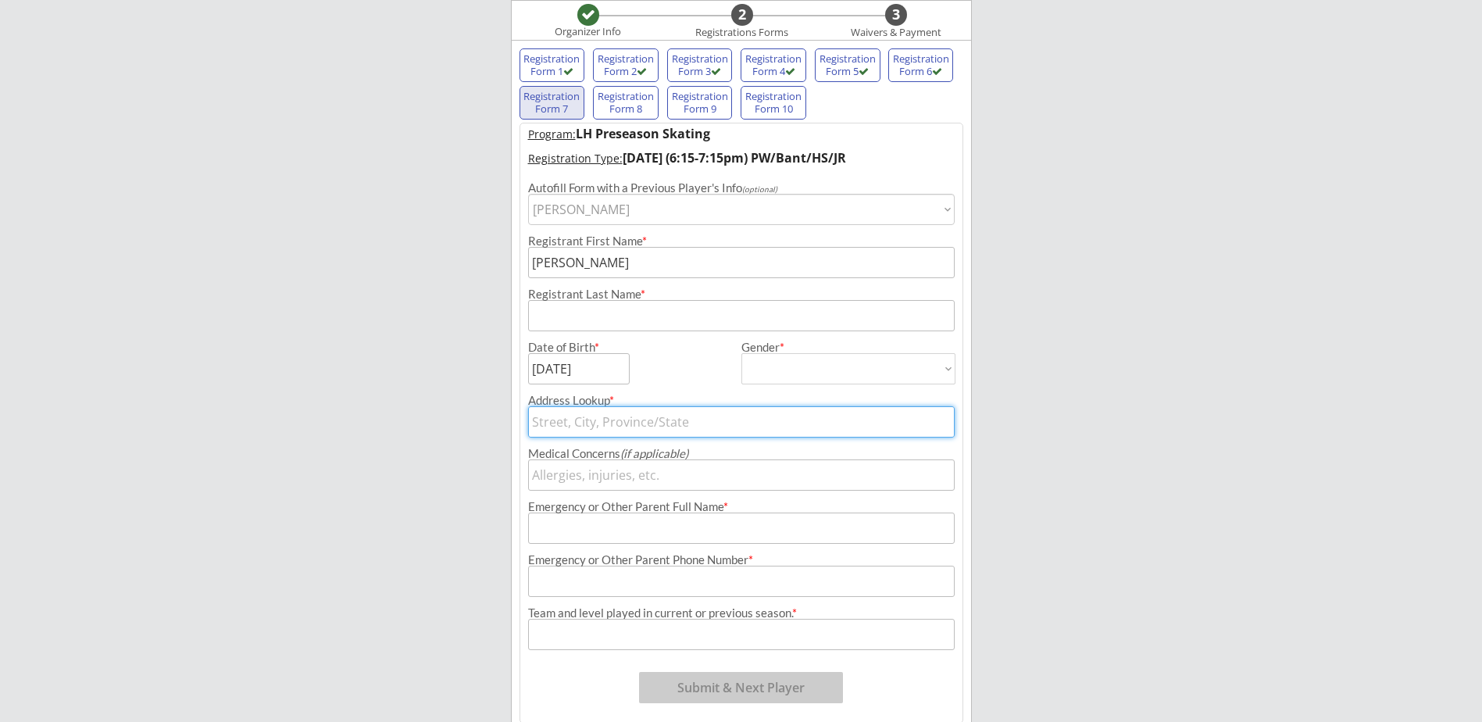
type input "[PHONE_NUMBER]"
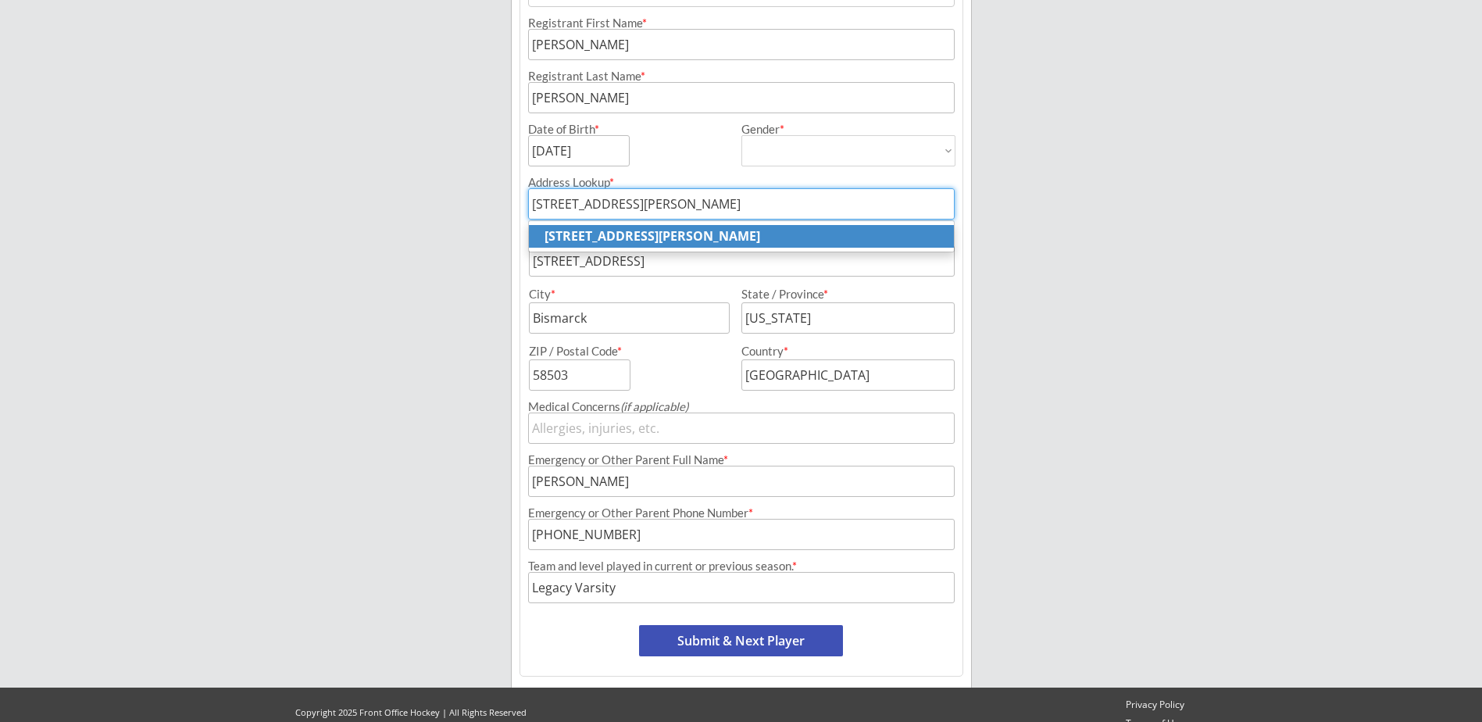
scroll to position [365, 0]
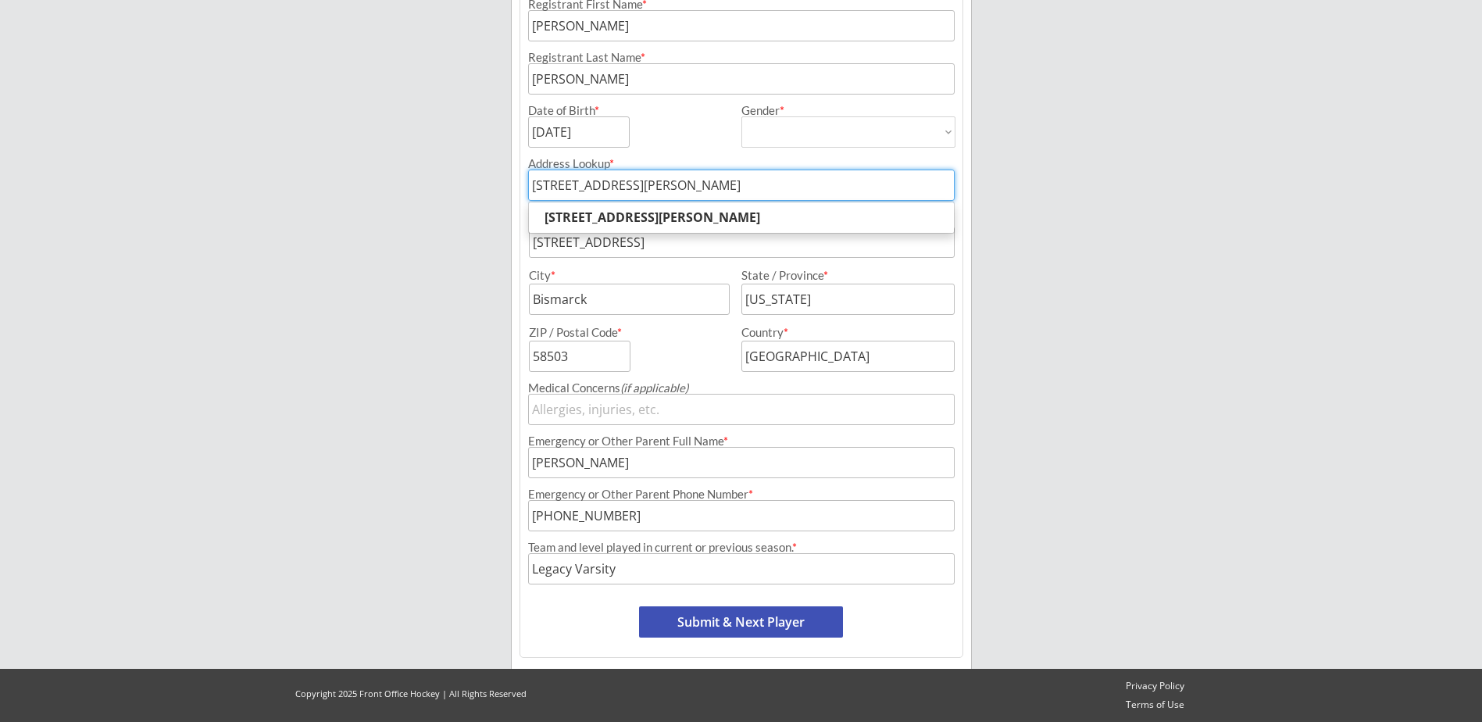
click at [799, 622] on button "Submit & Next Player" at bounding box center [741, 621] width 204 height 31
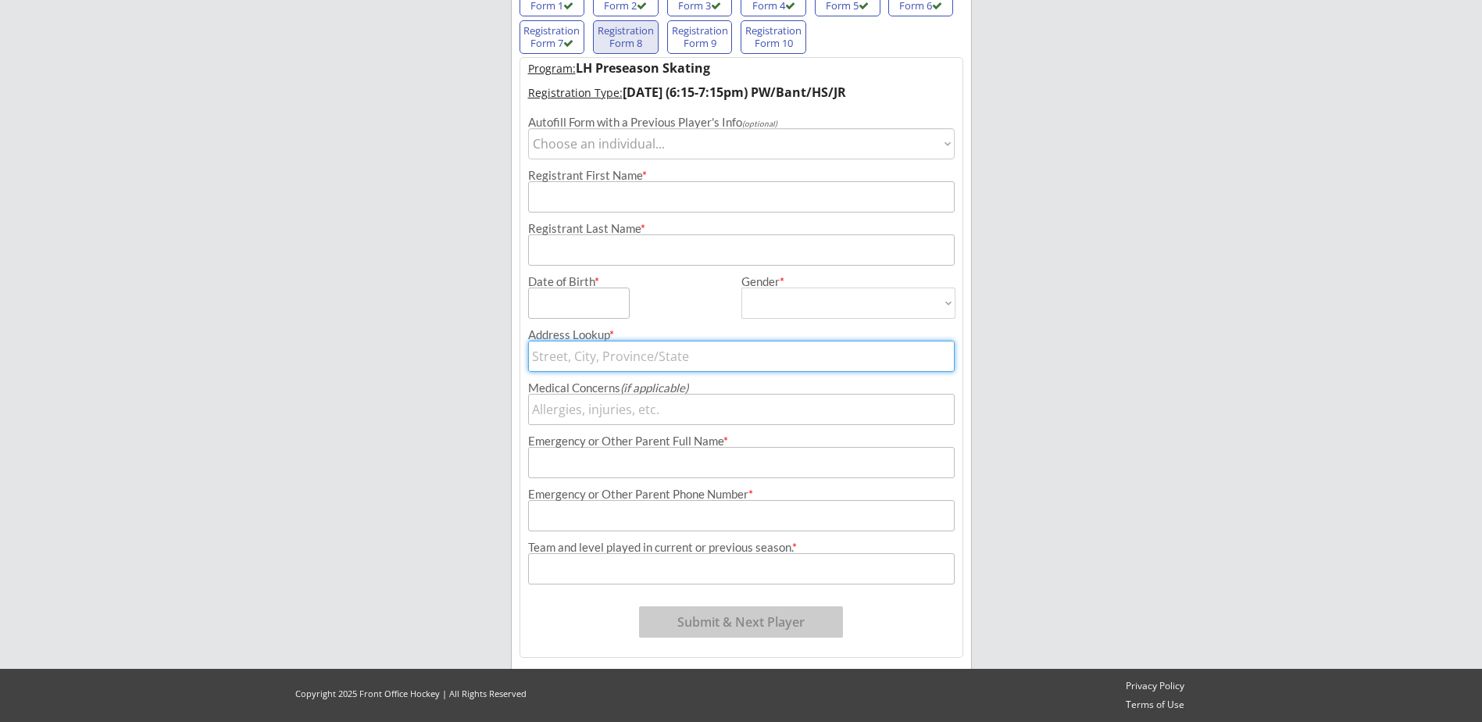
scroll to position [128, 0]
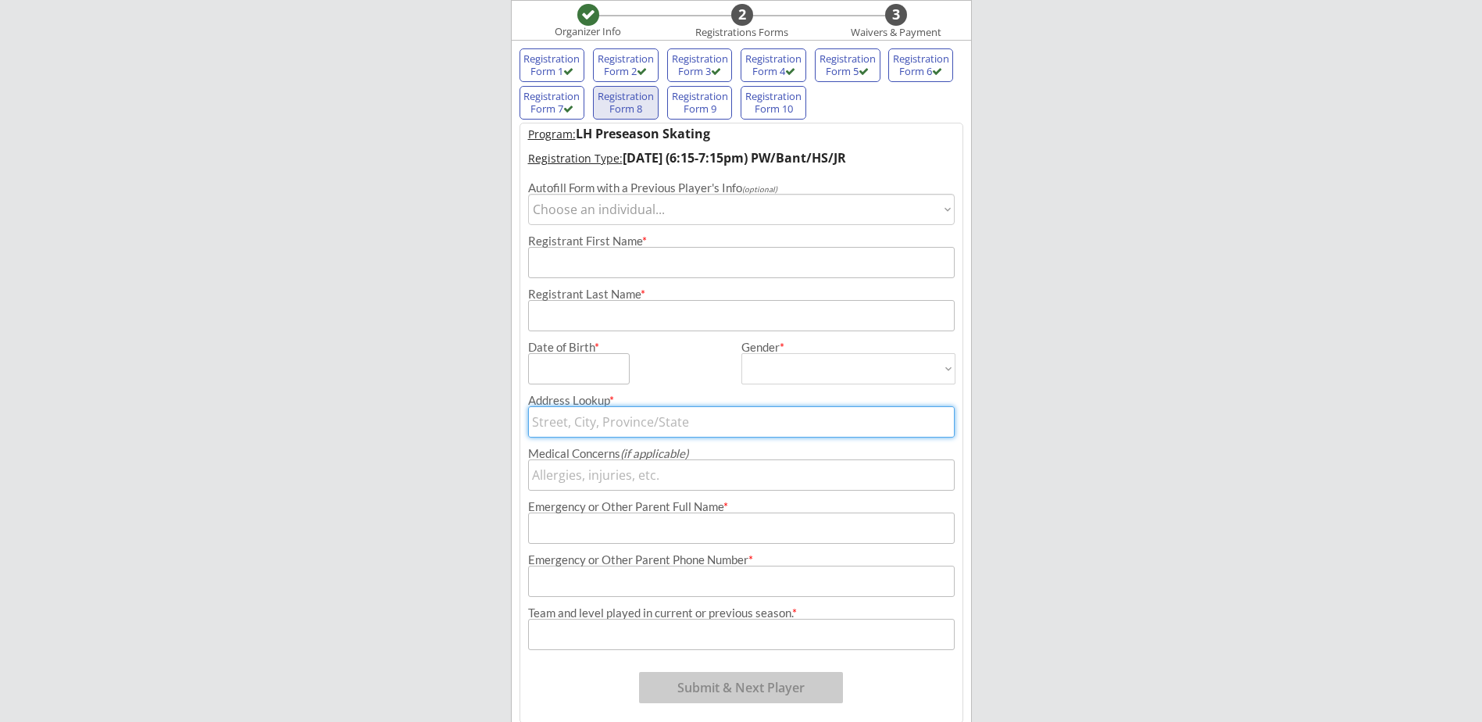
click at [685, 199] on select "Choose an individual... [PERSON_NAME]" at bounding box center [741, 209] width 427 height 31
click at [528, 194] on select "Choose an individual... [PERSON_NAME]" at bounding box center [741, 209] width 427 height 31
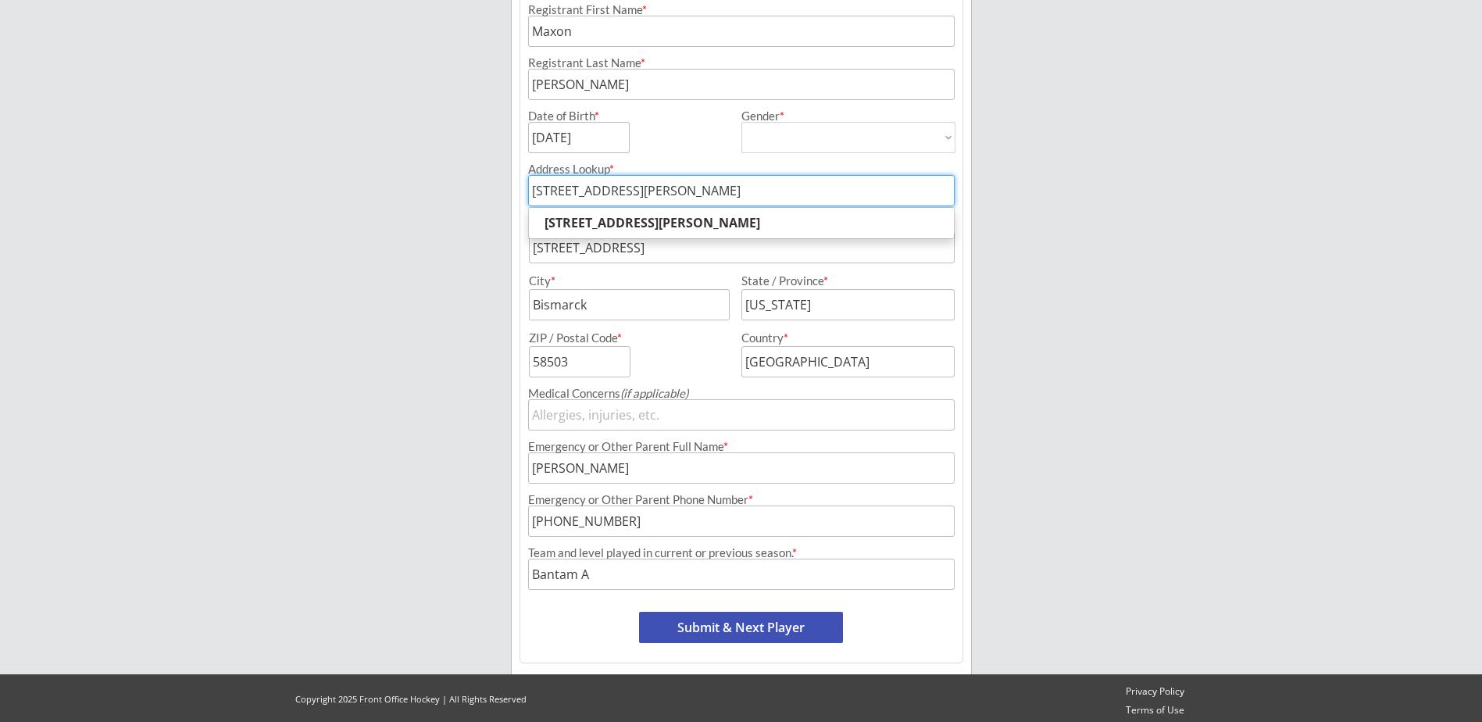
scroll to position [365, 0]
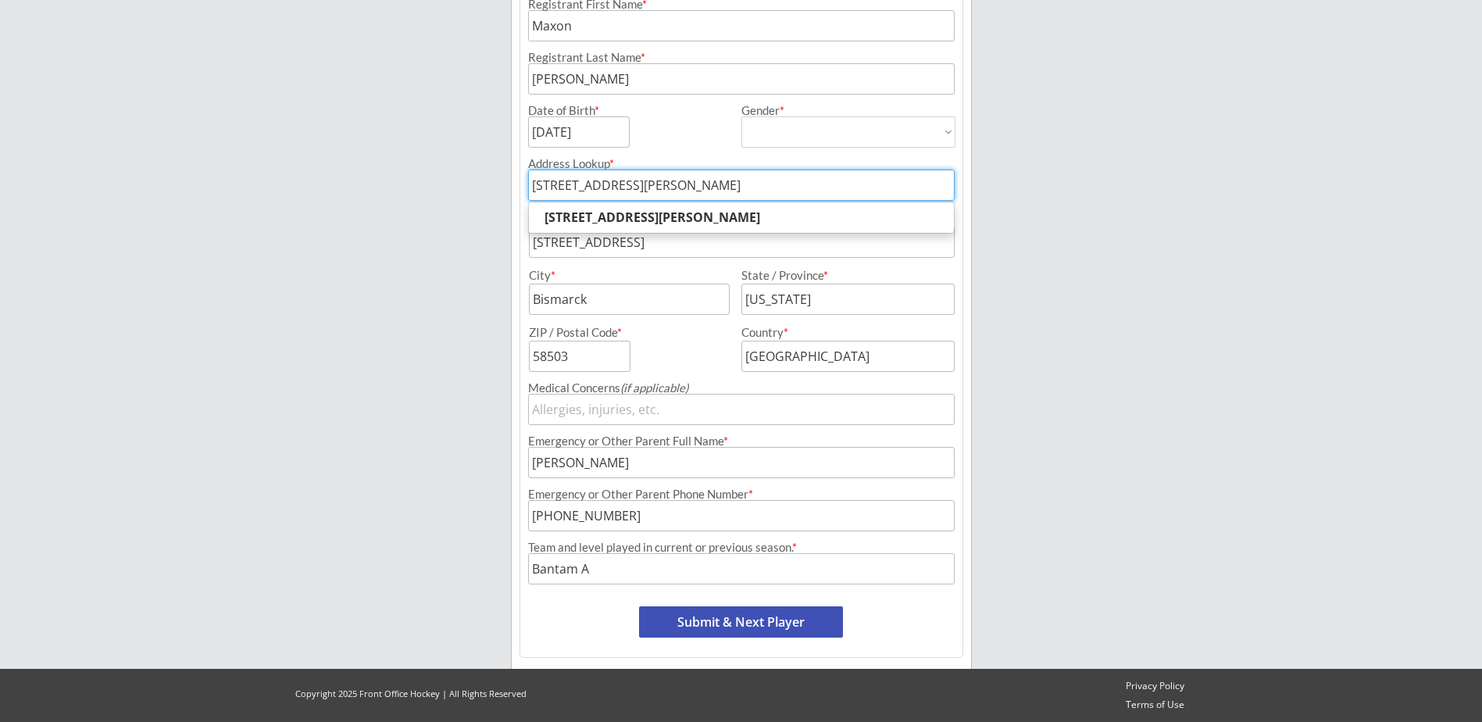
click at [803, 627] on button "Submit & Next Player" at bounding box center [741, 621] width 204 height 31
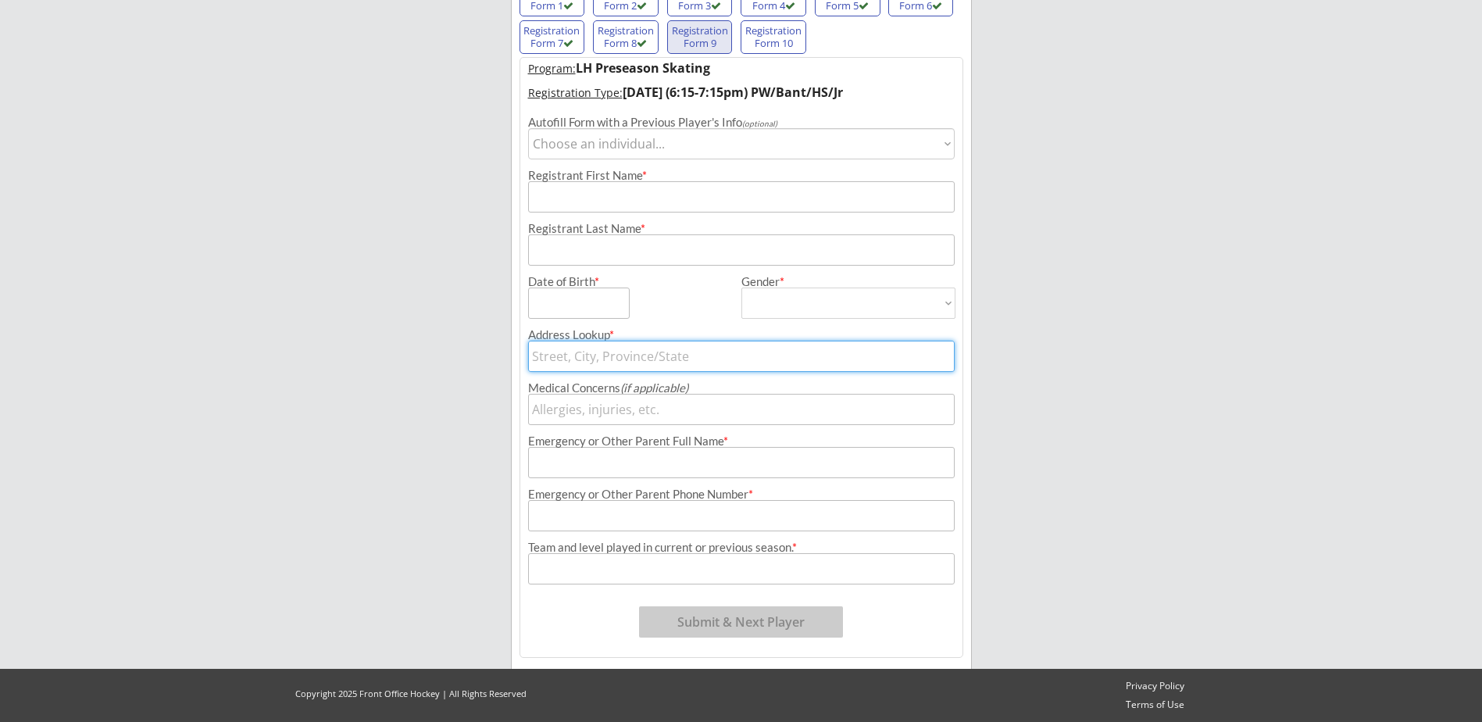
scroll to position [128, 0]
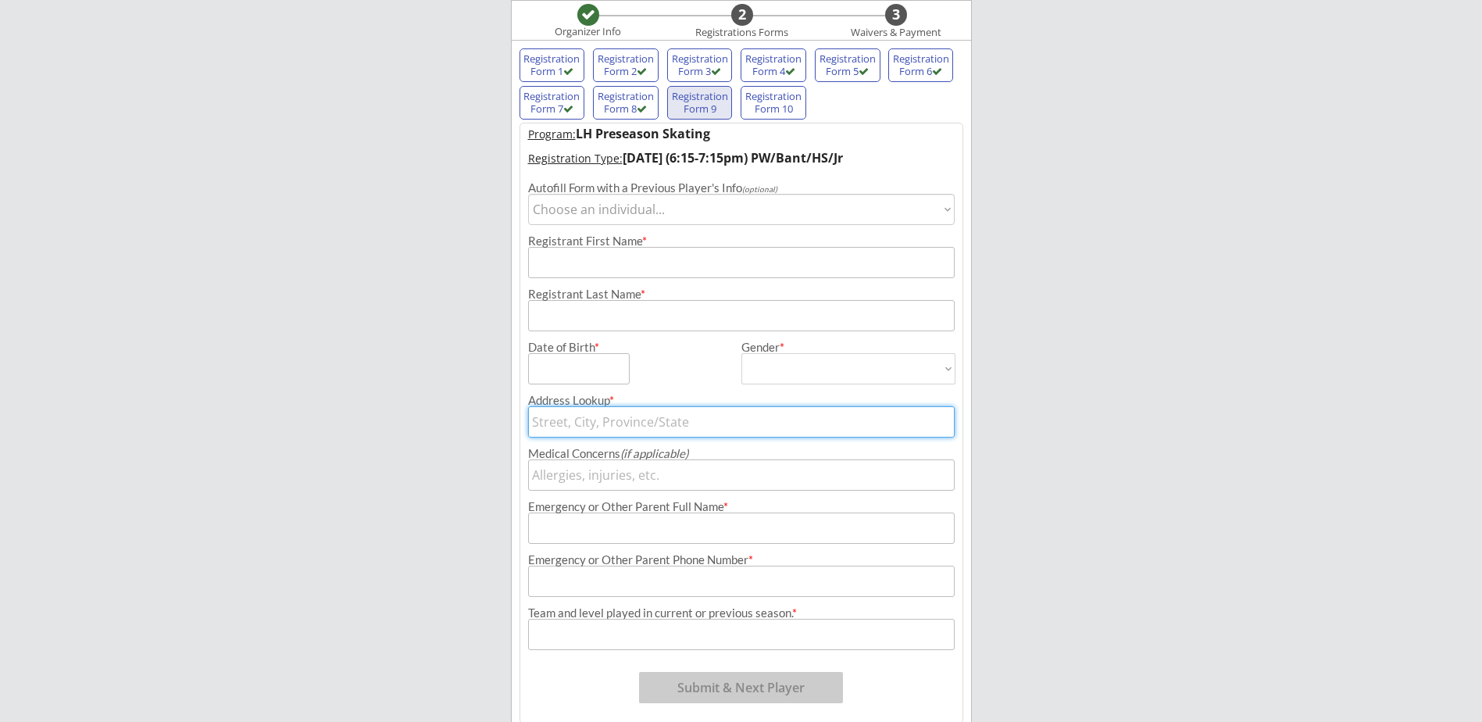
click at [656, 209] on select "Choose an individual... [PERSON_NAME]" at bounding box center [741, 209] width 427 height 31
click at [528, 194] on select "Choose an individual... [PERSON_NAME]" at bounding box center [741, 209] width 427 height 31
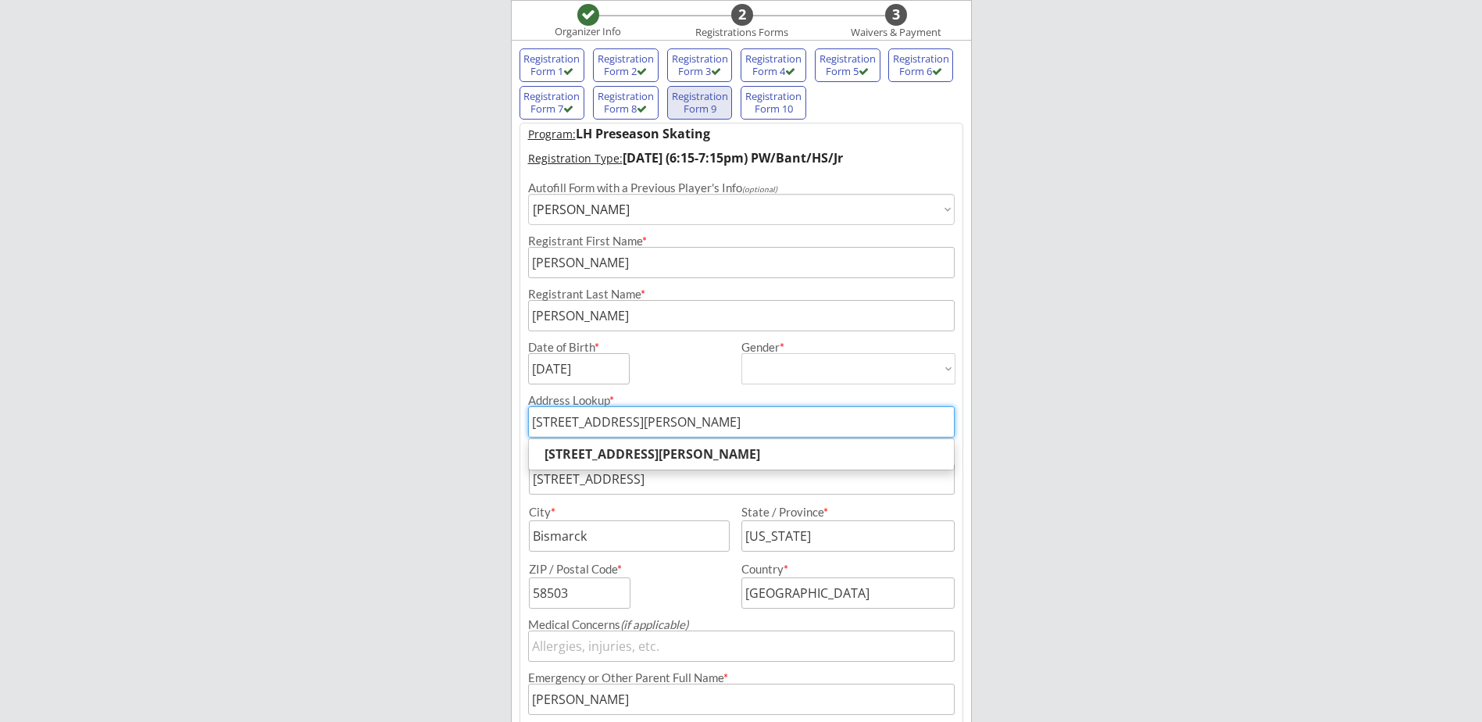
scroll to position [365, 0]
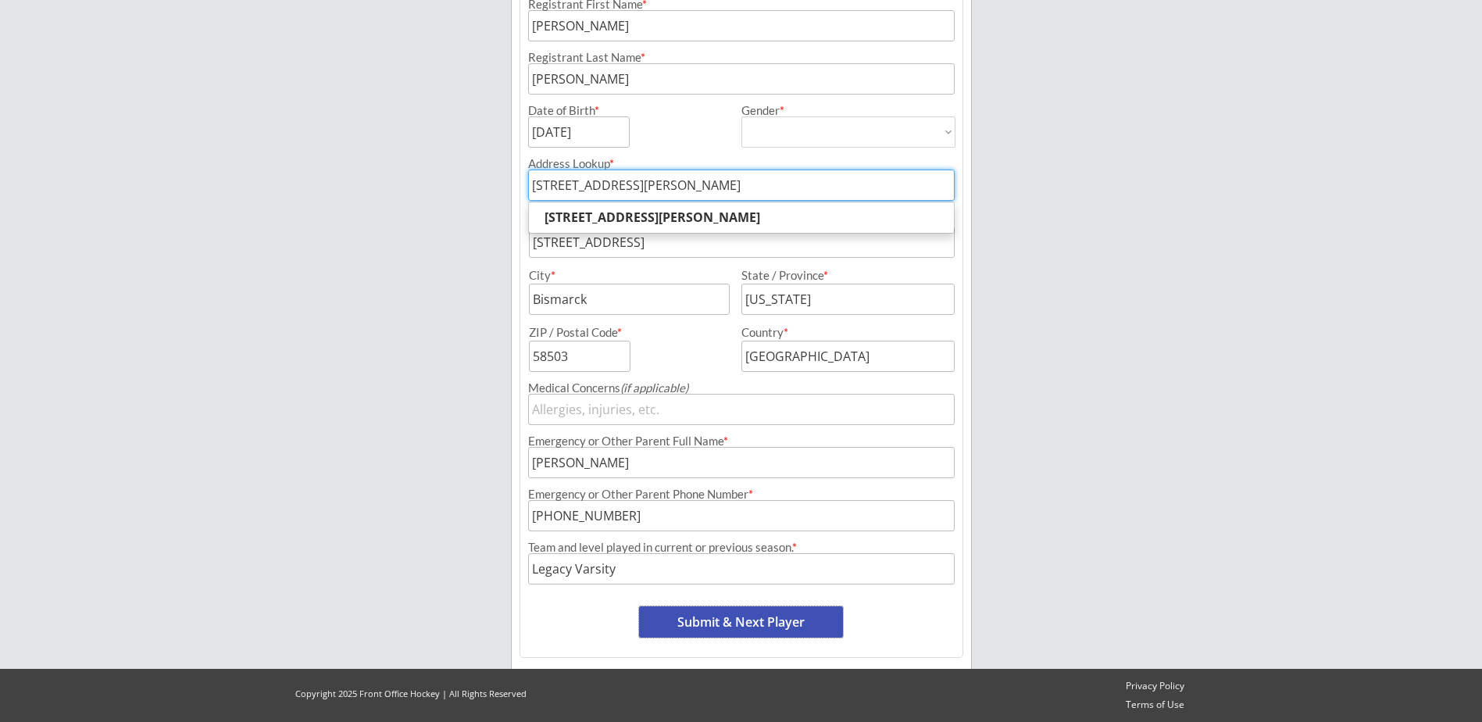
drag, startPoint x: 775, startPoint y: 612, endPoint x: 769, endPoint y: 596, distance: 16.8
click at [774, 612] on button "Submit & Next Player" at bounding box center [741, 621] width 204 height 31
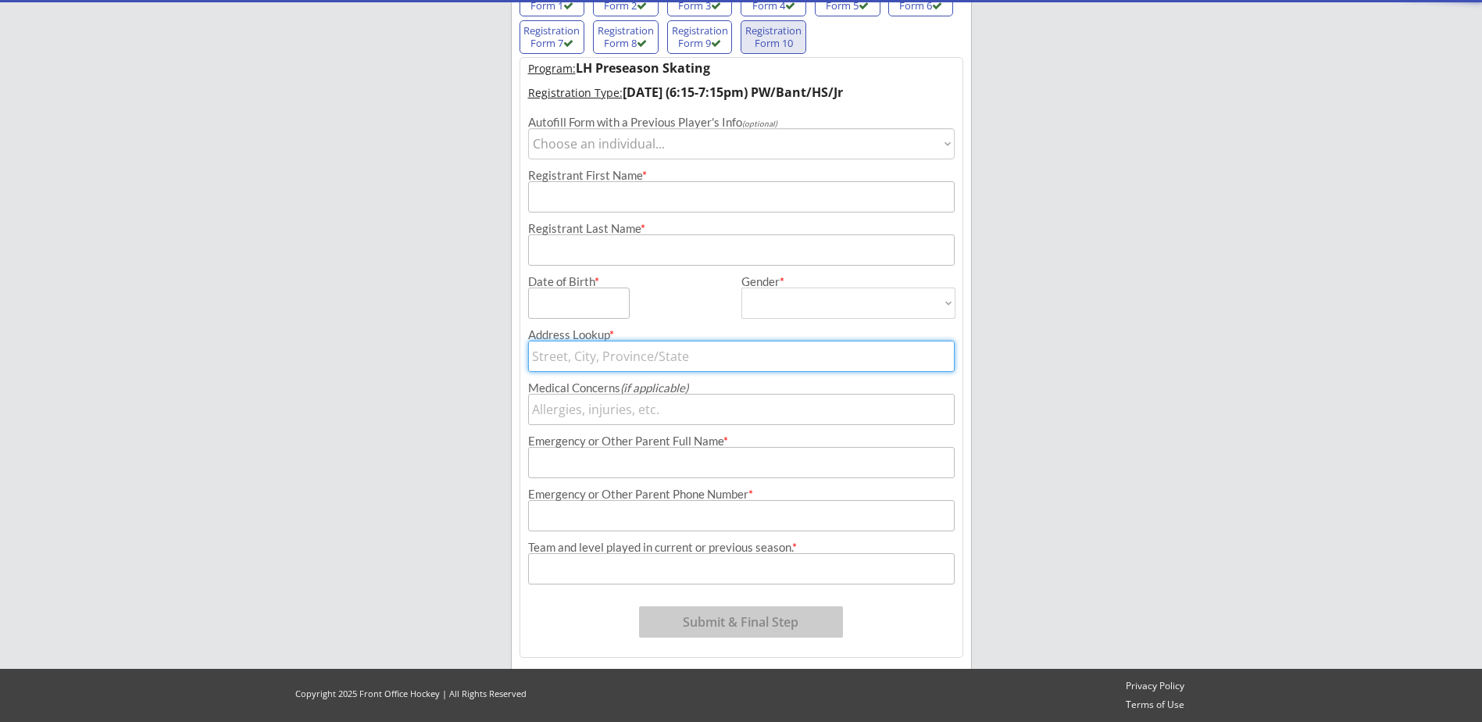
scroll to position [128, 0]
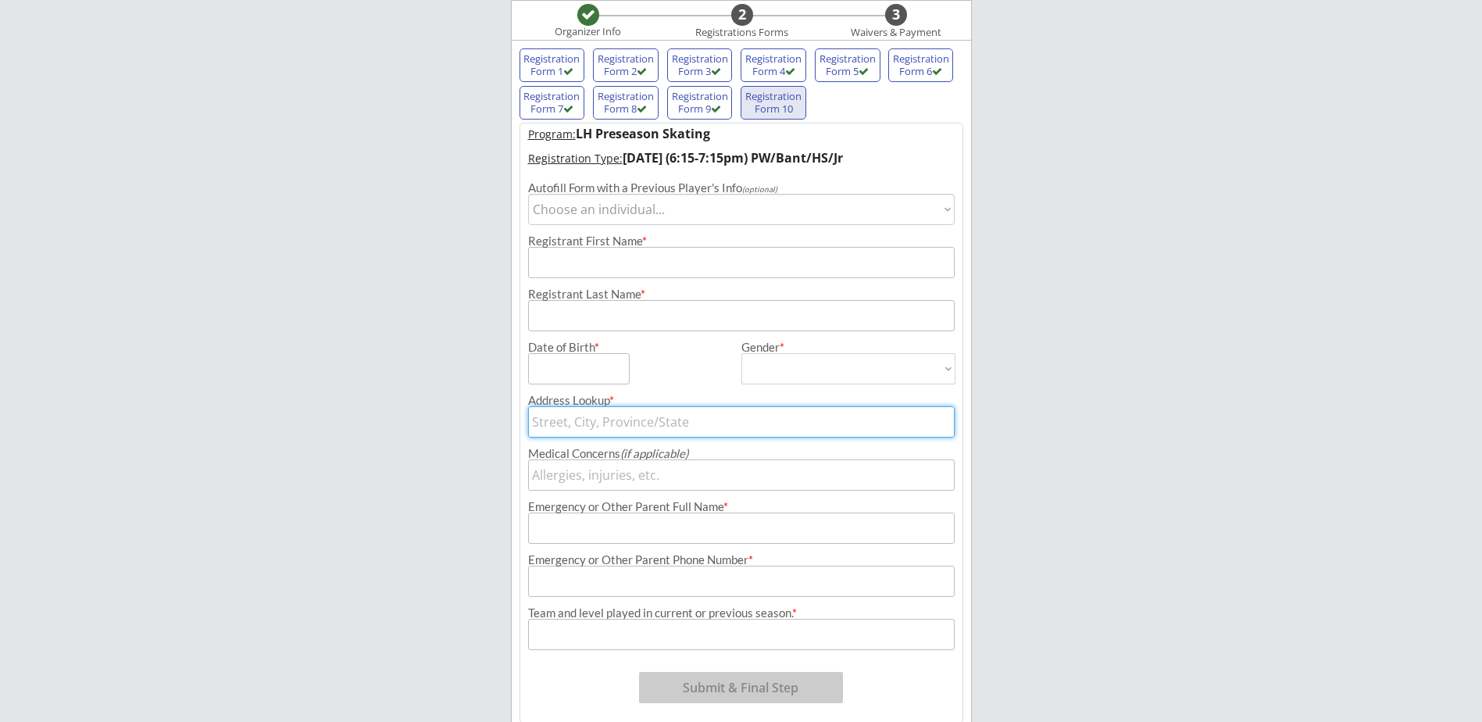
click at [679, 214] on select "Choose an individual... [PERSON_NAME]" at bounding box center [741, 209] width 427 height 31
click at [528, 194] on select "Choose an individual... [PERSON_NAME]" at bounding box center [741, 209] width 427 height 31
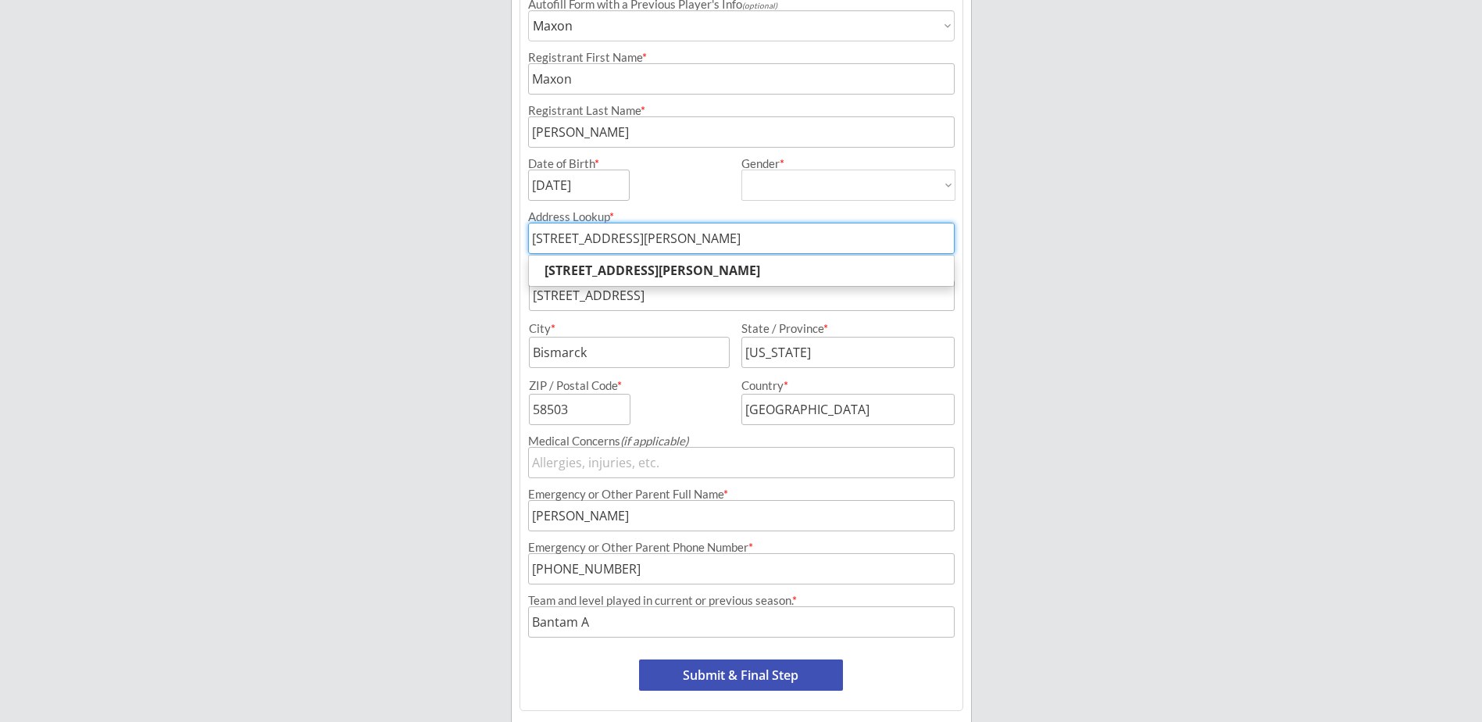
scroll to position [365, 0]
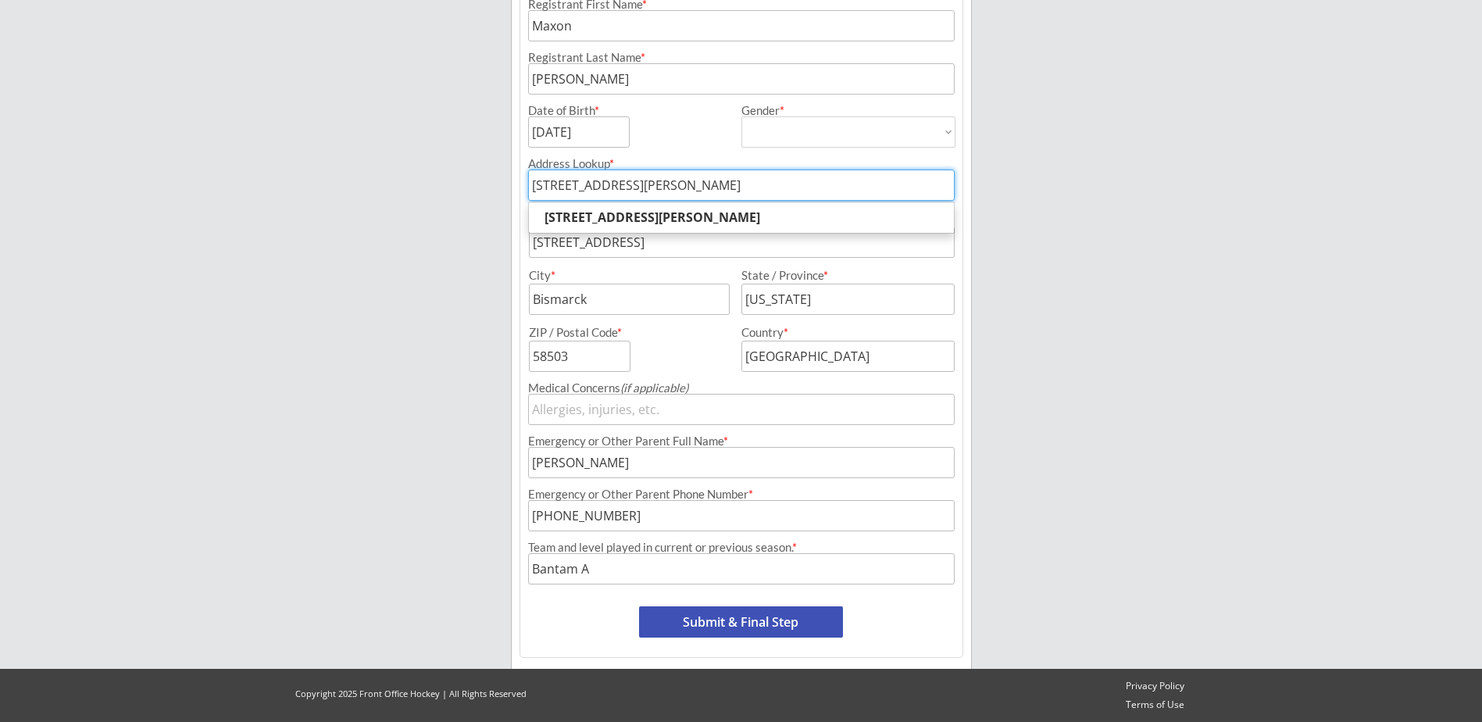
click at [786, 618] on button "Submit & Final Step" at bounding box center [741, 621] width 204 height 31
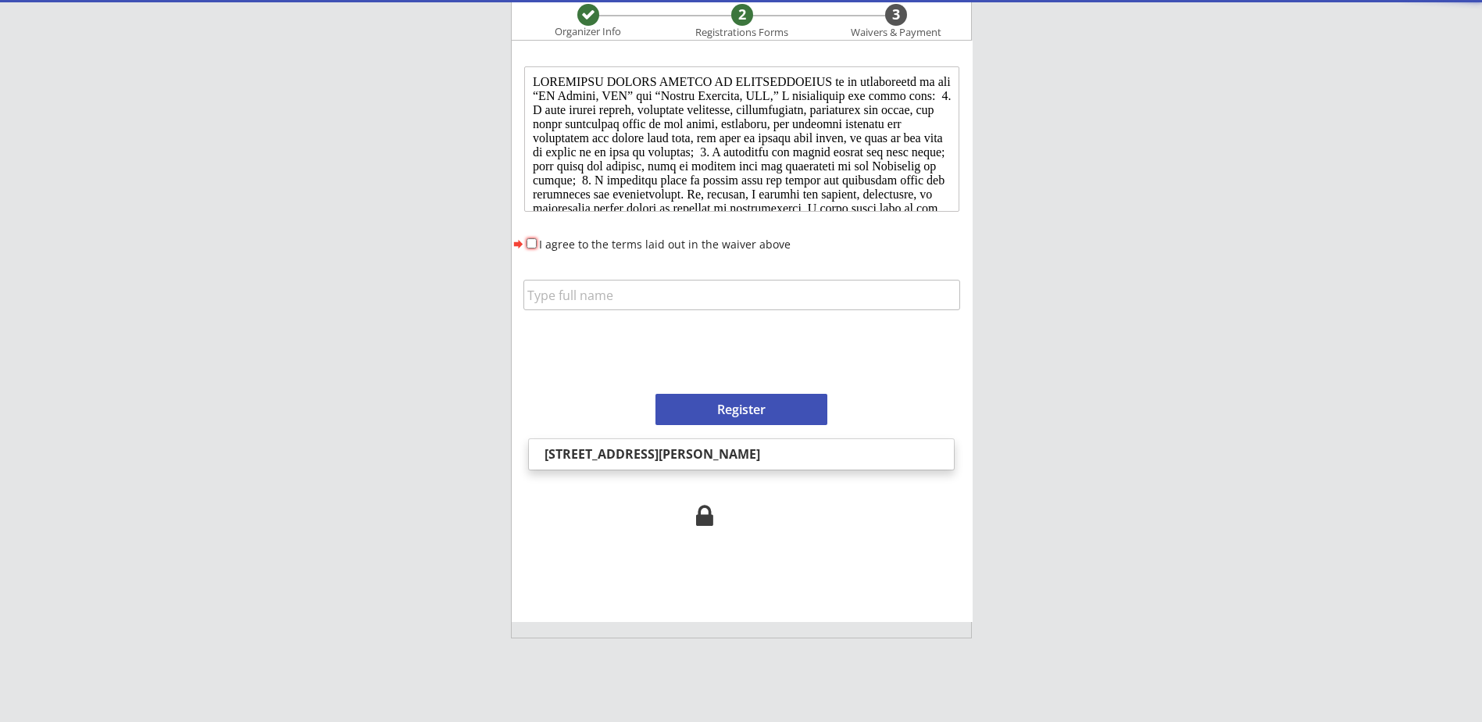
scroll to position [0, 0]
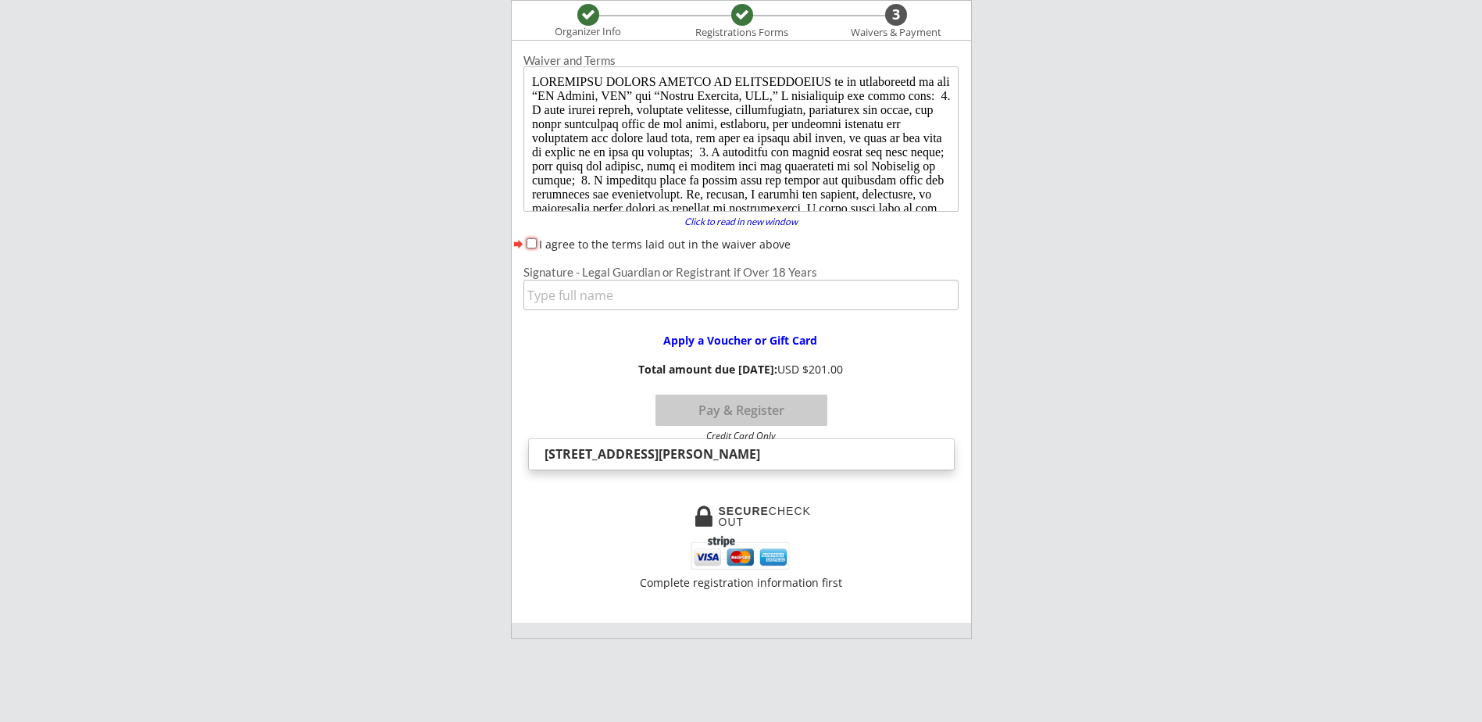
click at [533, 241] on input "I agree to the terms laid out in the waiver above" at bounding box center [532, 243] width 10 height 10
click at [596, 302] on input "input" at bounding box center [741, 295] width 435 height 30
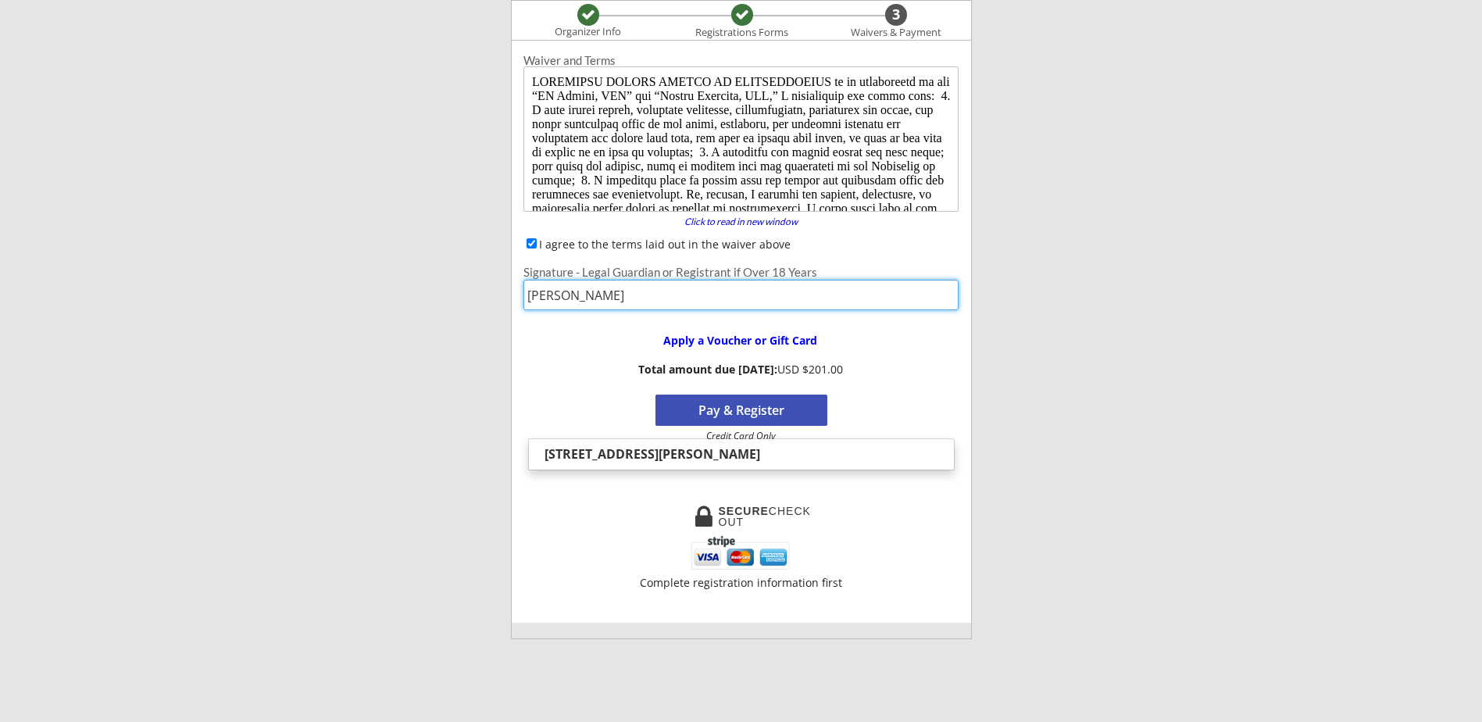
click at [734, 407] on button "Pay & Register" at bounding box center [742, 410] width 172 height 31
